Goal: Transaction & Acquisition: Purchase product/service

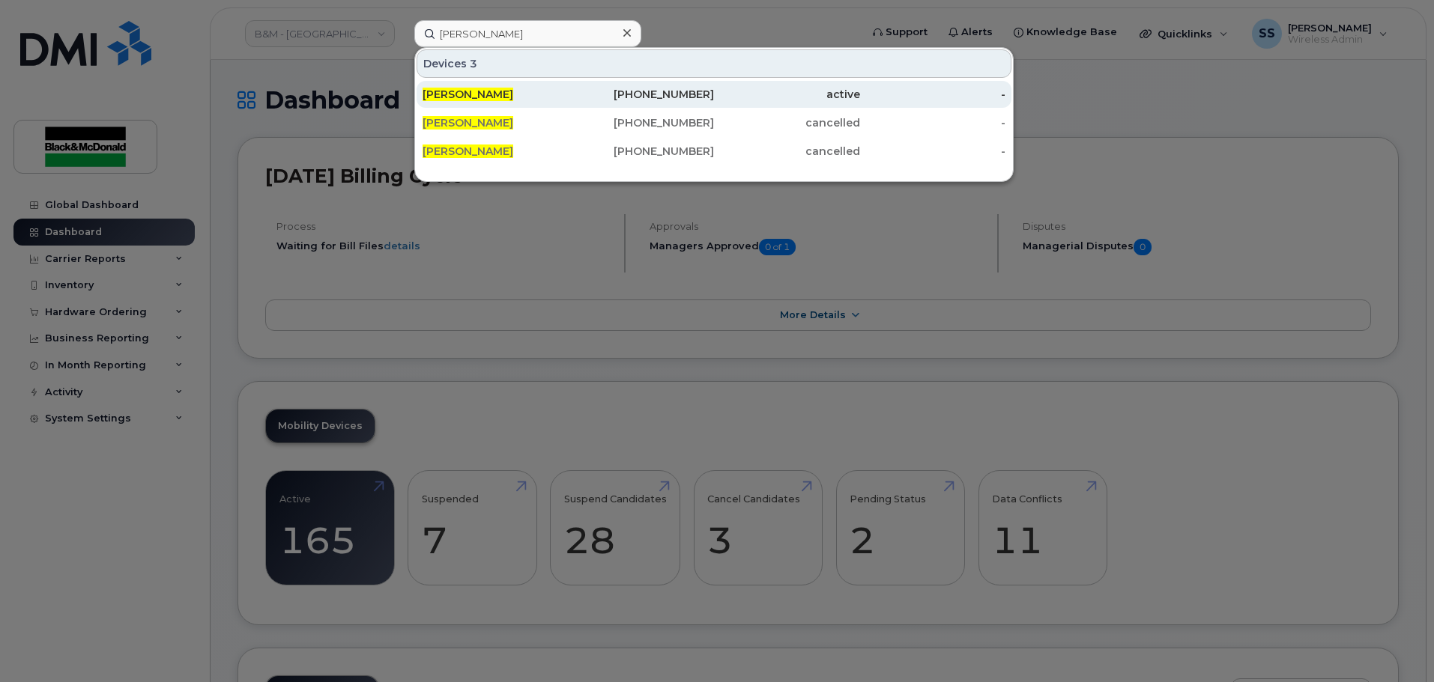
type input "[PERSON_NAME]"
click at [511, 94] on div "Layne Davis" at bounding box center [495, 94] width 146 height 15
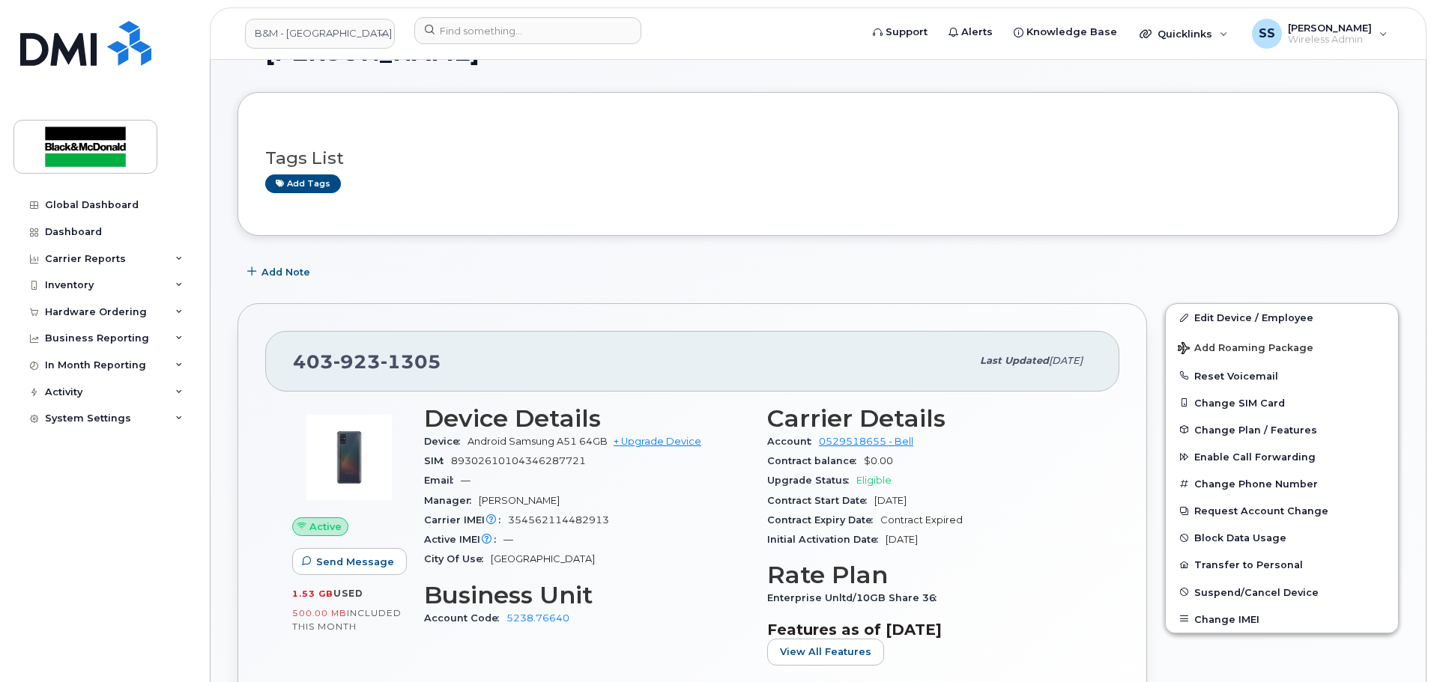
scroll to position [75, 0]
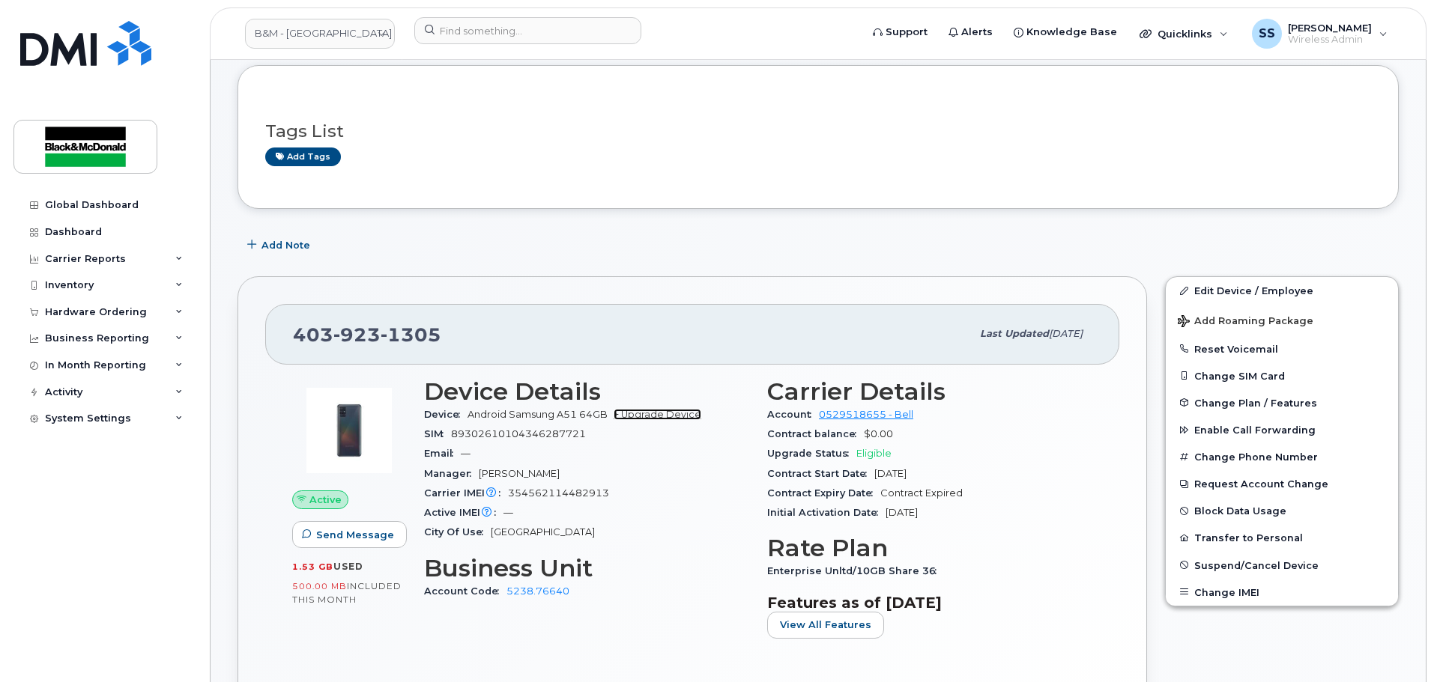
click at [640, 419] on link "+ Upgrade Device" at bounding box center [658, 414] width 88 height 11
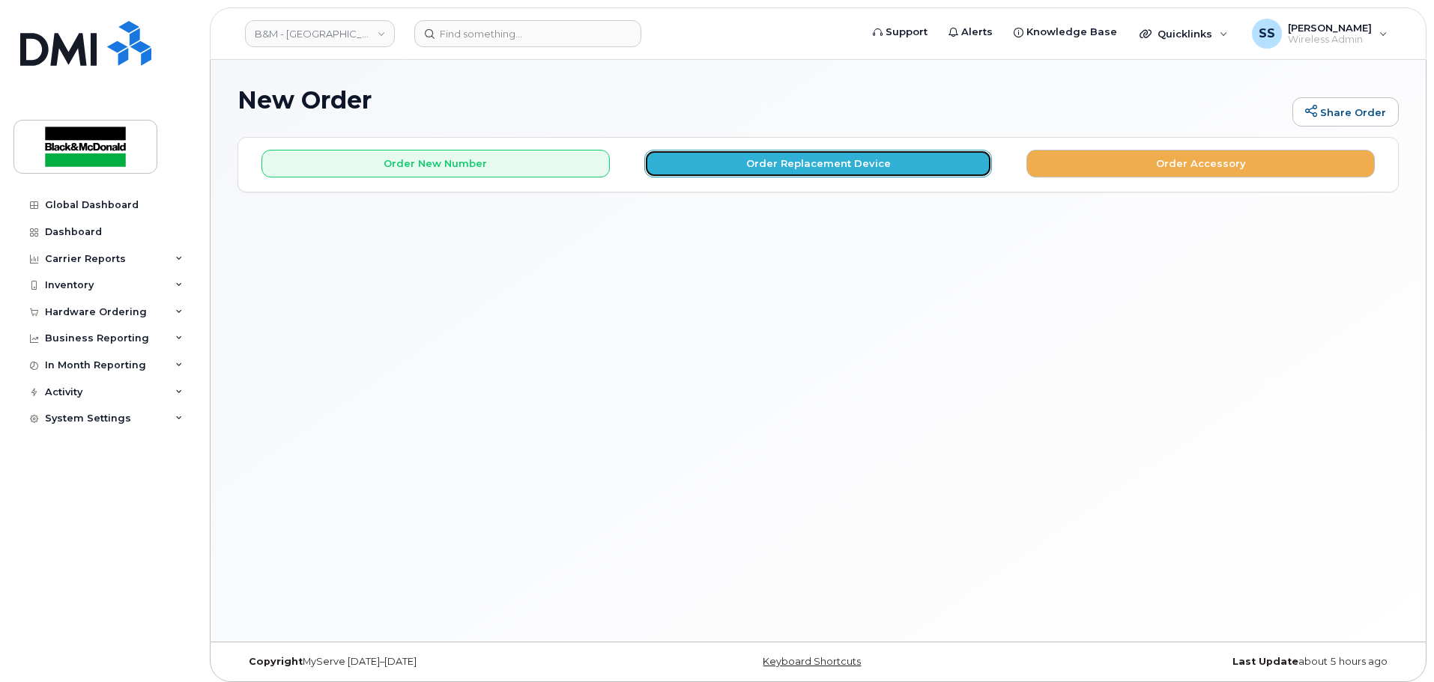
click at [694, 165] on button "Order Replacement Device" at bounding box center [818, 164] width 348 height 28
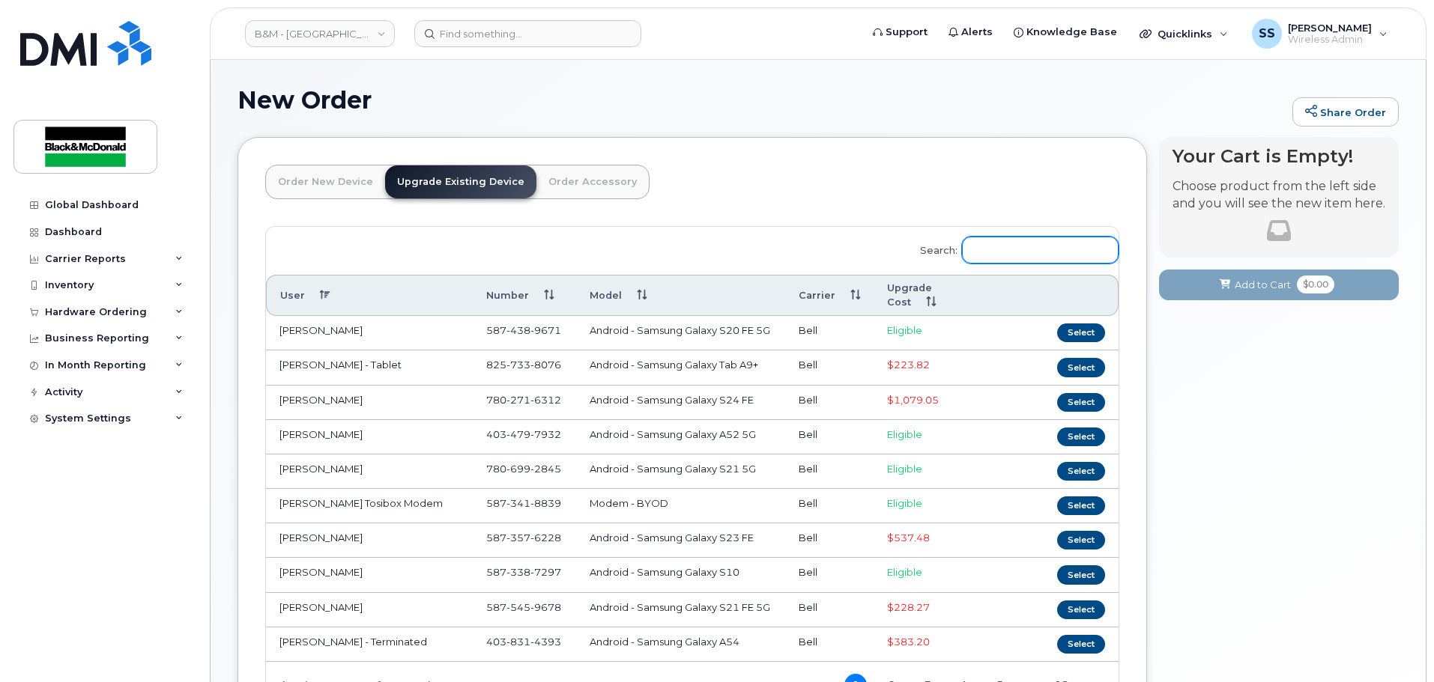
click at [1007, 244] on input "Search:" at bounding box center [1040, 250] width 157 height 27
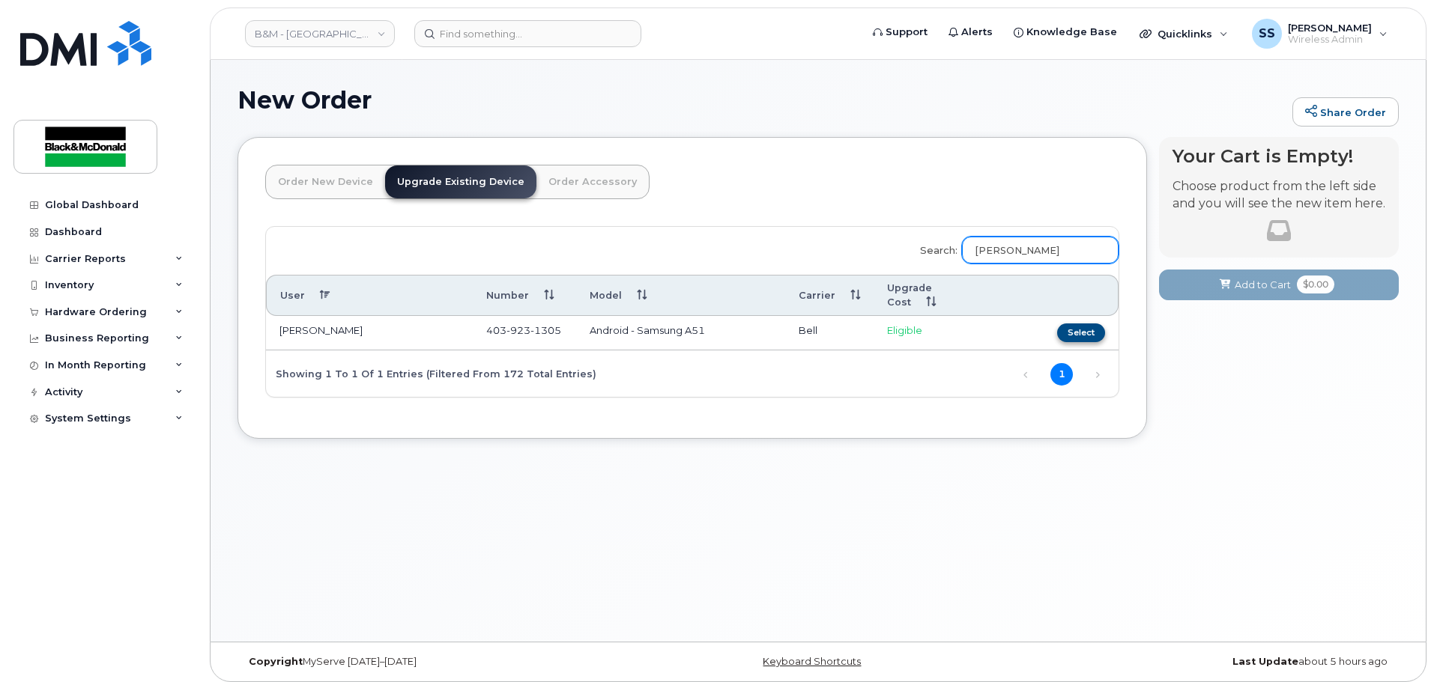
type input "[PERSON_NAME]"
click at [1082, 316] on td "Select" at bounding box center [1056, 333] width 126 height 34
click at [1077, 324] on button "Select" at bounding box center [1081, 333] width 48 height 19
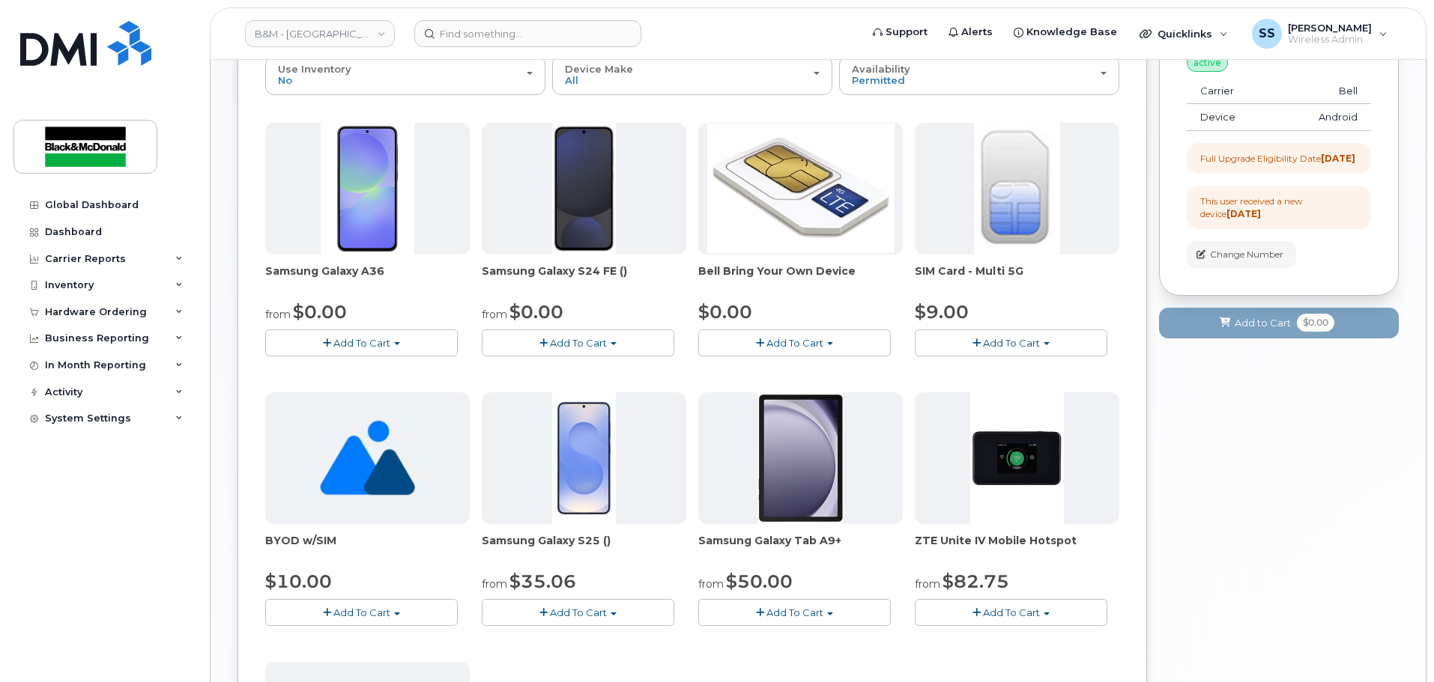
scroll to position [150, 0]
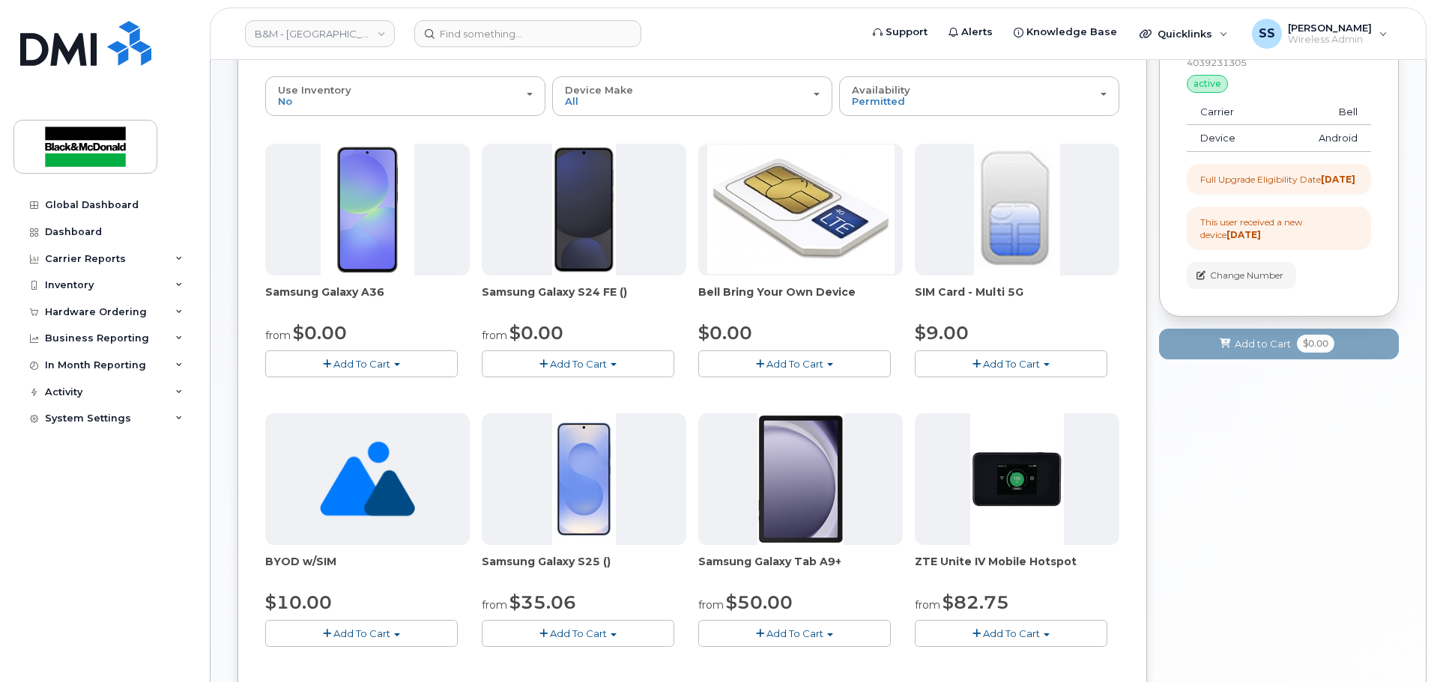
click at [572, 365] on span "Add To Cart" at bounding box center [578, 364] width 57 height 12
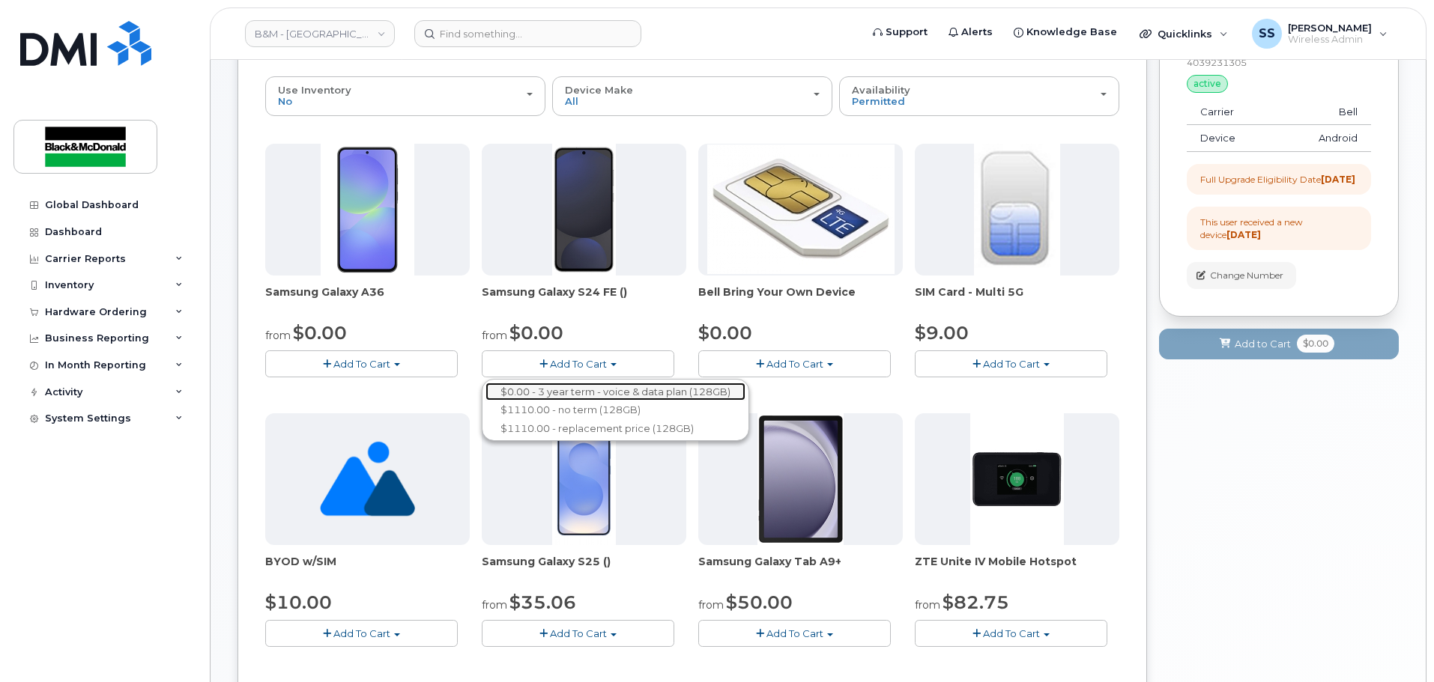
click at [560, 394] on link "$0.00 - 3 year term - voice & data plan (128GB)" at bounding box center [615, 392] width 260 height 19
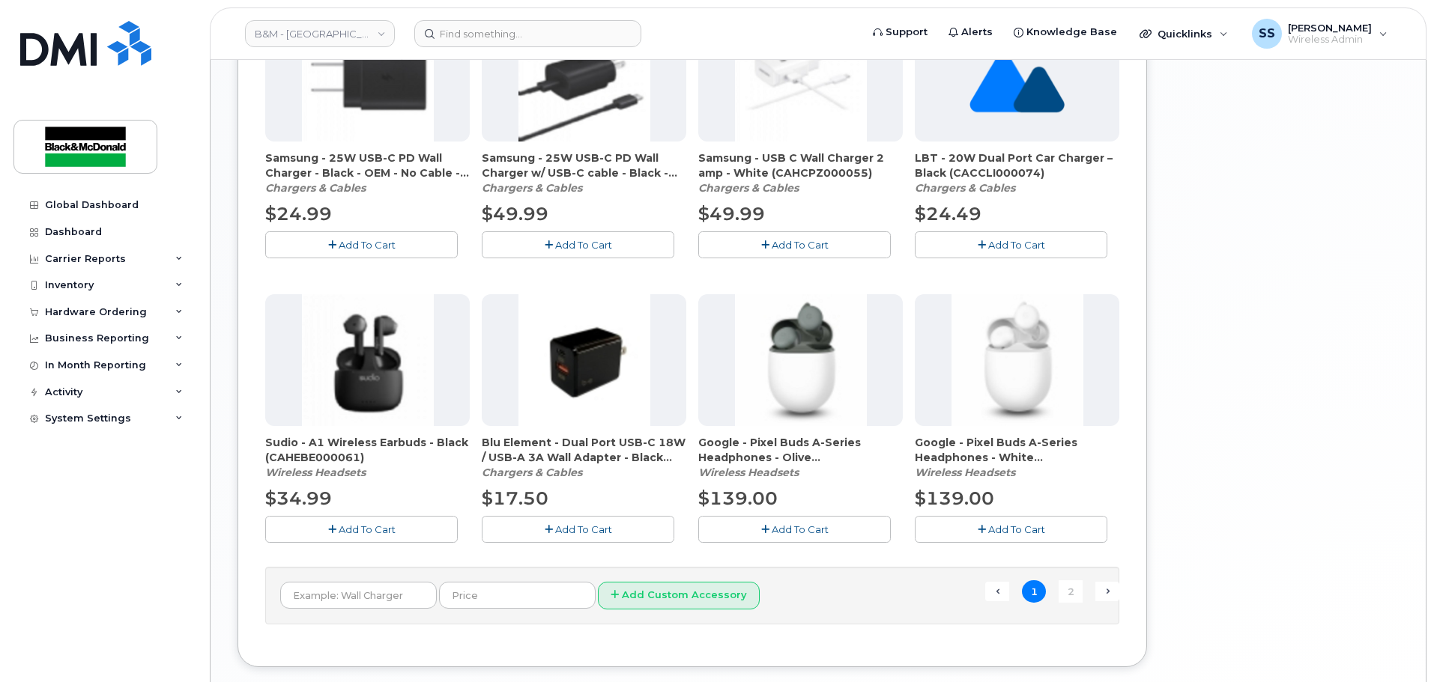
scroll to position [981, 0]
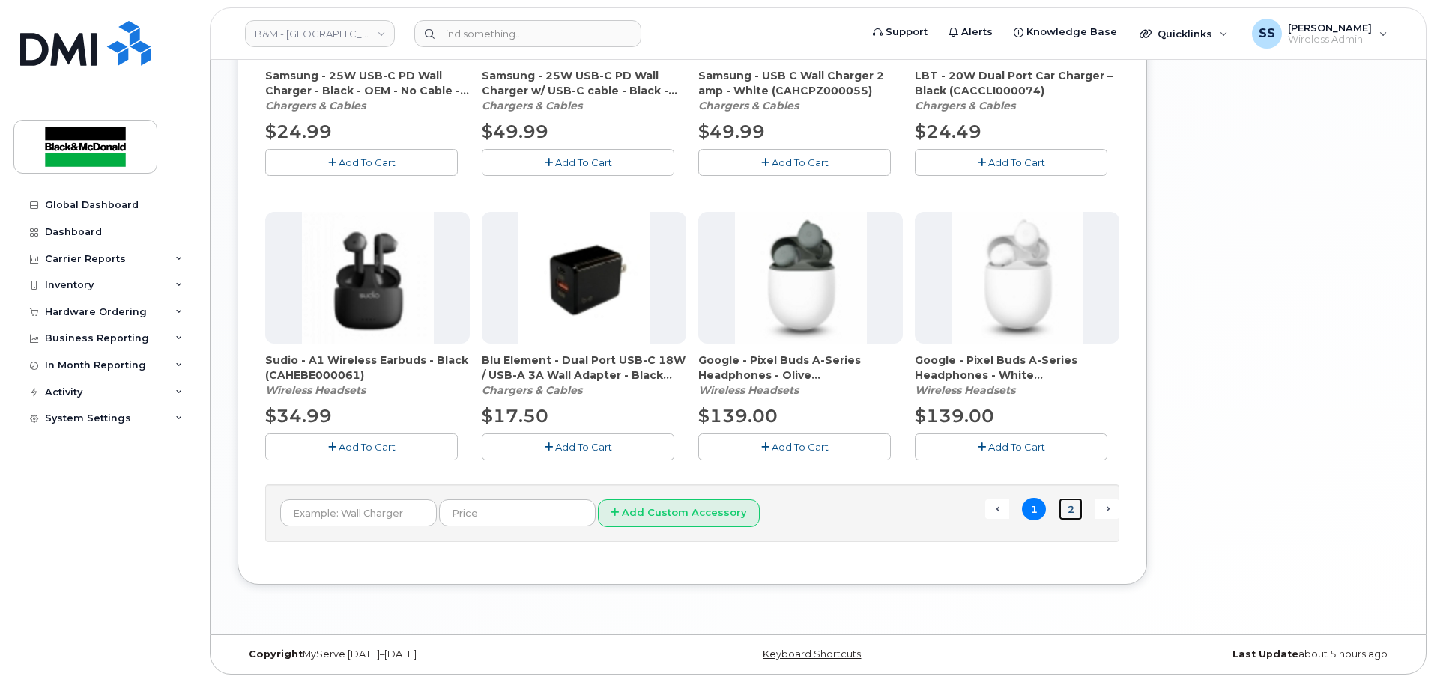
click at [1071, 502] on link "2" at bounding box center [1070, 509] width 24 height 23
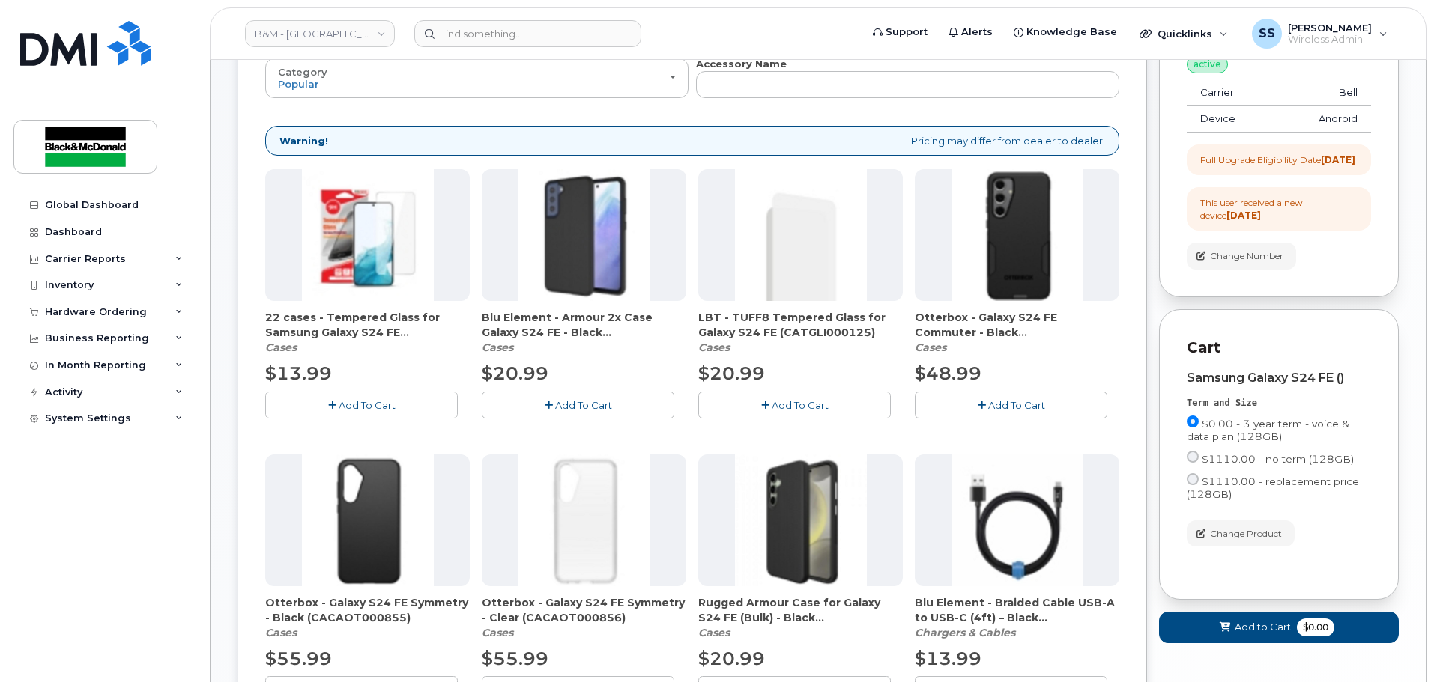
scroll to position [169, 0]
click at [971, 414] on button "Add To Cart" at bounding box center [1011, 406] width 193 height 26
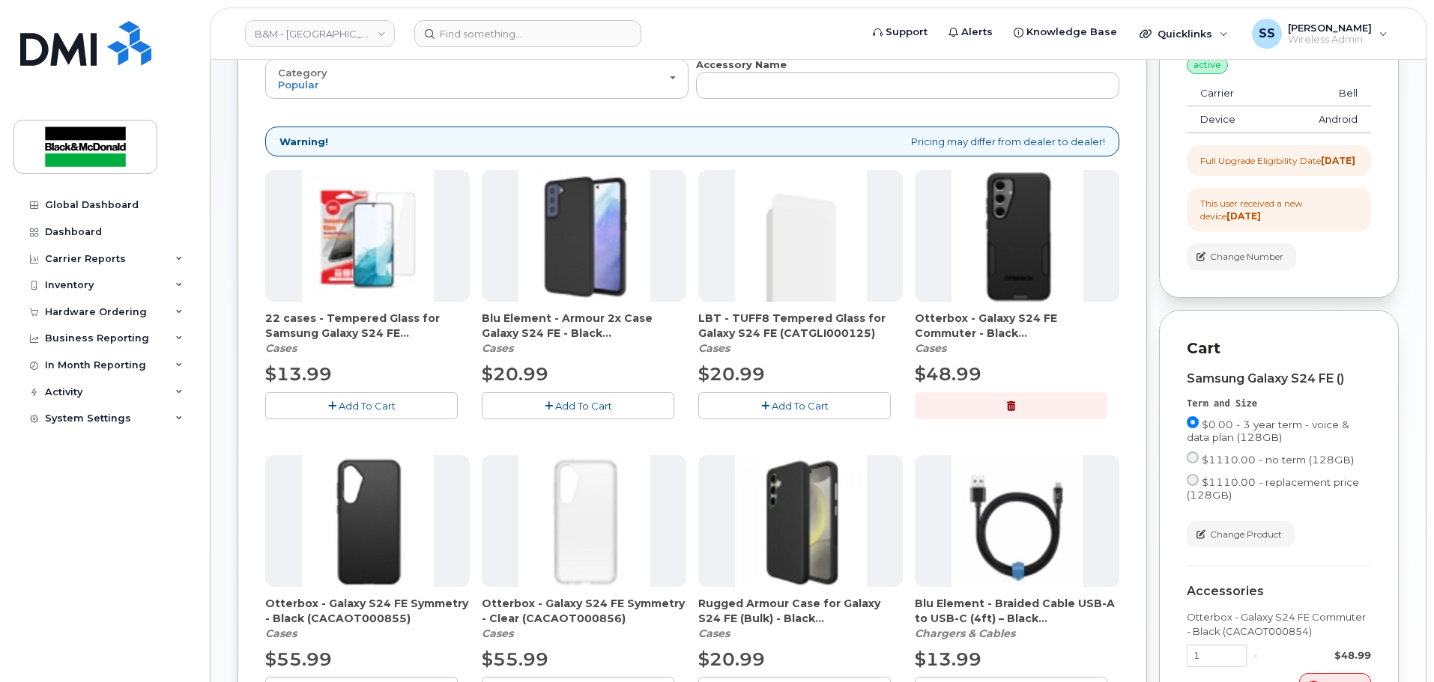
click at [285, 401] on button "Add To Cart" at bounding box center [361, 406] width 193 height 26
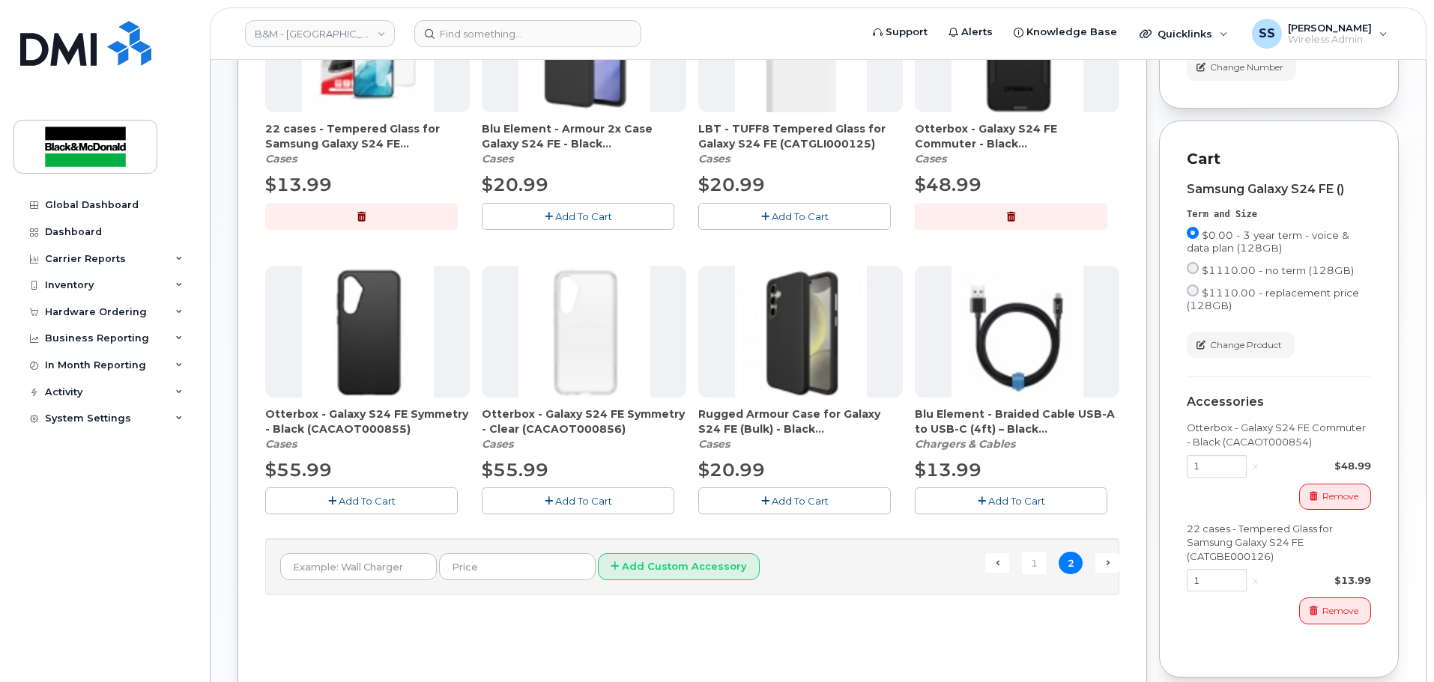
scroll to position [468, 0]
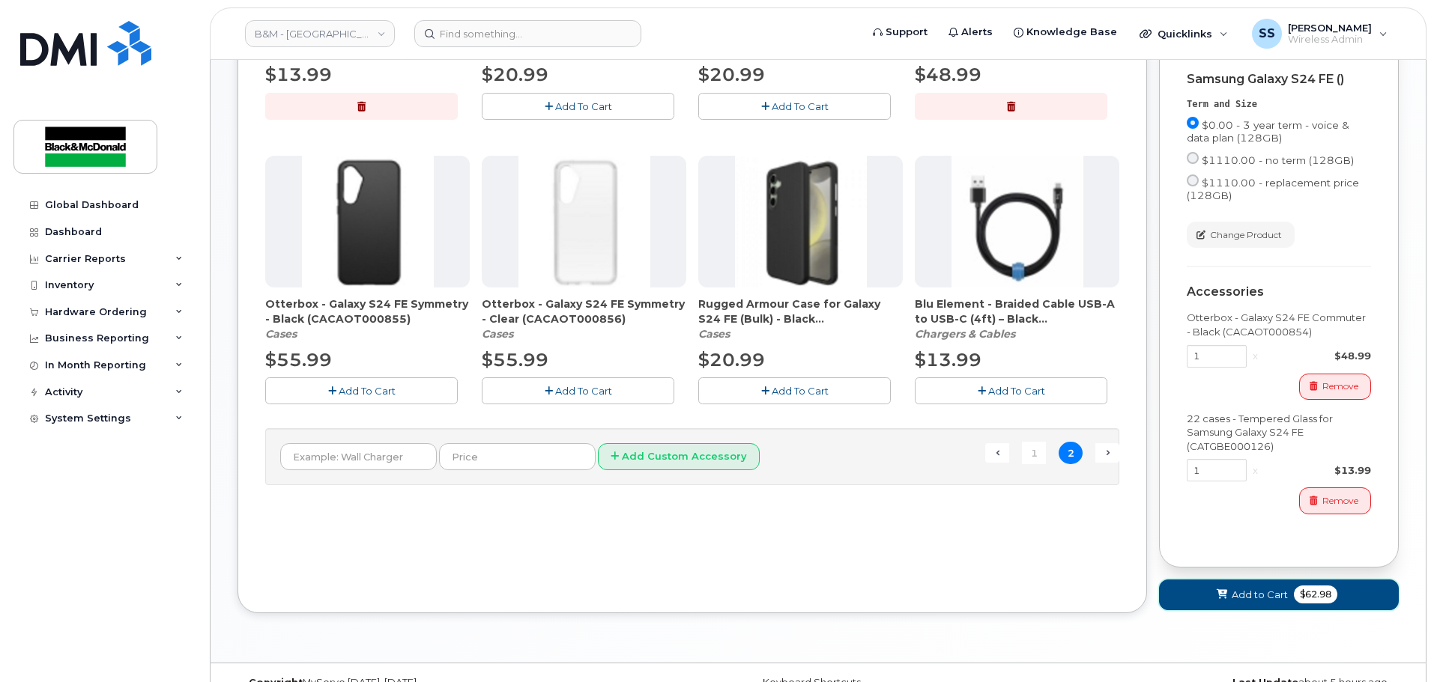
click at [1238, 601] on span "Add to Cart" at bounding box center [1259, 595] width 56 height 14
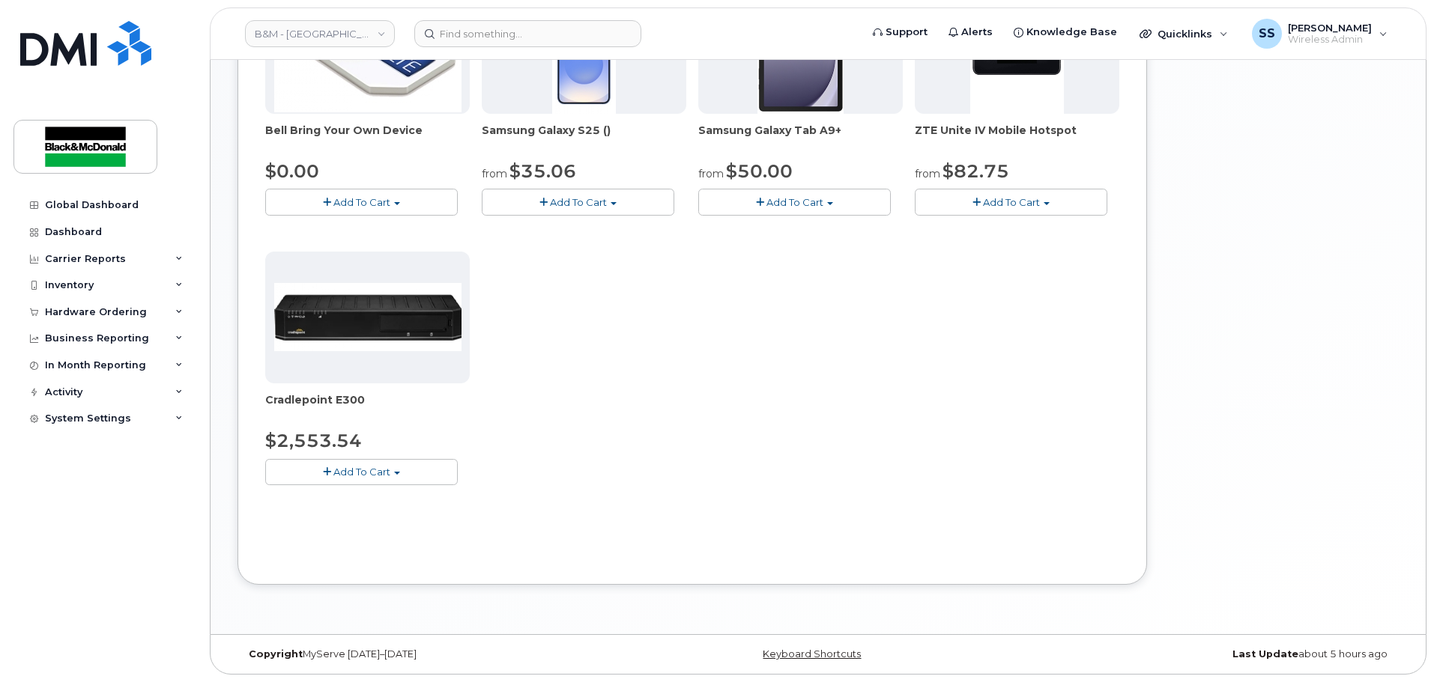
scroll to position [207, 0]
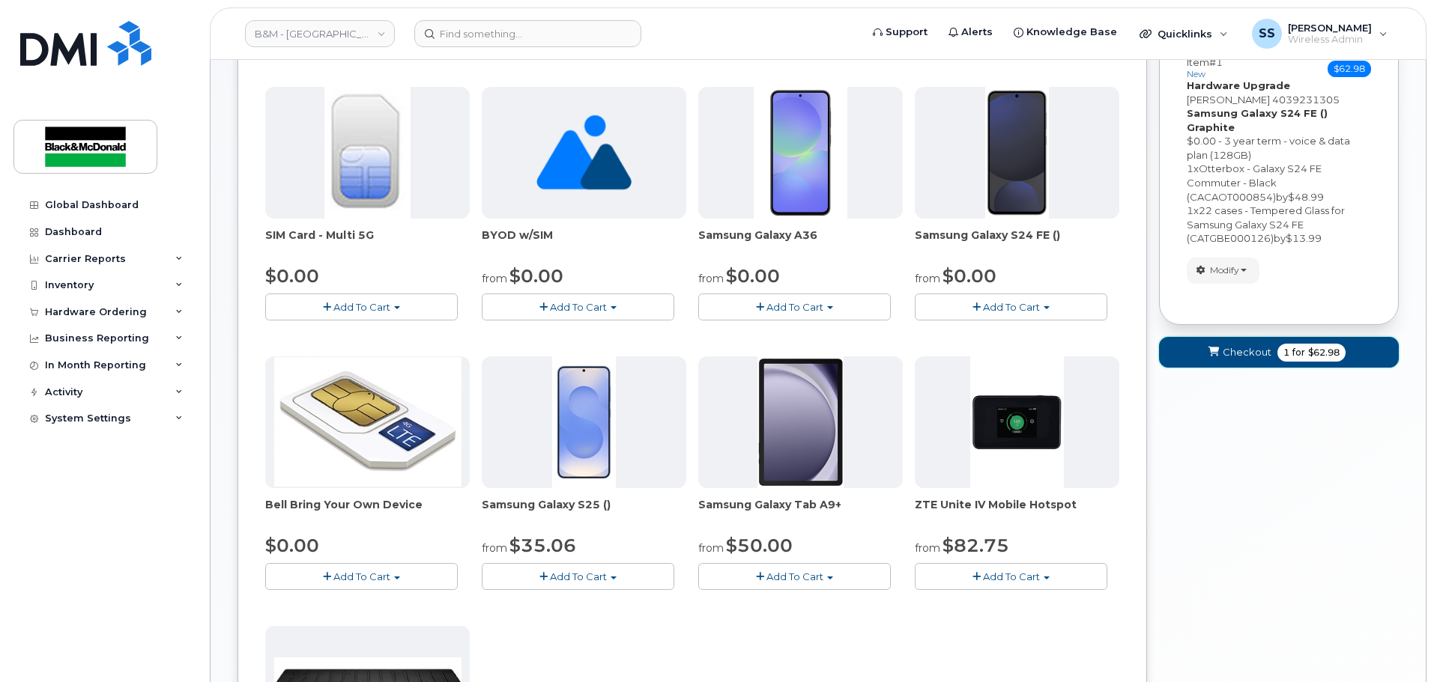
click at [1346, 348] on button "Checkout 1 for $62.98" at bounding box center [1279, 352] width 240 height 31
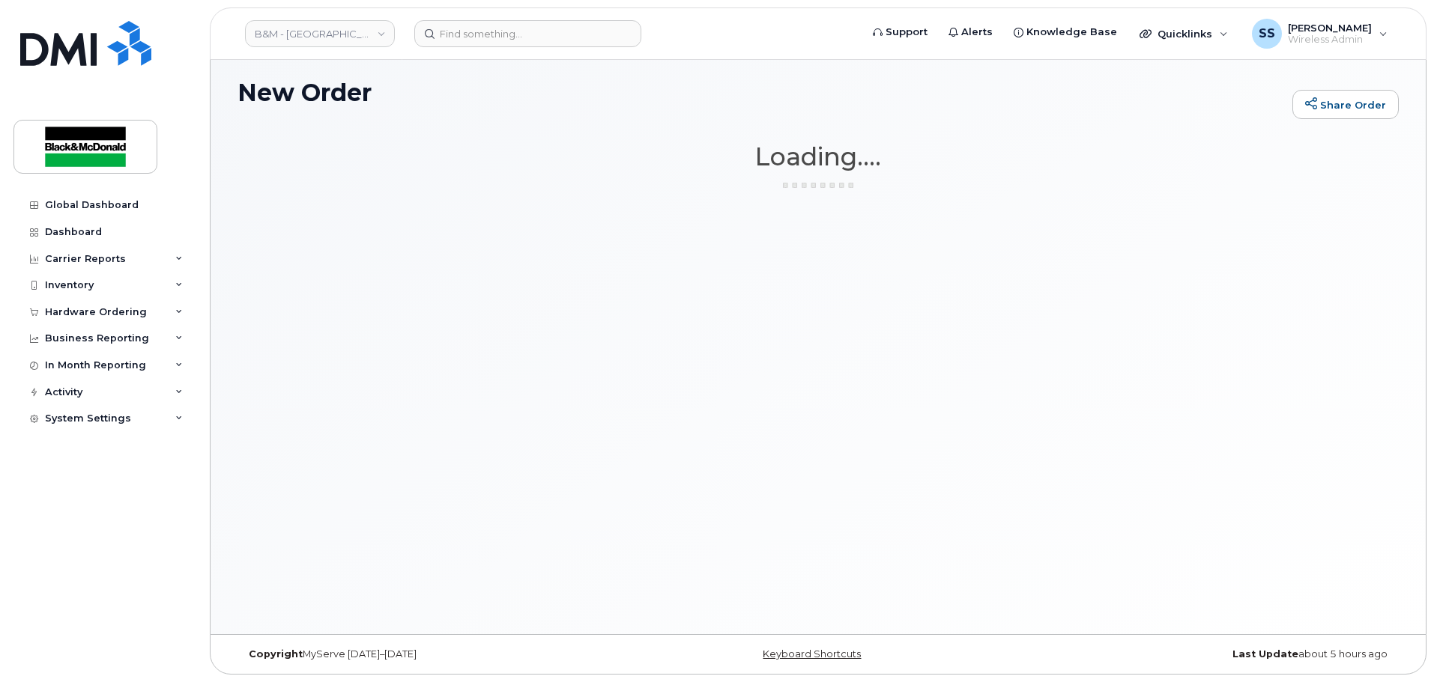
scroll to position [7, 0]
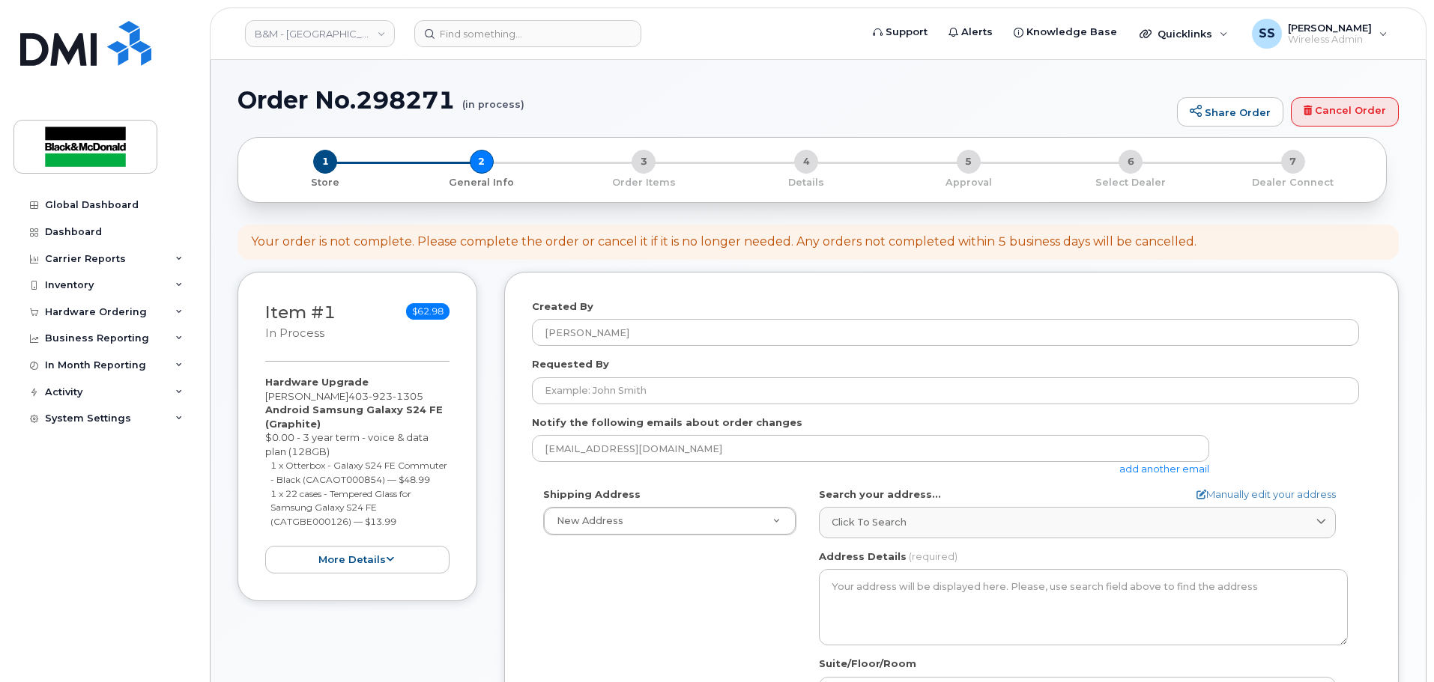
select select
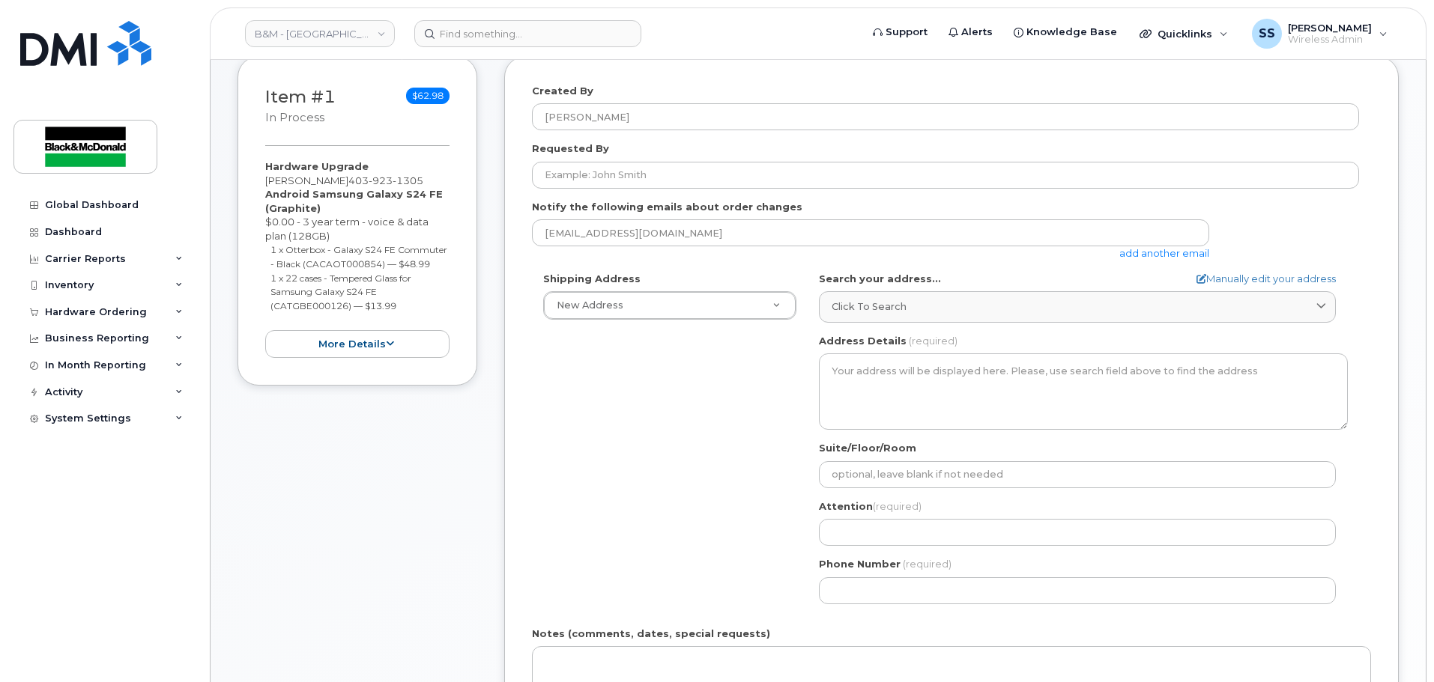
scroll to position [225, 0]
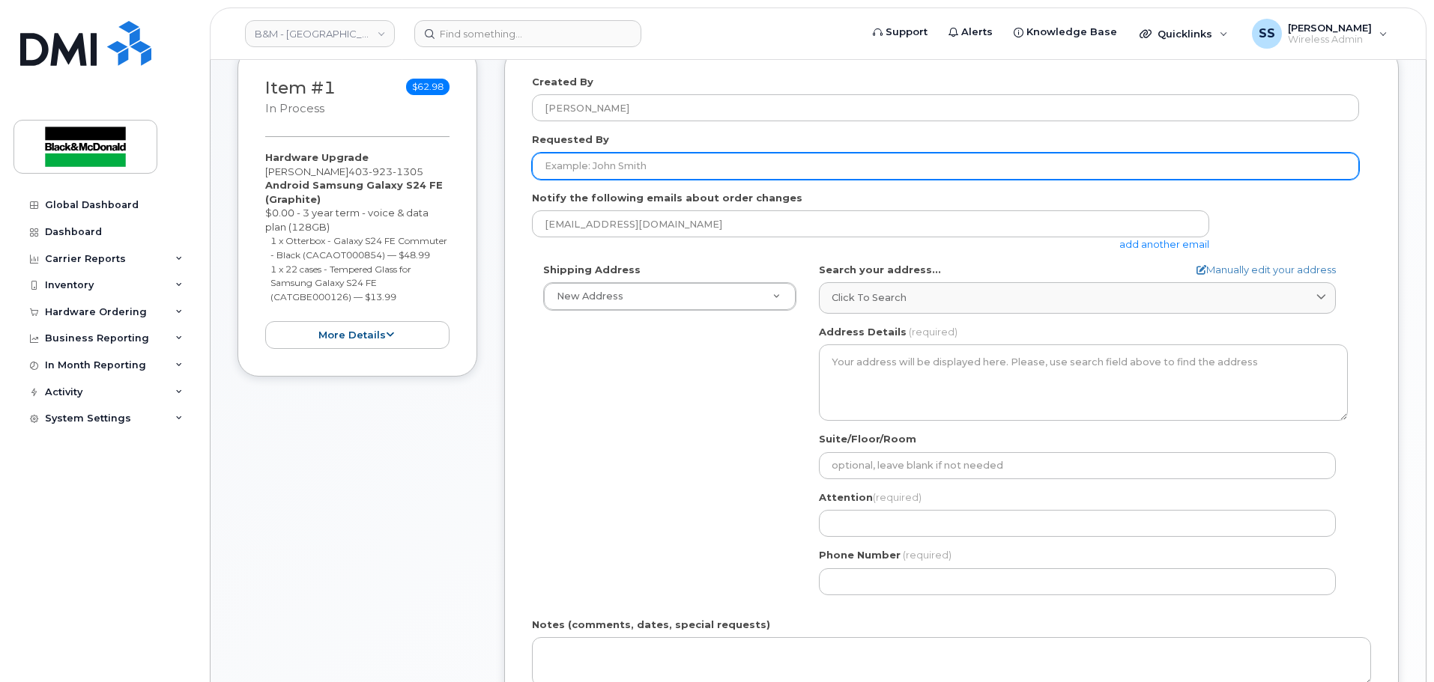
click at [585, 172] on input "Requested By" at bounding box center [945, 166] width 827 height 27
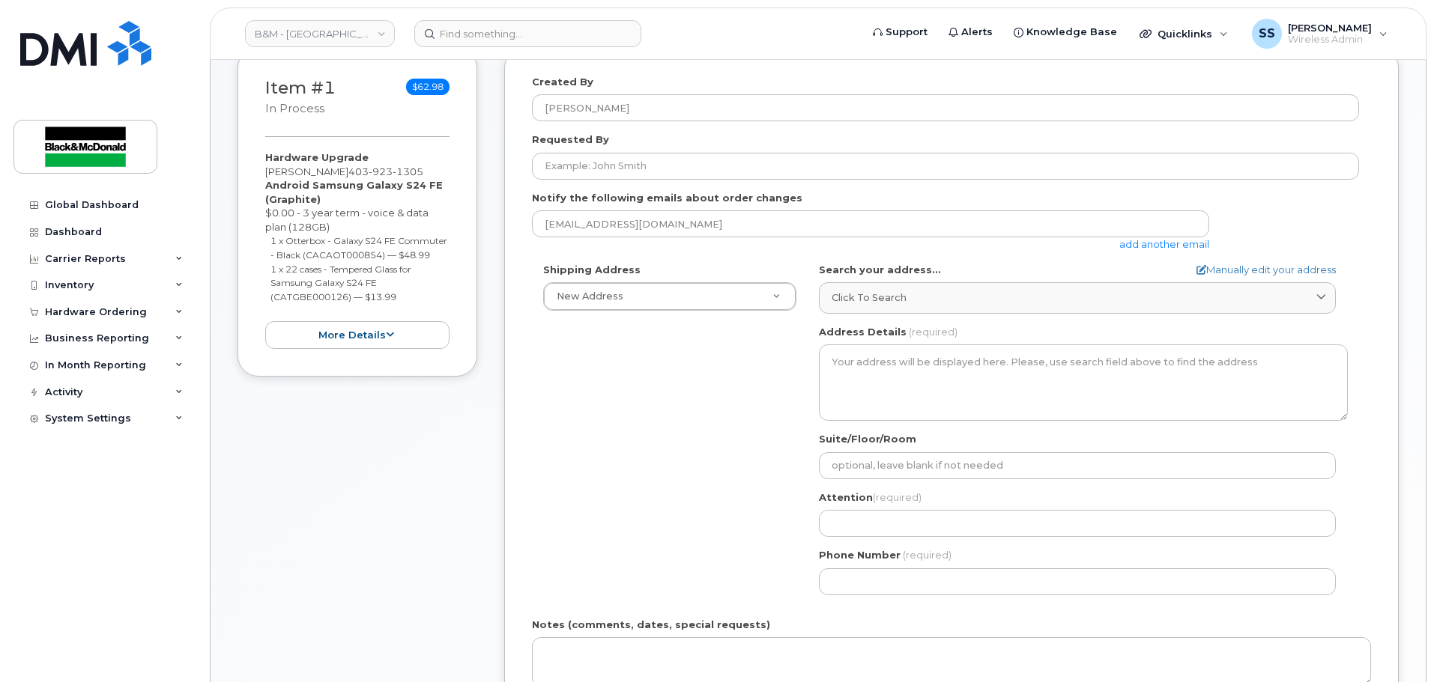
click at [649, 434] on div "Shipping Address New Address New Address 1071 26 St NE 10717 181 St NW Black & …" at bounding box center [945, 435] width 827 height 344
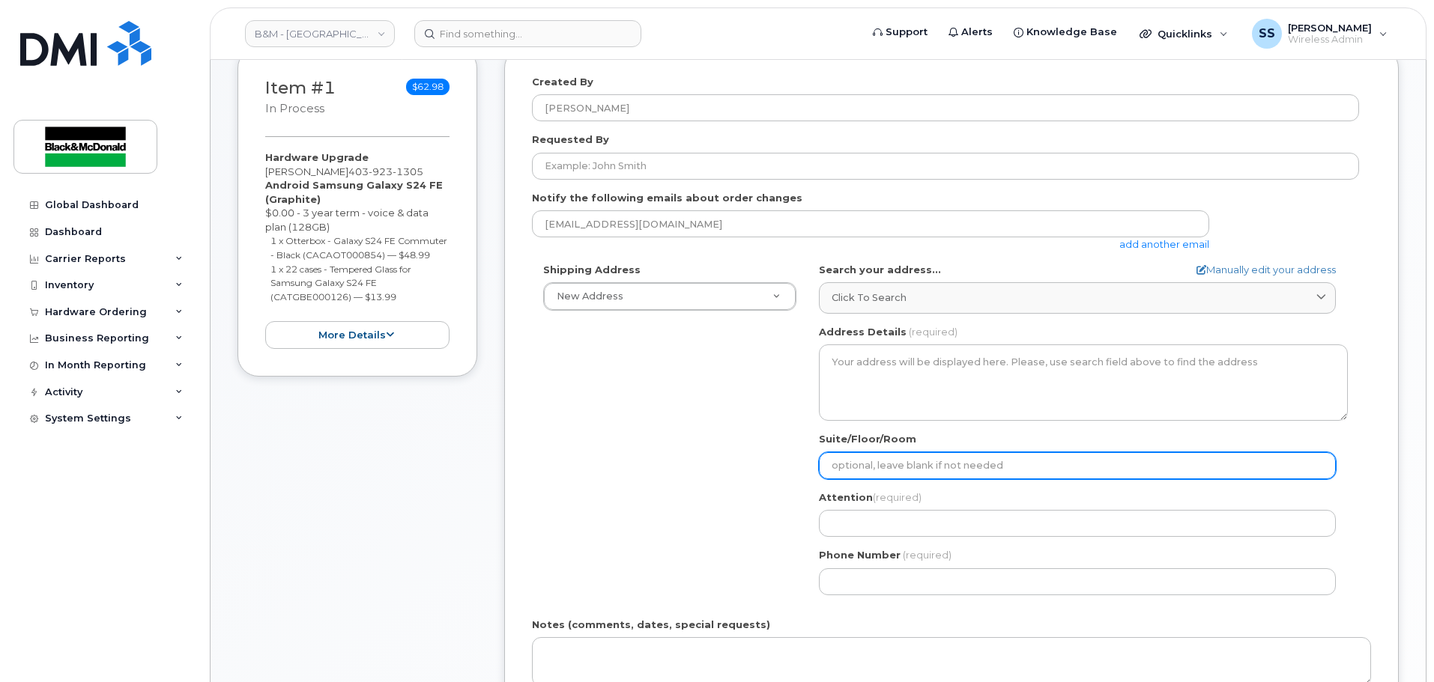
click at [885, 467] on input "Suite/Floor/Room" at bounding box center [1077, 465] width 517 height 27
type input "Black and McDonald Limited"
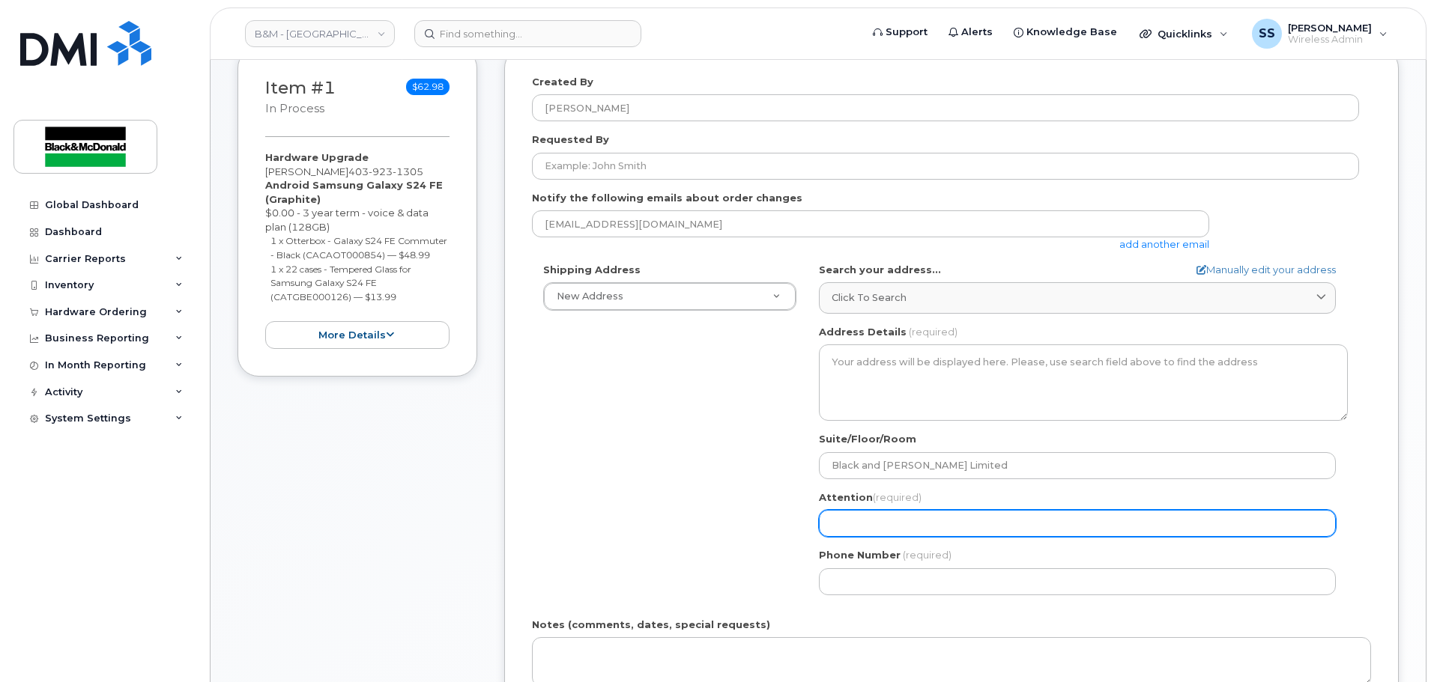
click at [894, 524] on input "Attention (required)" at bounding box center [1077, 523] width 517 height 27
select select
type input "L"
select select
type input "La"
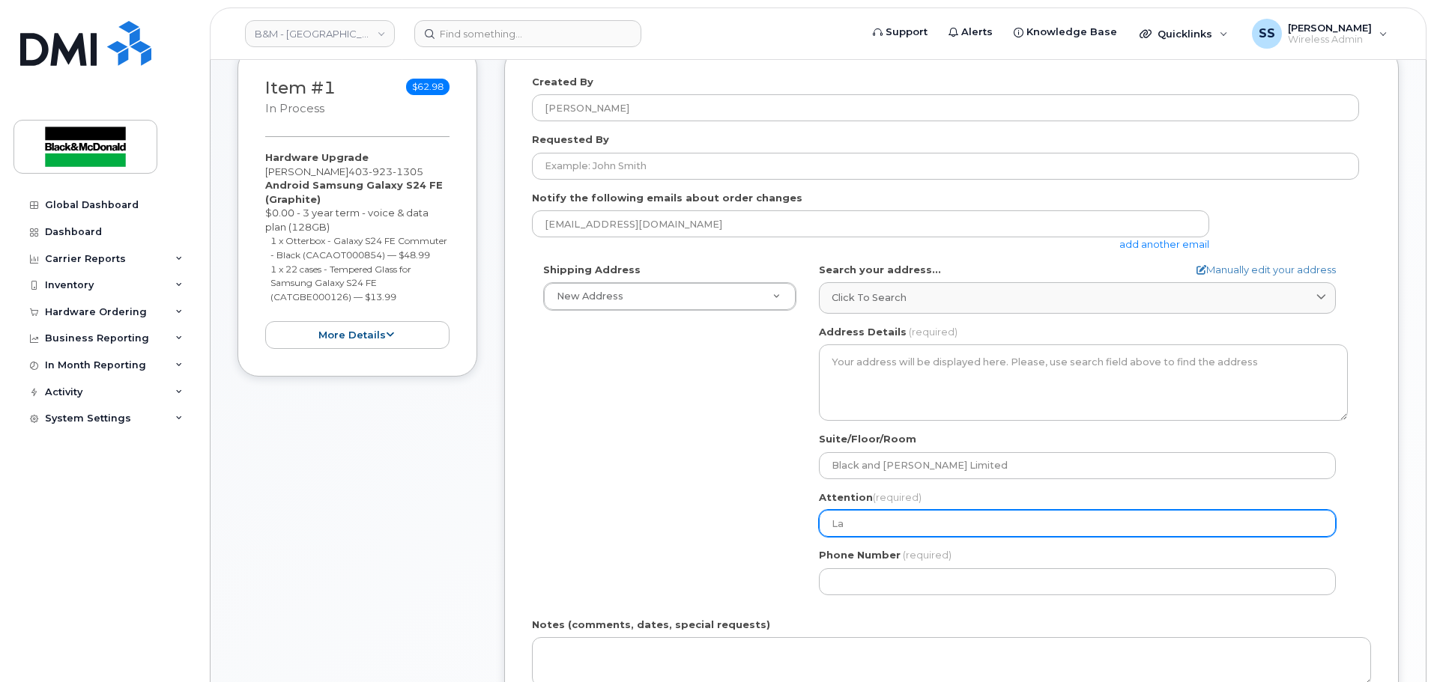
select select
type input "Lay"
select select
type input "Layn"
select select
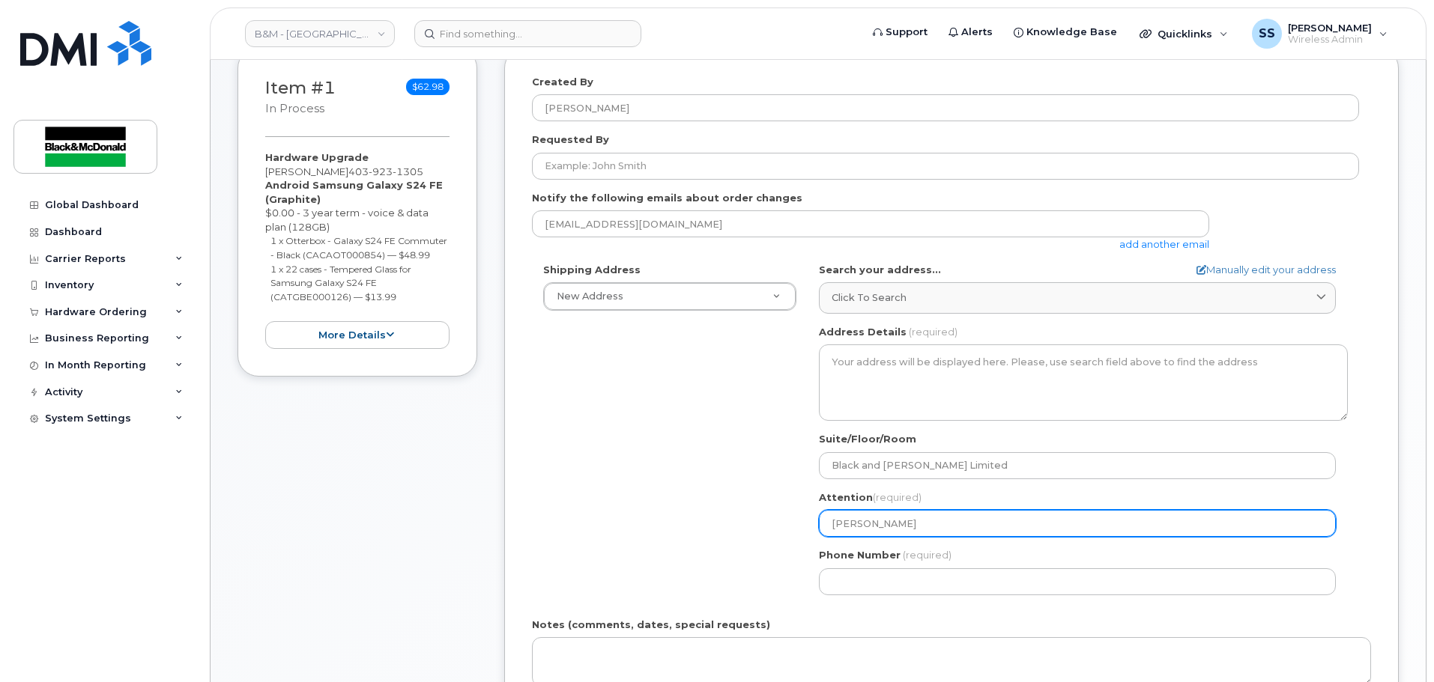
type input "Layne"
select select
type input "[PERSON_NAME] D"
select select
type input "[PERSON_NAME] Da"
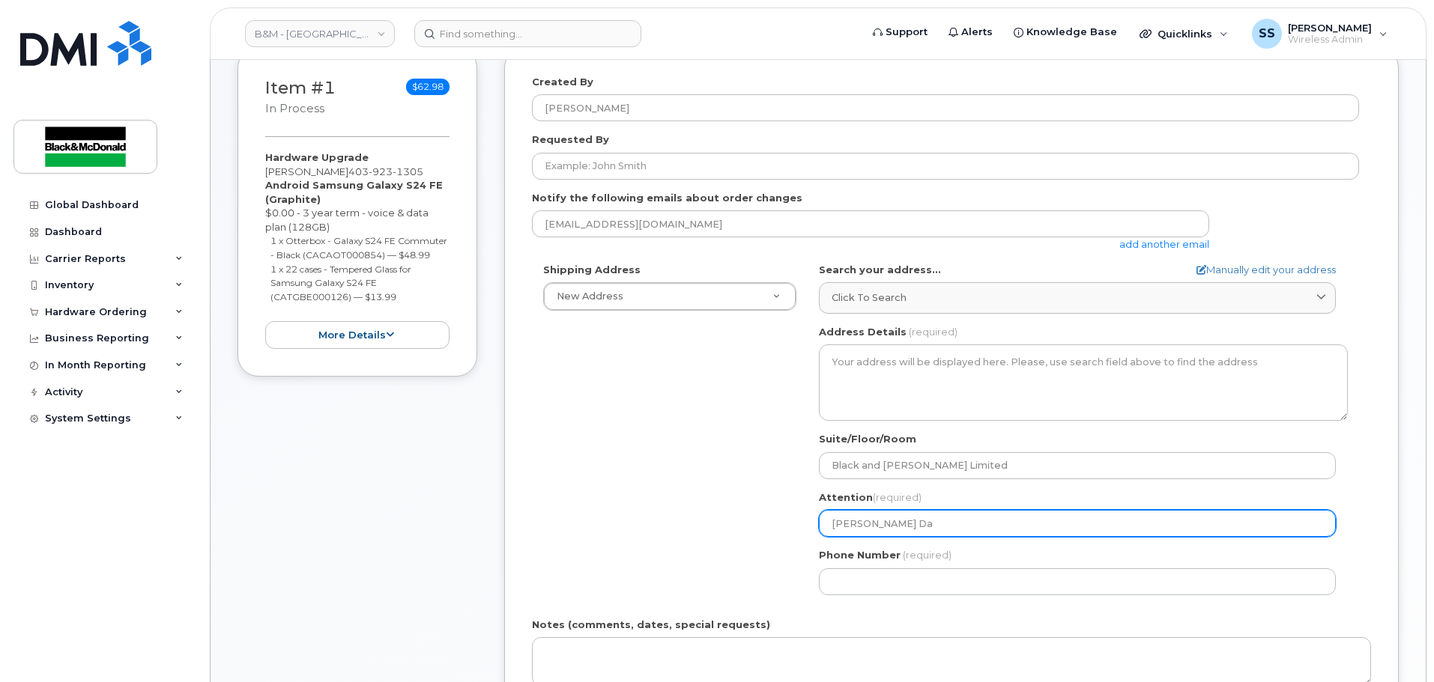
select select
type input "[PERSON_NAME]"
select select
type input "[PERSON_NAME]"
select select
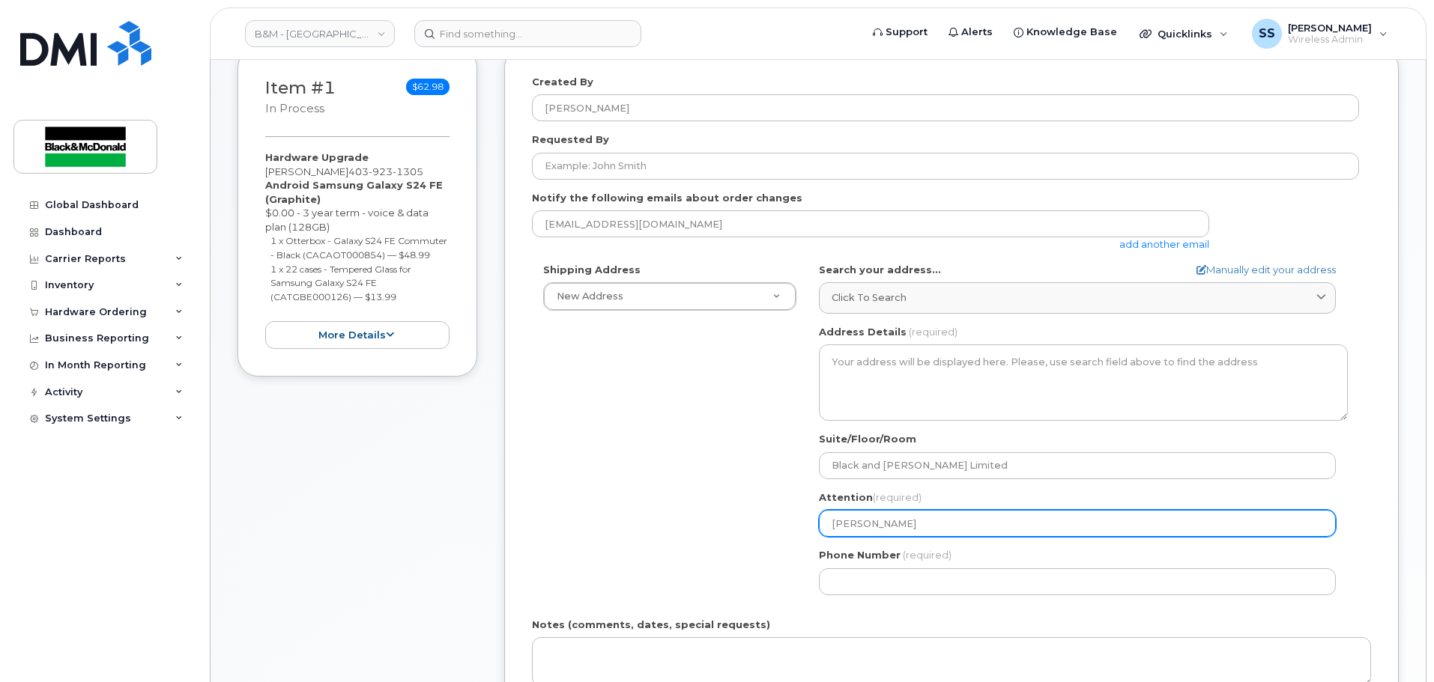
type input "[PERSON_NAME]"
select select
type input "Layne Davis c"
select select
type input "Layne Davis c/"
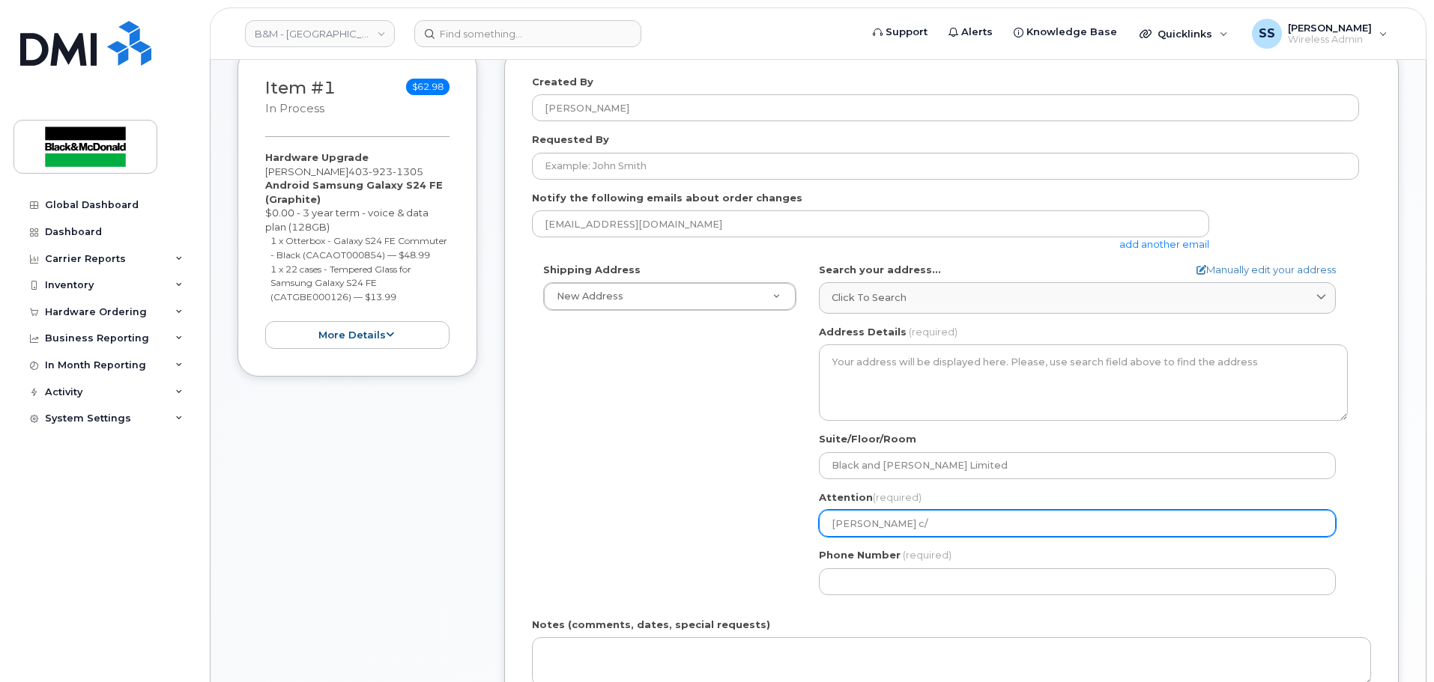
select select
type input "Layne Davis c/o"
select select
type input "Layne Davis c/o D"
select select
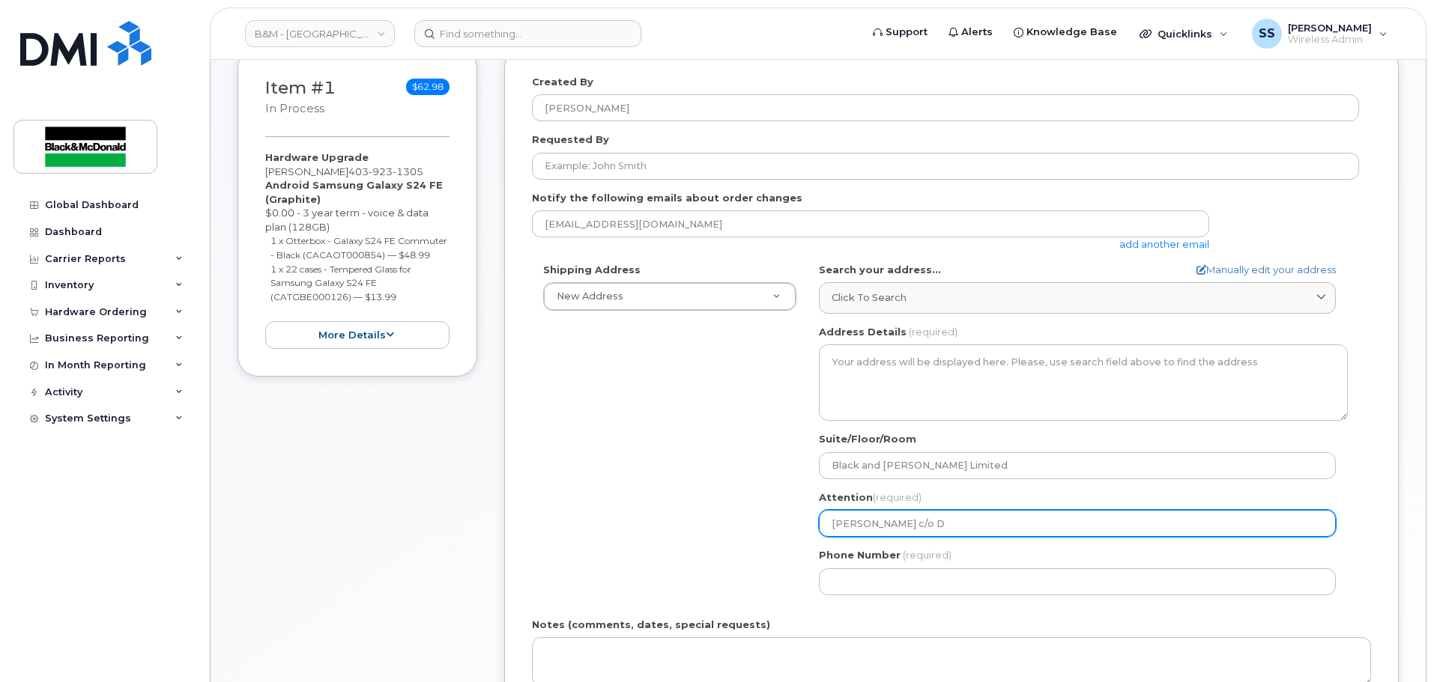
type input "Layne Davis c/o Dw"
select select
type input "Layne Davis c/o Dwa"
select select
type input "Layne Davis c/o Dway"
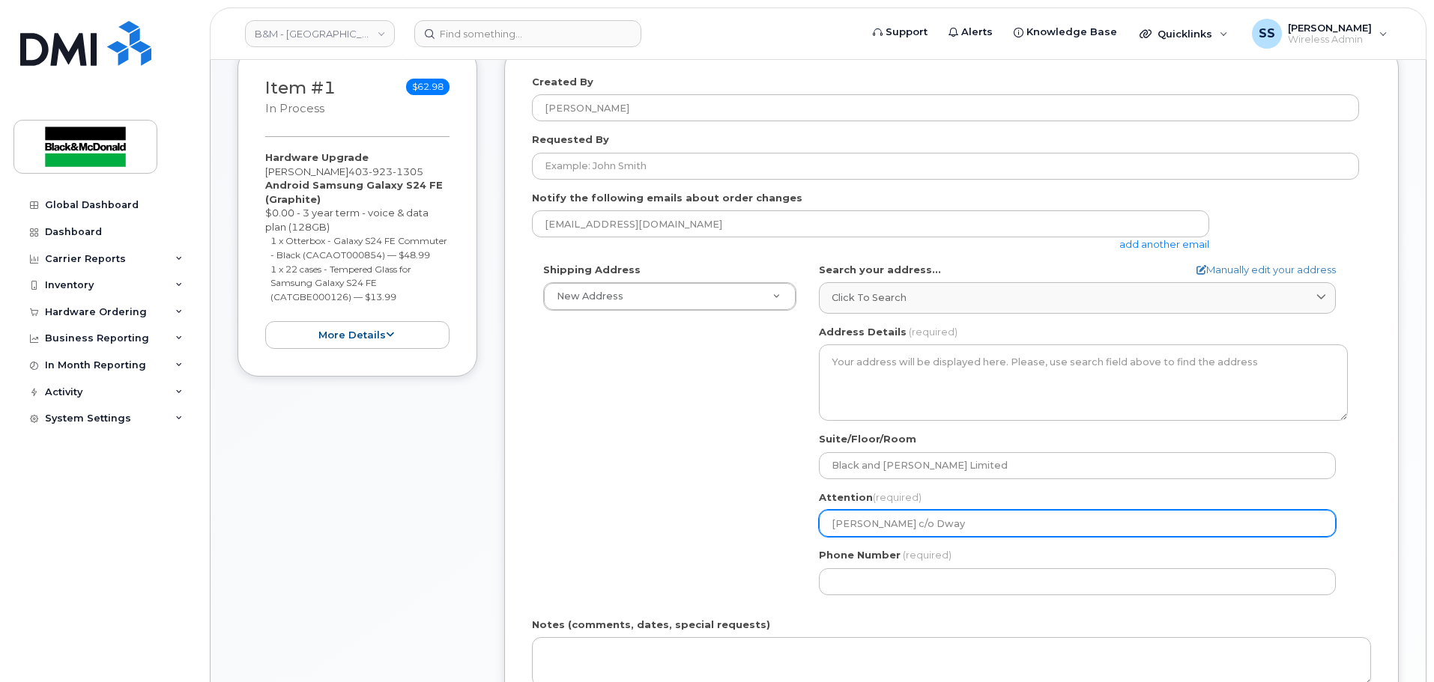
select select
type input "Layne Davis c/o Dwayn"
select select
type input "Layne Davis c/o Dwayne"
select select
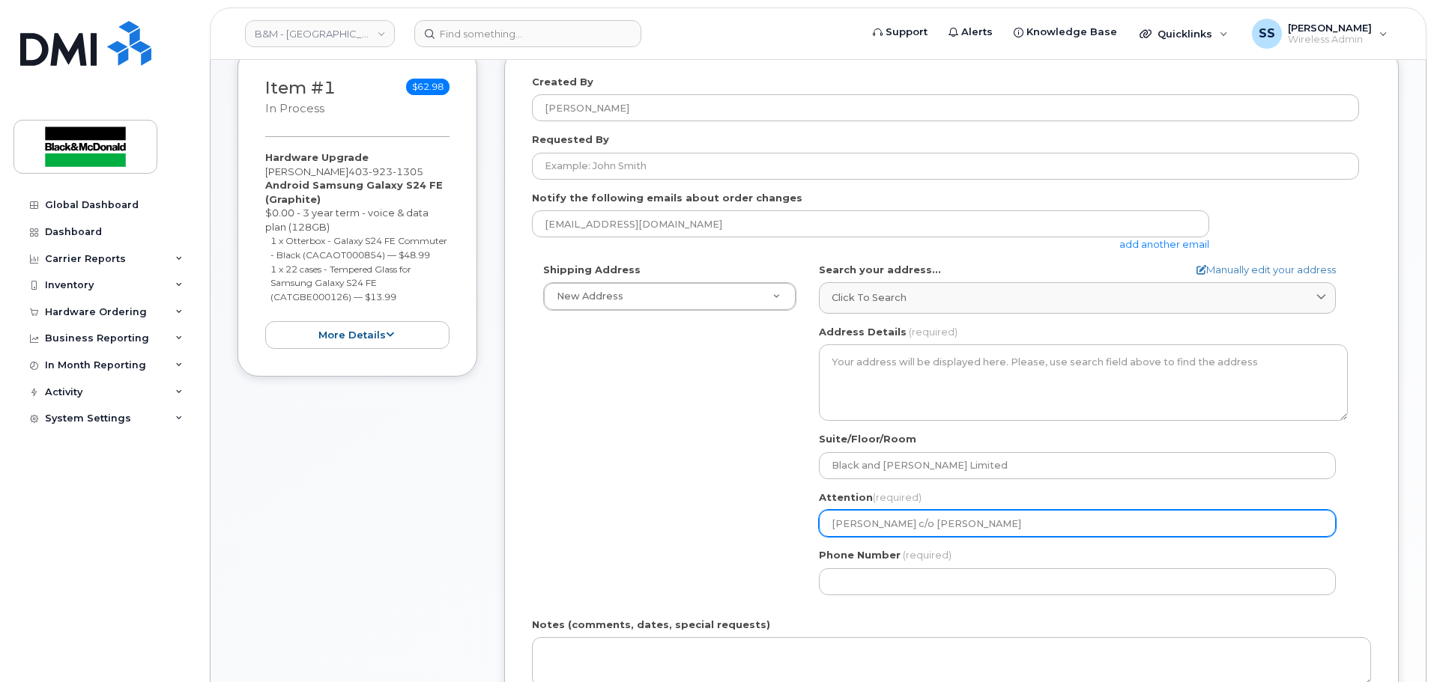
type input "Layne Davis c/o Dwayne E"
select select
type input "Layne Davis c/o Dwayne Em"
select select
type input "Layne Davis c/o Dwayne Emms"
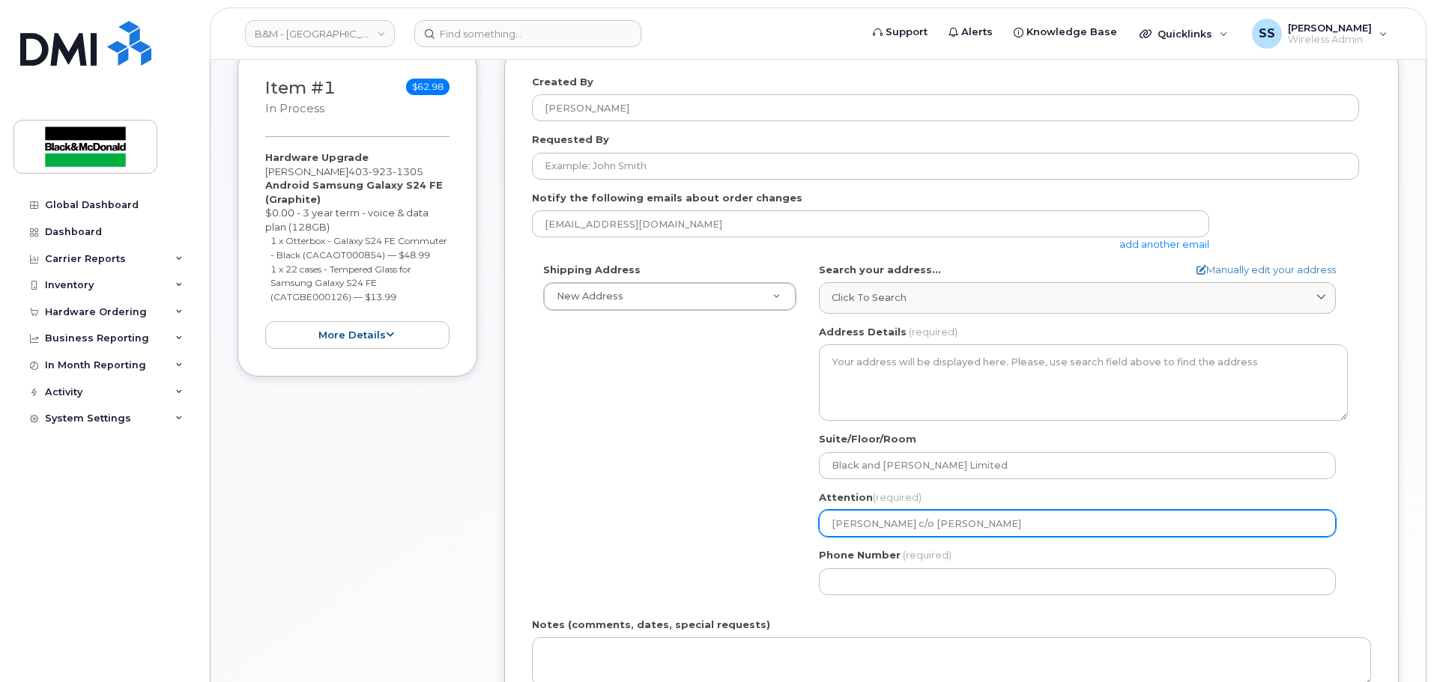
select select
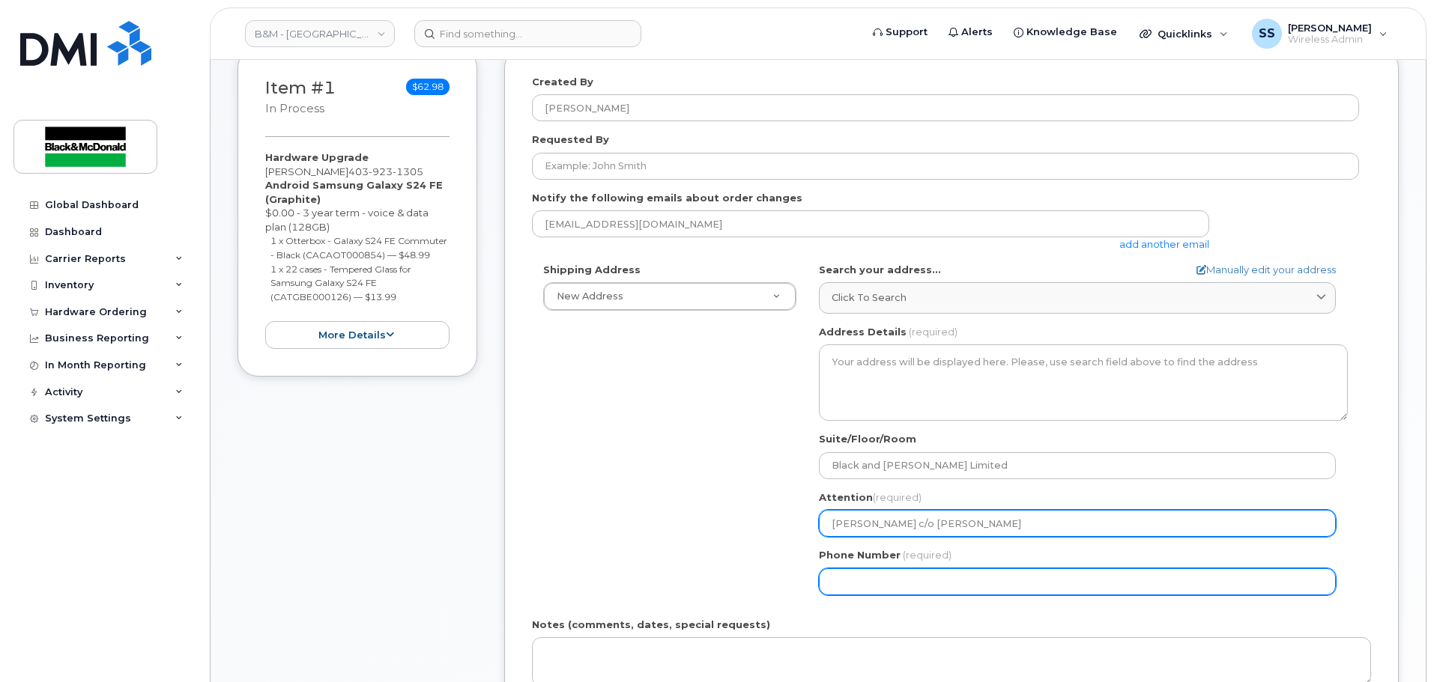
type input "Layne Davis c/o Dwayne Emms"
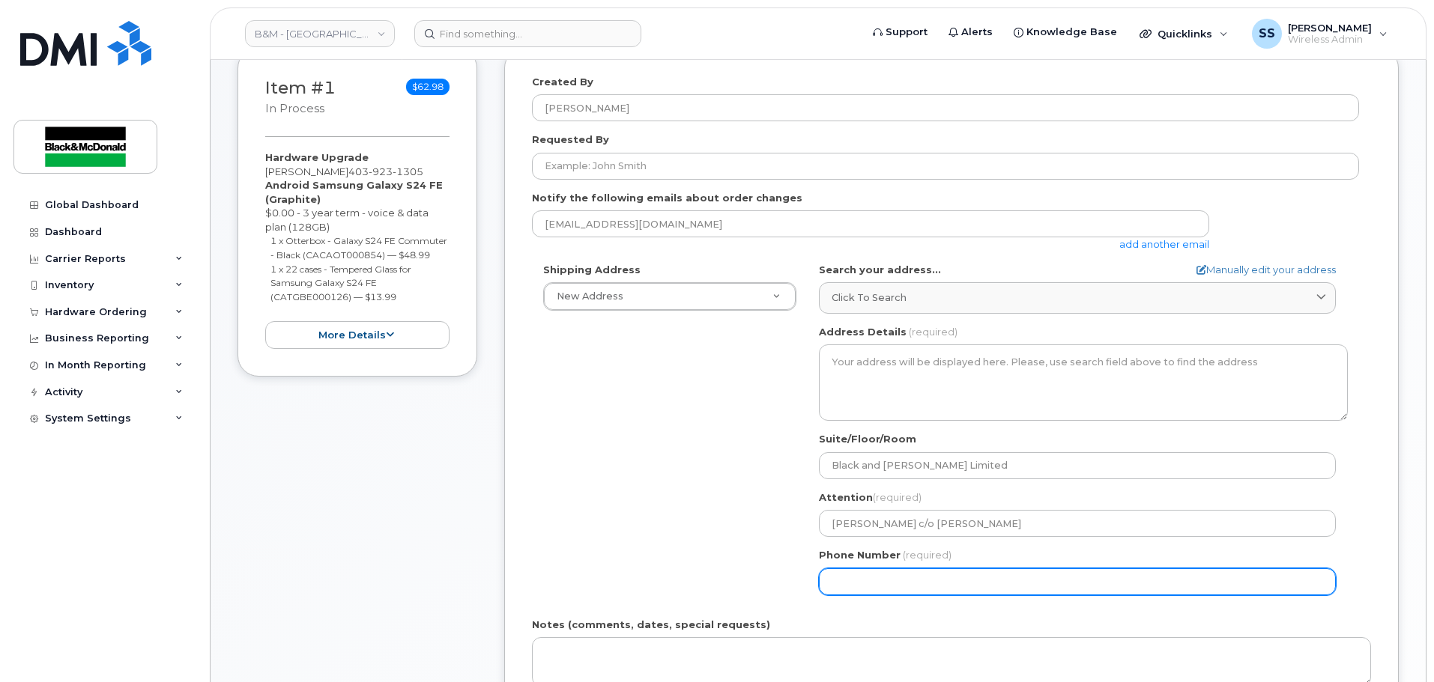
click at [842, 587] on input "Phone Number" at bounding box center [1077, 582] width 517 height 27
type input "587747782"
select select
type input "5877477827"
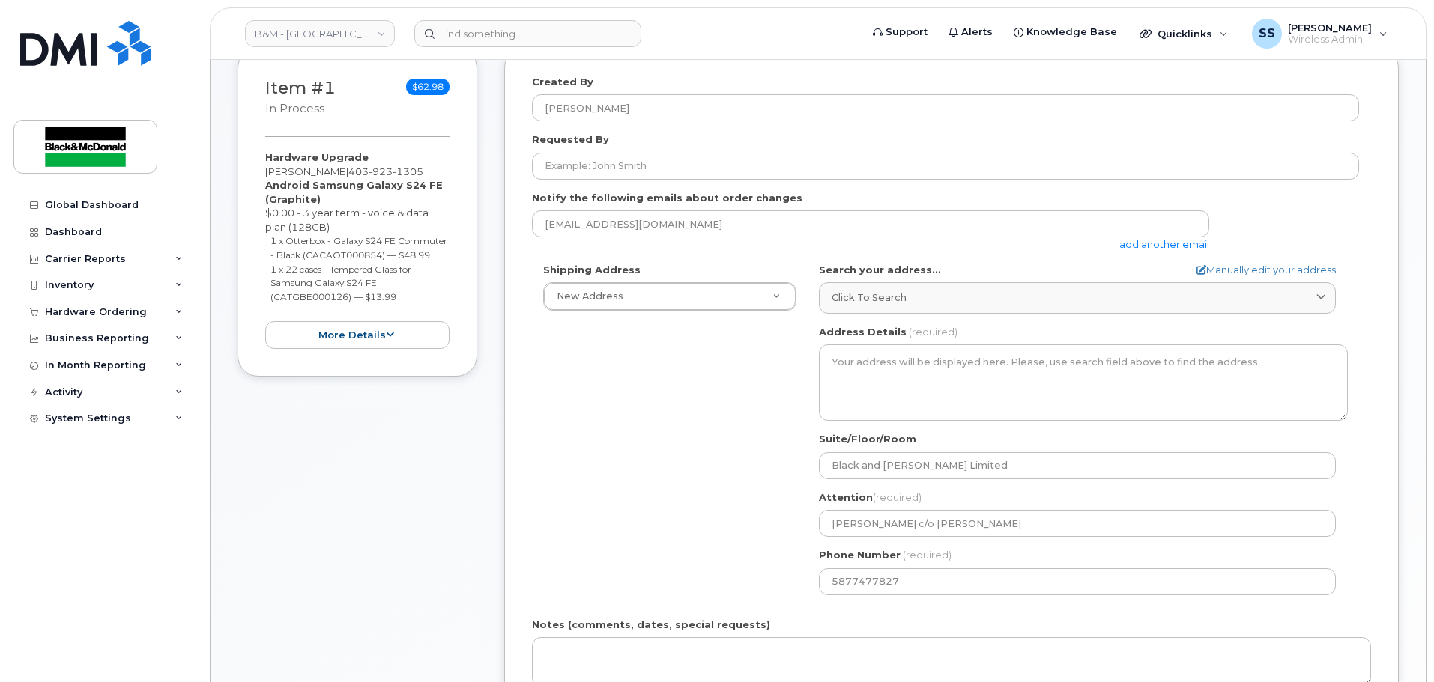
drag, startPoint x: 681, startPoint y: 497, endPoint x: 704, endPoint y: 491, distance: 23.8
click at [680, 491] on div "Shipping Address New Address New Address 1071 26 St NE 10717 181 St NW Black & …" at bounding box center [945, 435] width 827 height 344
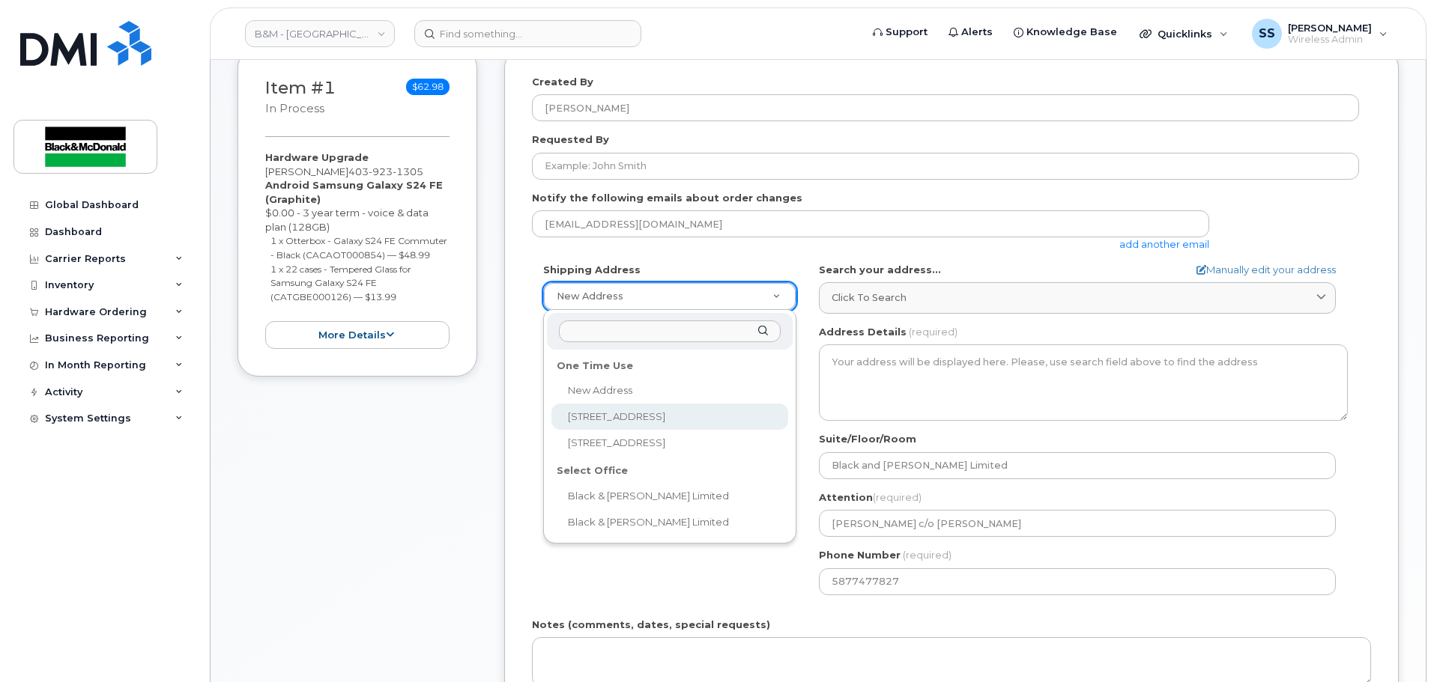
select select "1071 26 St NE"
type textarea "1071 26 St NE CALGARY AB T2A 6K8 CANADA"
type input "Dwayne Emms"
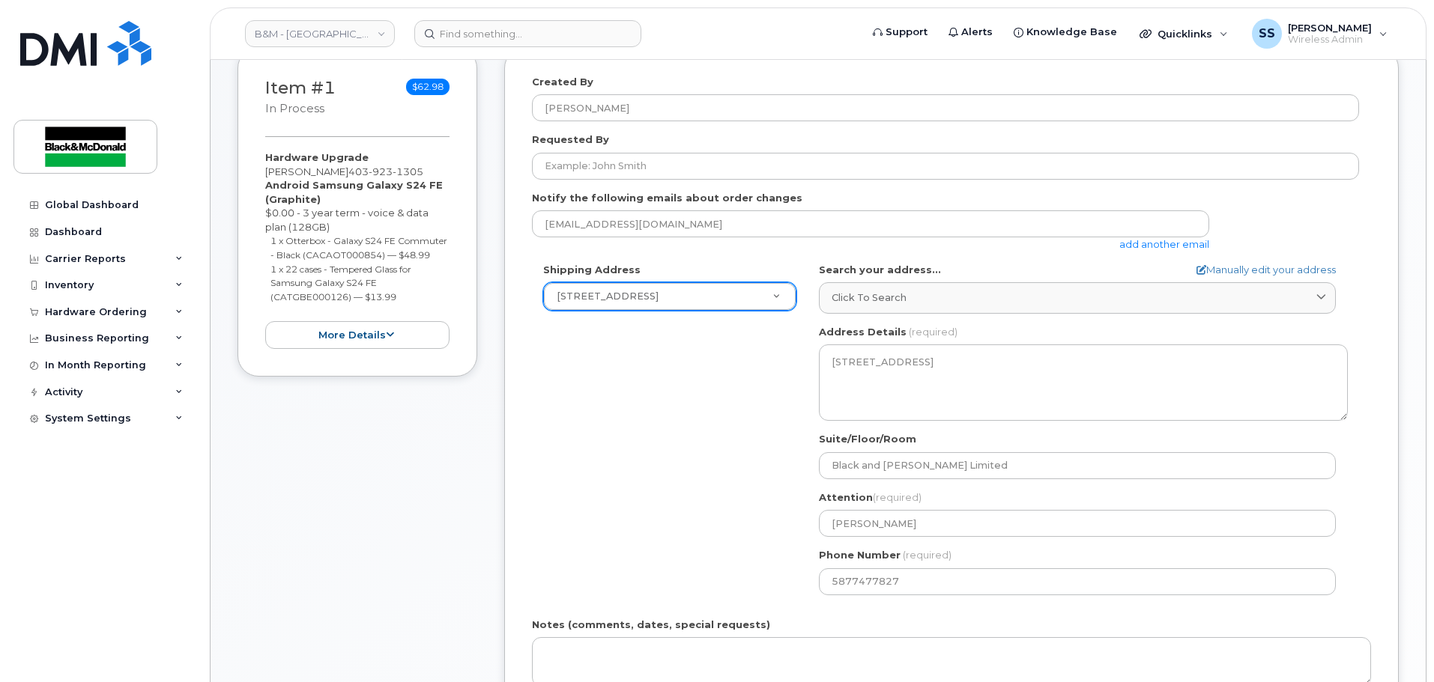
click at [667, 482] on div "Shipping Address 1071 26 St NE New Address 1071 26 St NE 10717 181 St NW Black …" at bounding box center [945, 435] width 827 height 344
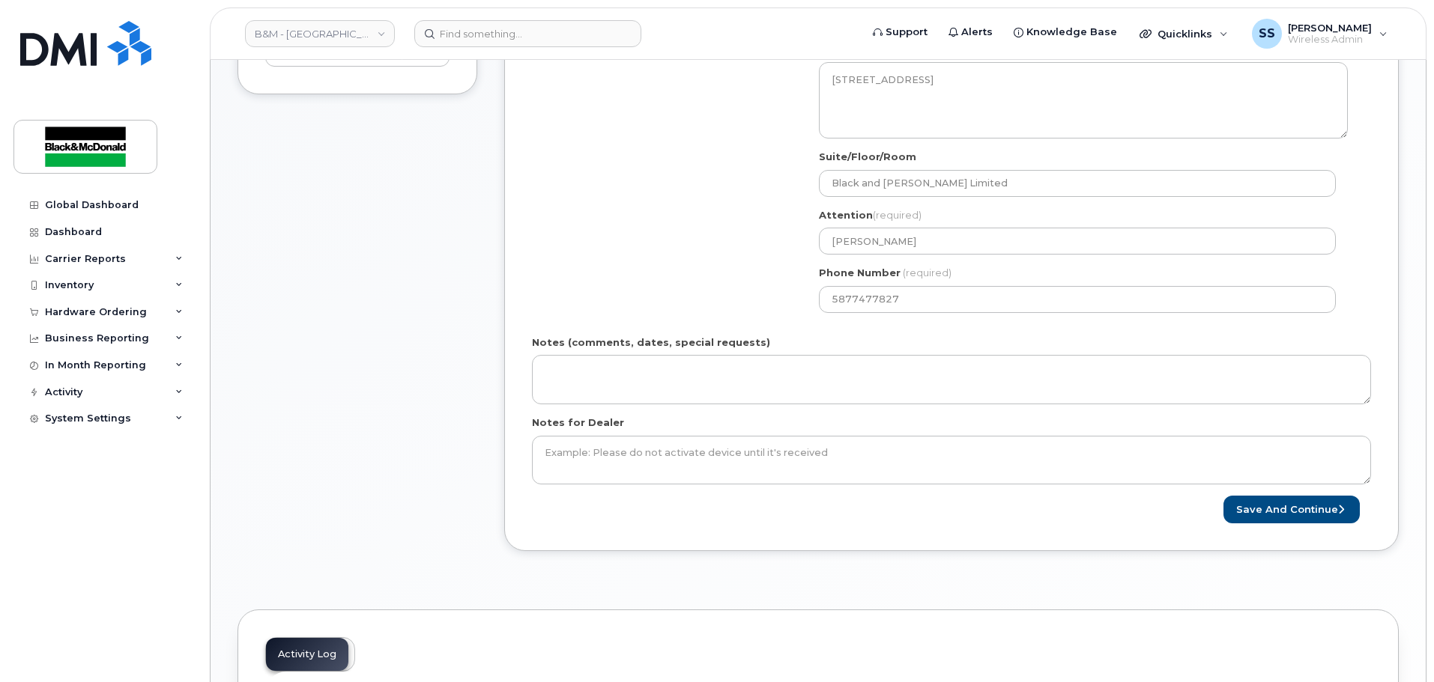
scroll to position [524, 0]
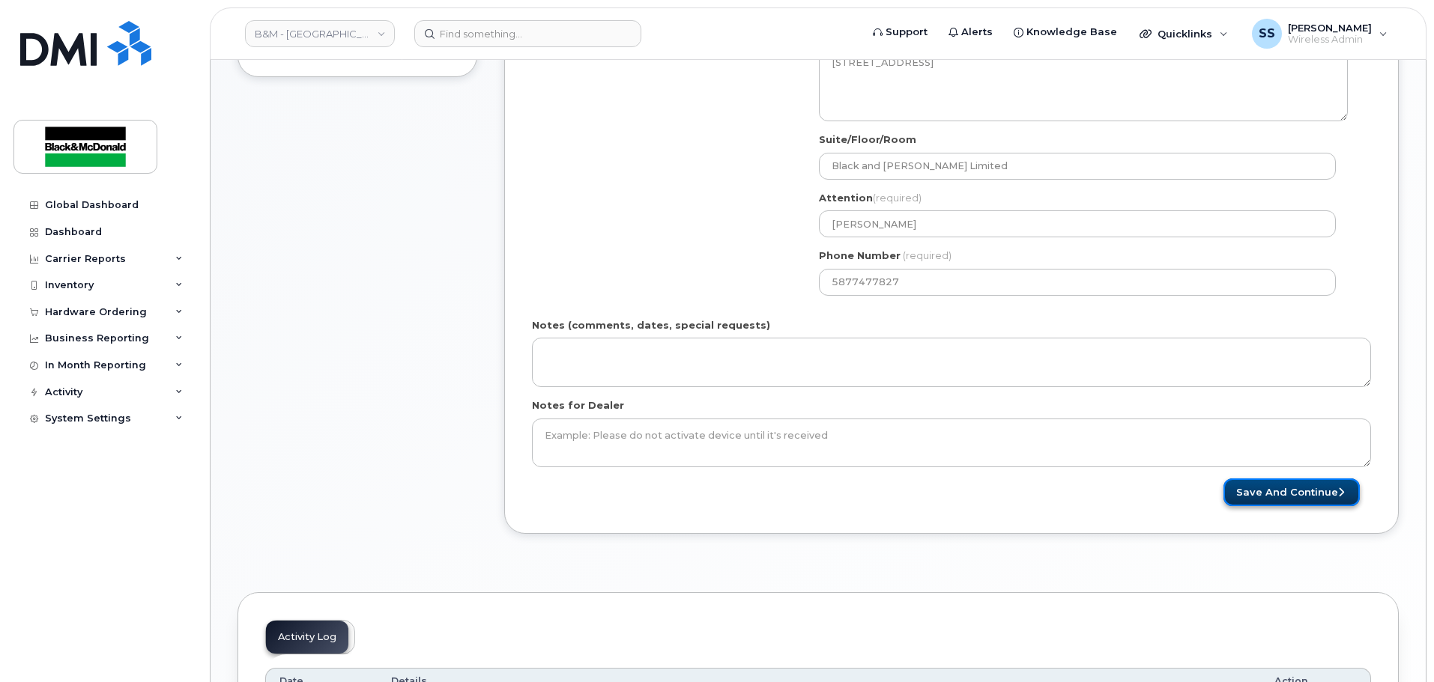
click at [1297, 485] on button "Save and Continue" at bounding box center [1291, 493] width 136 height 28
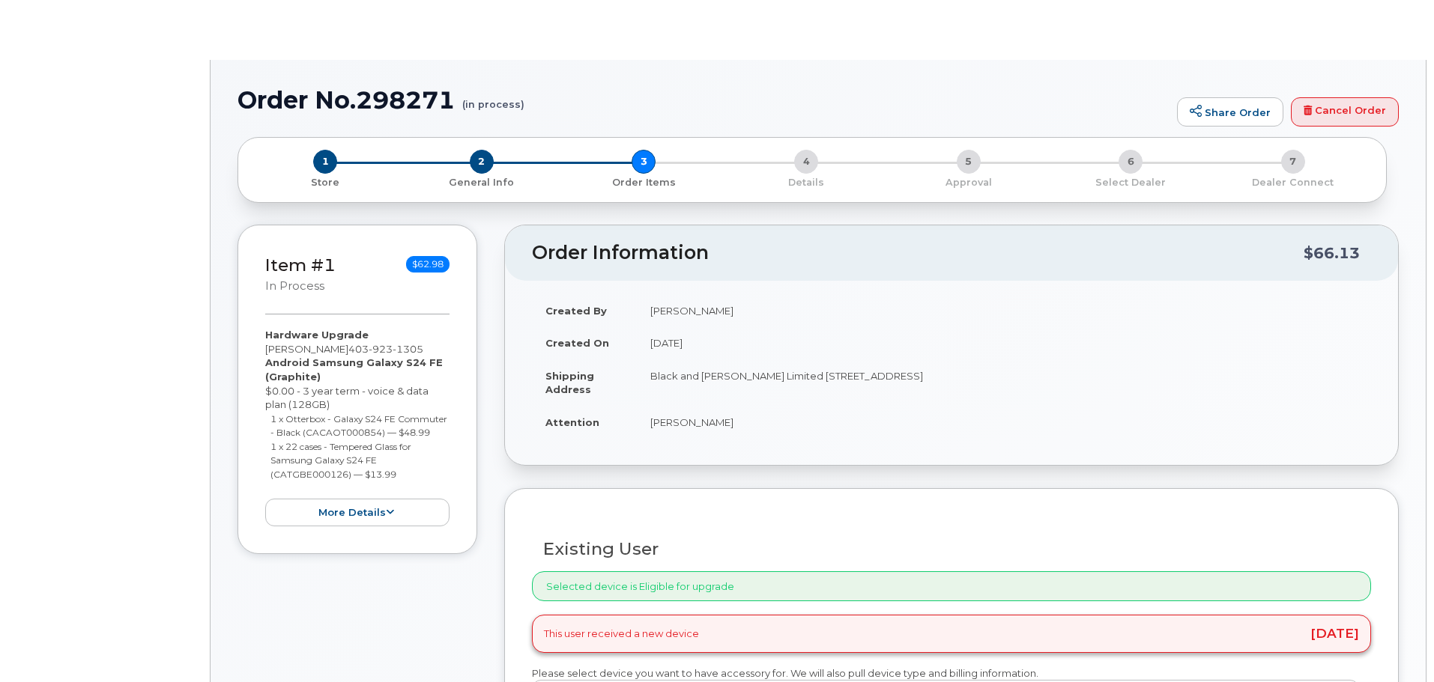
type input "[PERSON_NAME]"
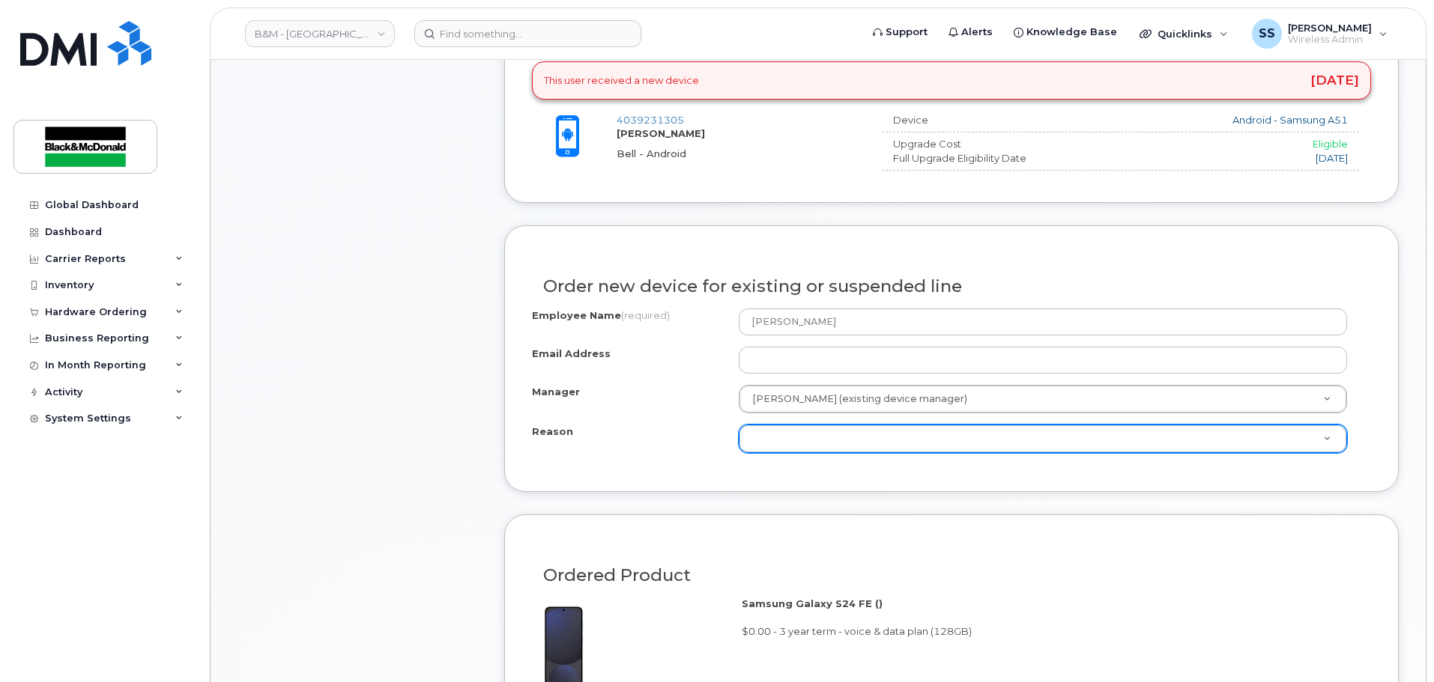
scroll to position [674, 0]
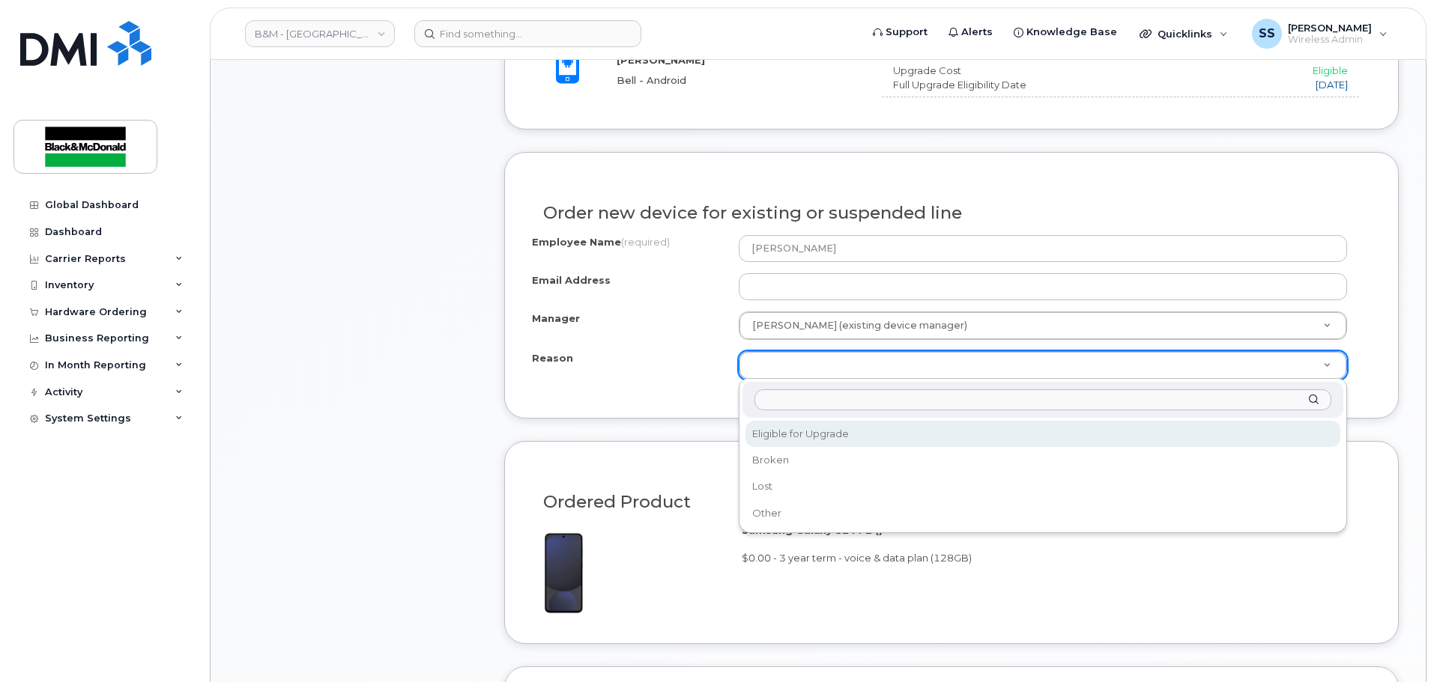
select select "eligible_for_upgrade"
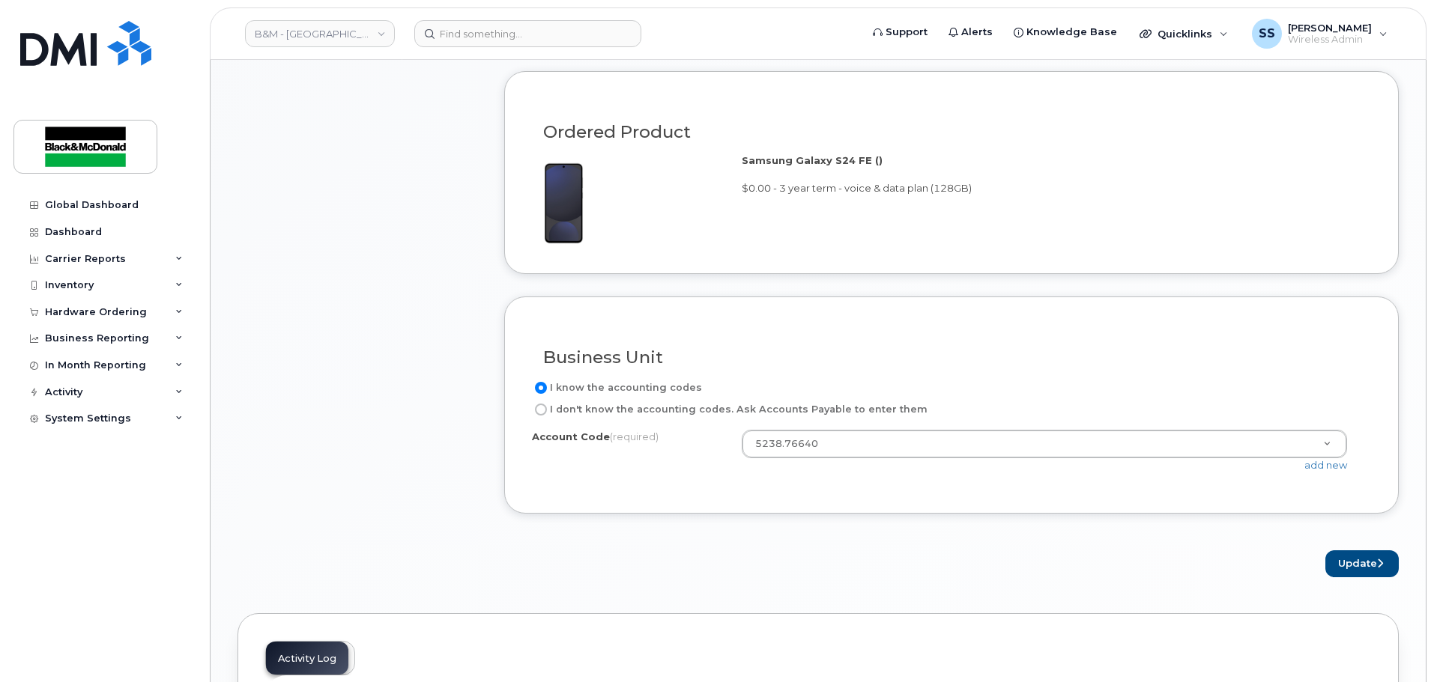
scroll to position [1049, 0]
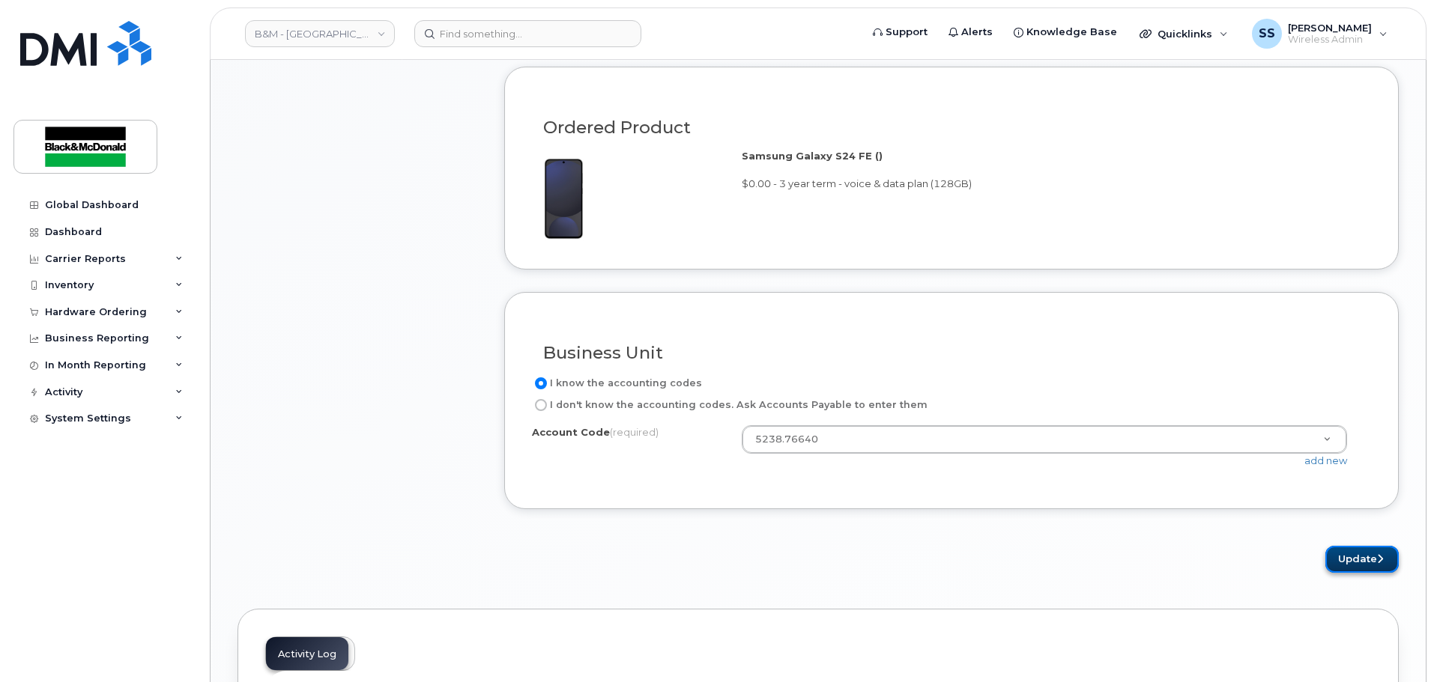
click at [1365, 569] on button "Update" at bounding box center [1361, 560] width 73 height 28
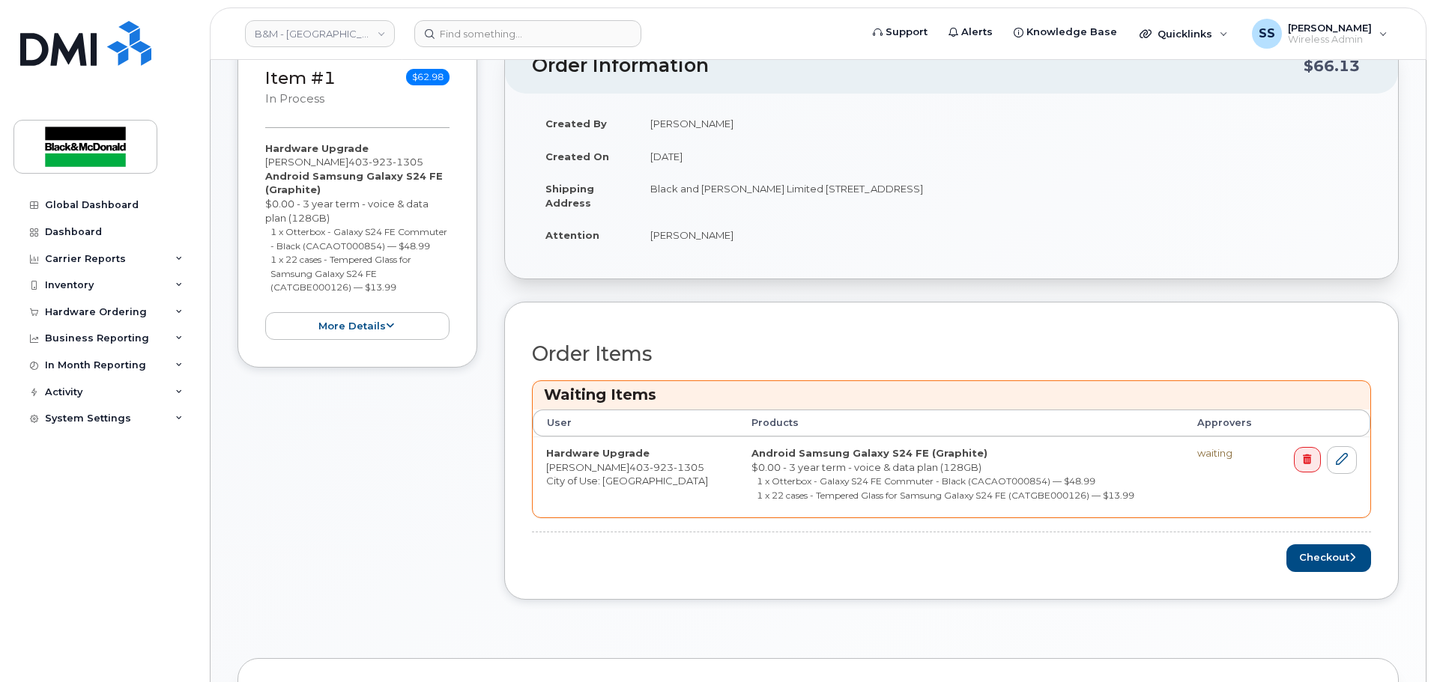
scroll to position [375, 0]
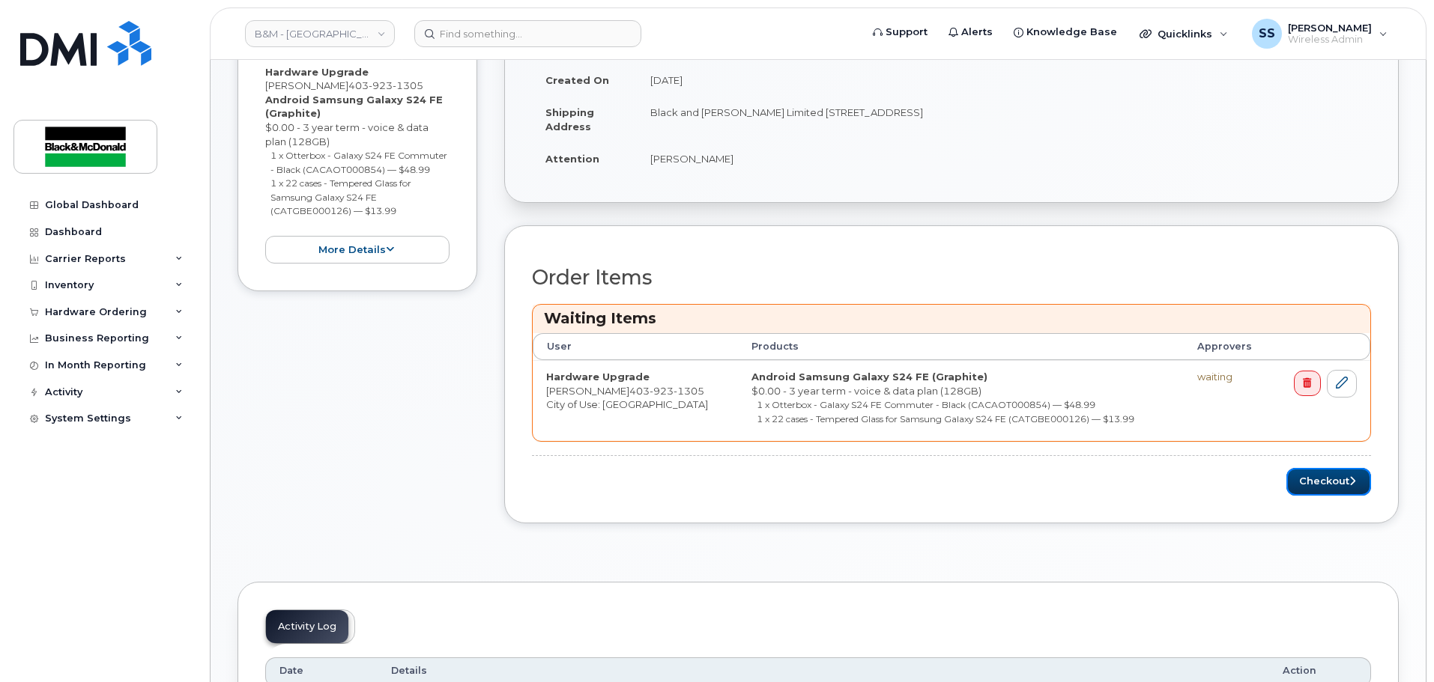
drag, startPoint x: 1317, startPoint y: 479, endPoint x: 1283, endPoint y: 487, distance: 34.5
click at [1317, 479] on button "Checkout" at bounding box center [1328, 482] width 85 height 28
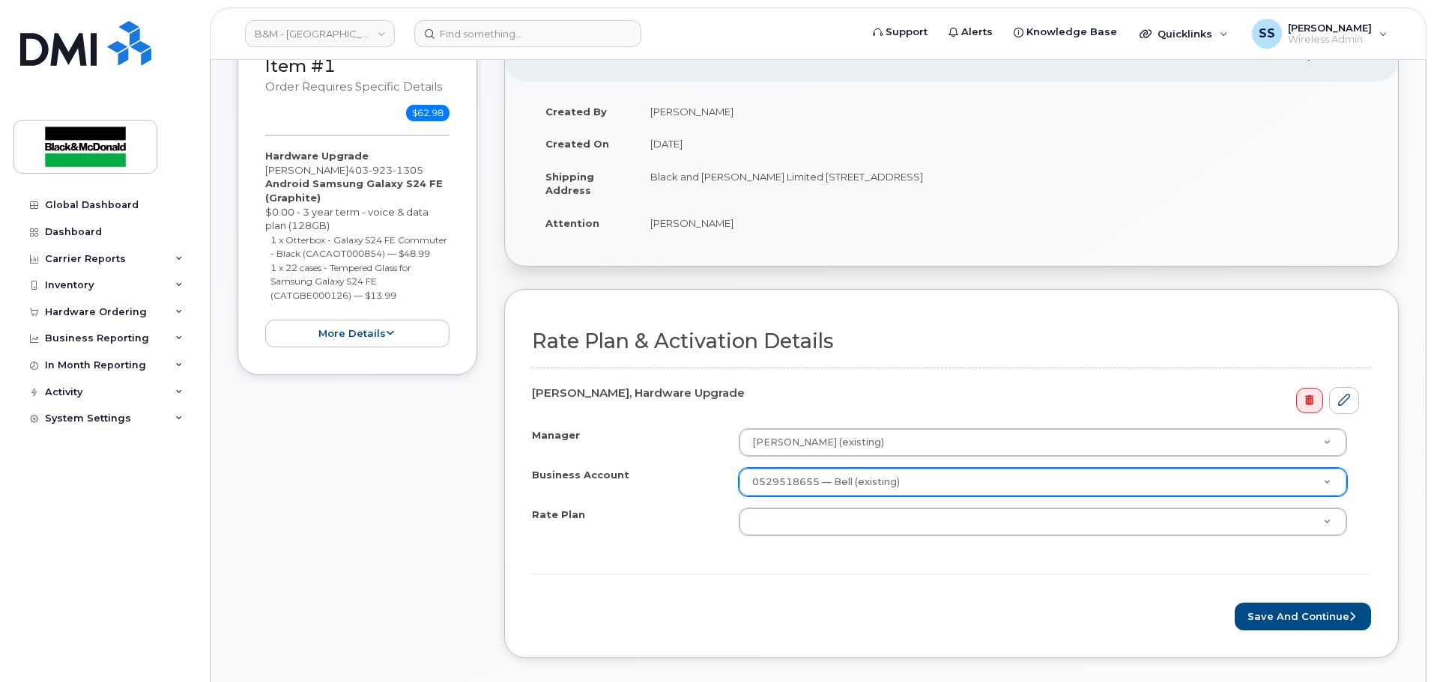
scroll to position [300, 0]
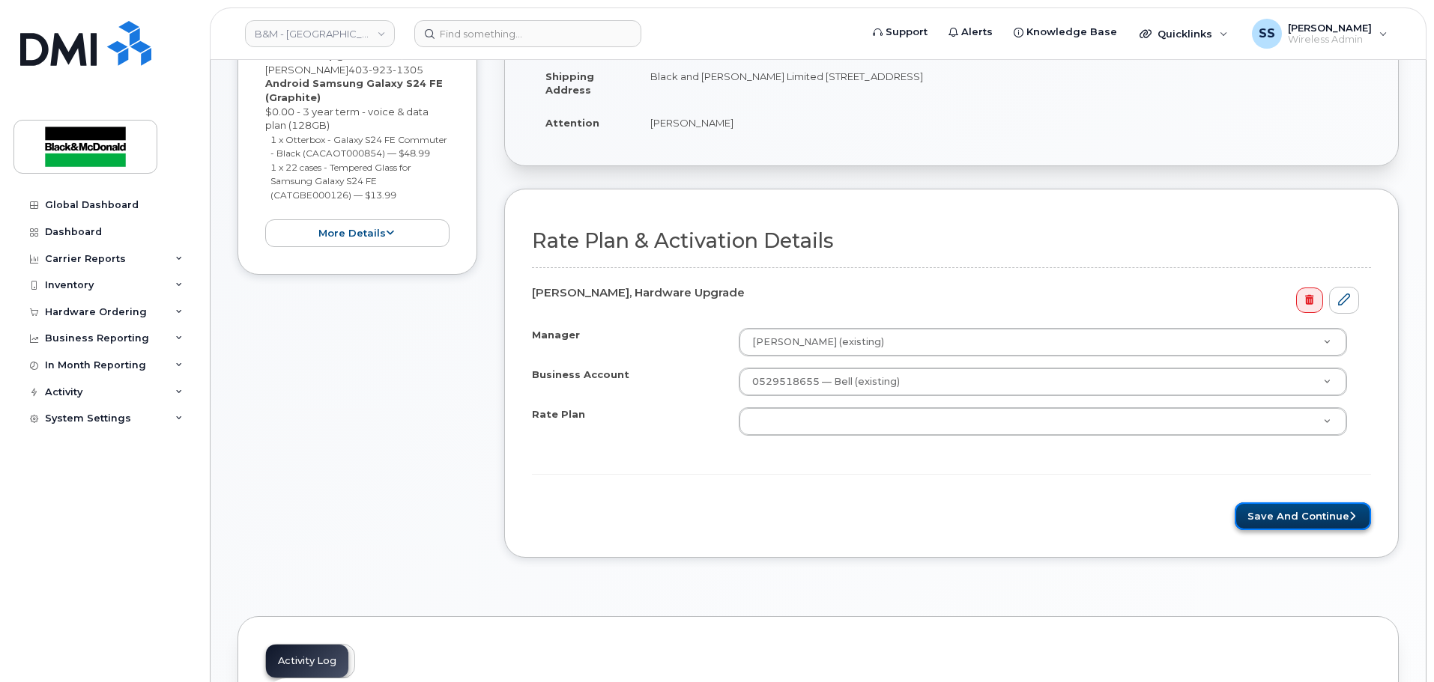
click at [1270, 524] on button "Save and Continue" at bounding box center [1302, 517] width 136 height 28
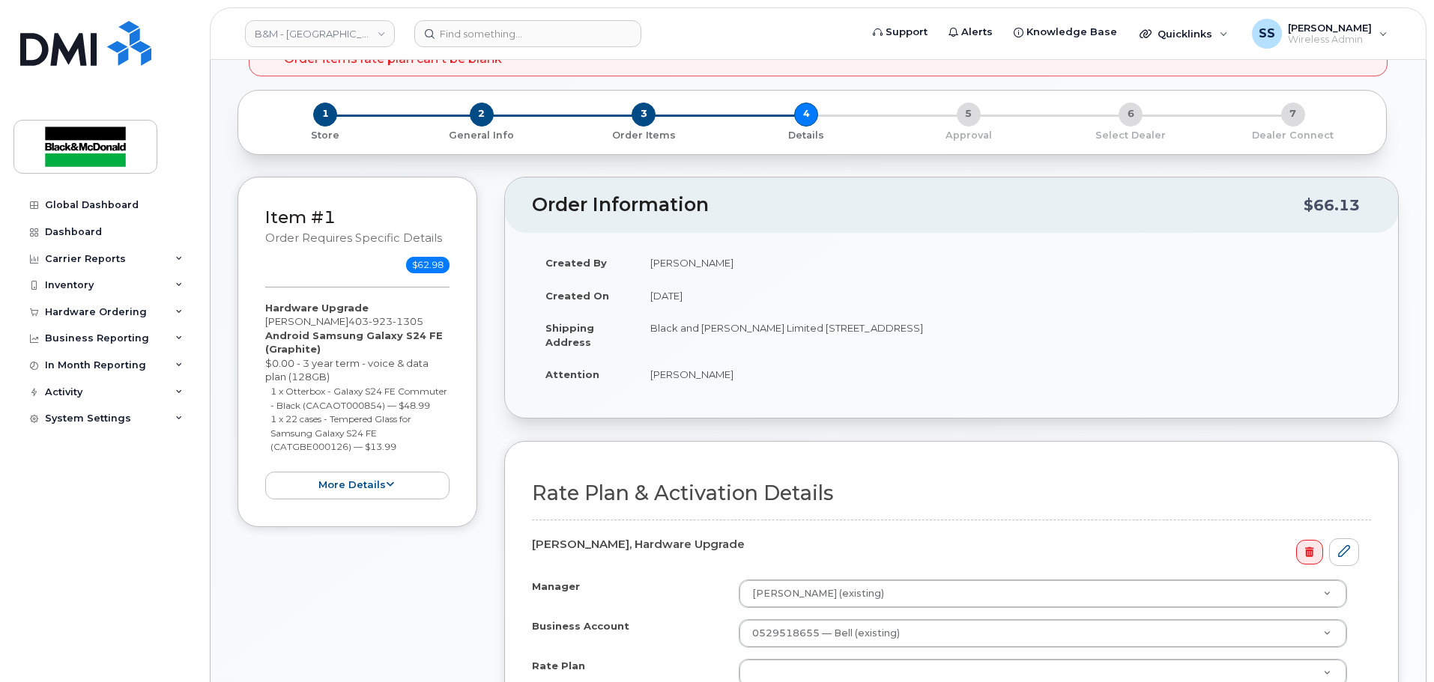
scroll to position [449, 0]
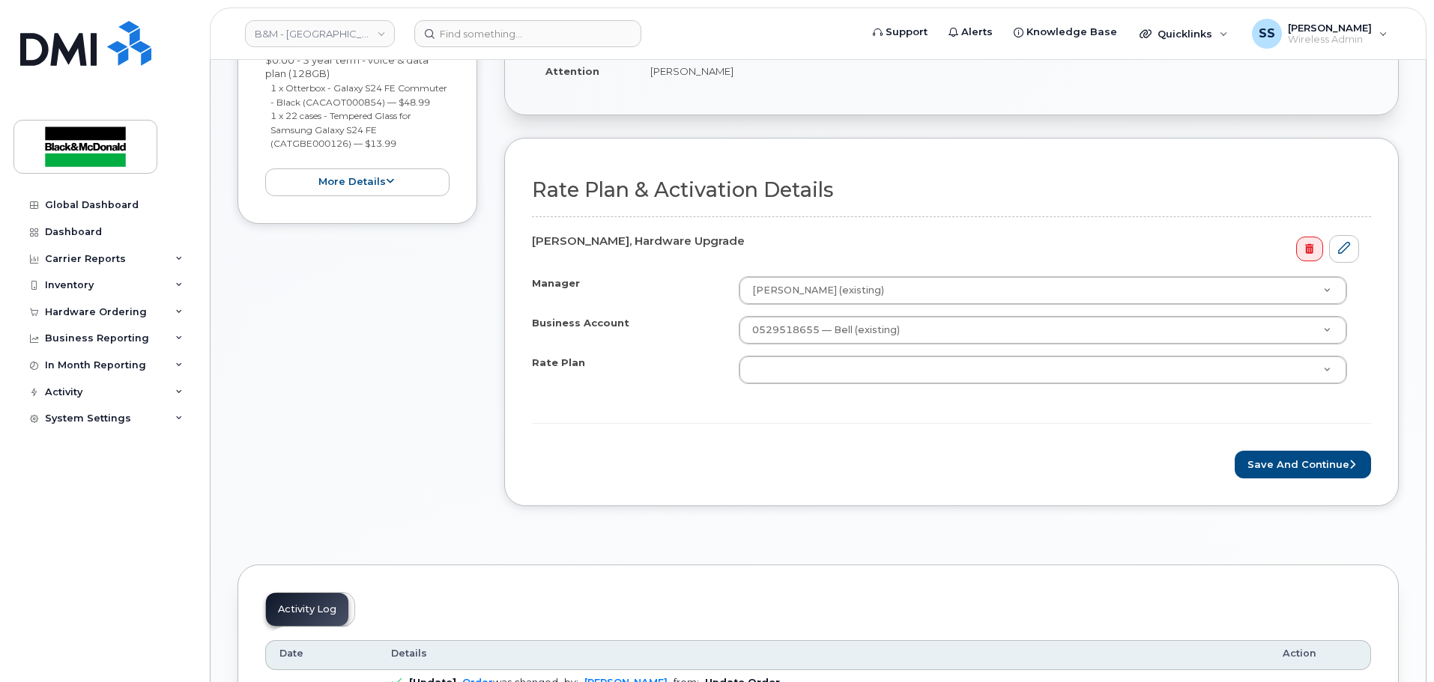
click at [920, 387] on div "Manager [PERSON_NAME] (existing) Manager Manager [PERSON_NAME] (existing) Unkno…" at bounding box center [951, 342] width 839 height 133
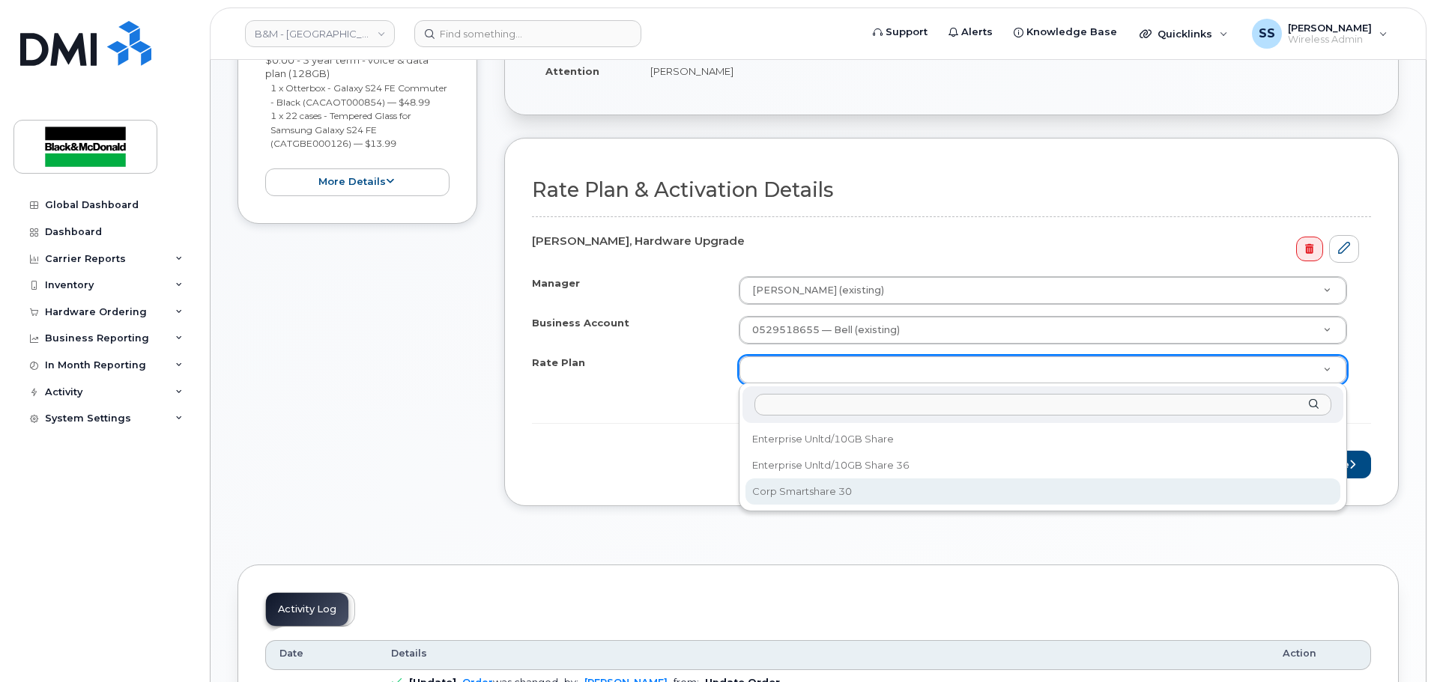
select select "Corp Smartshare 30"
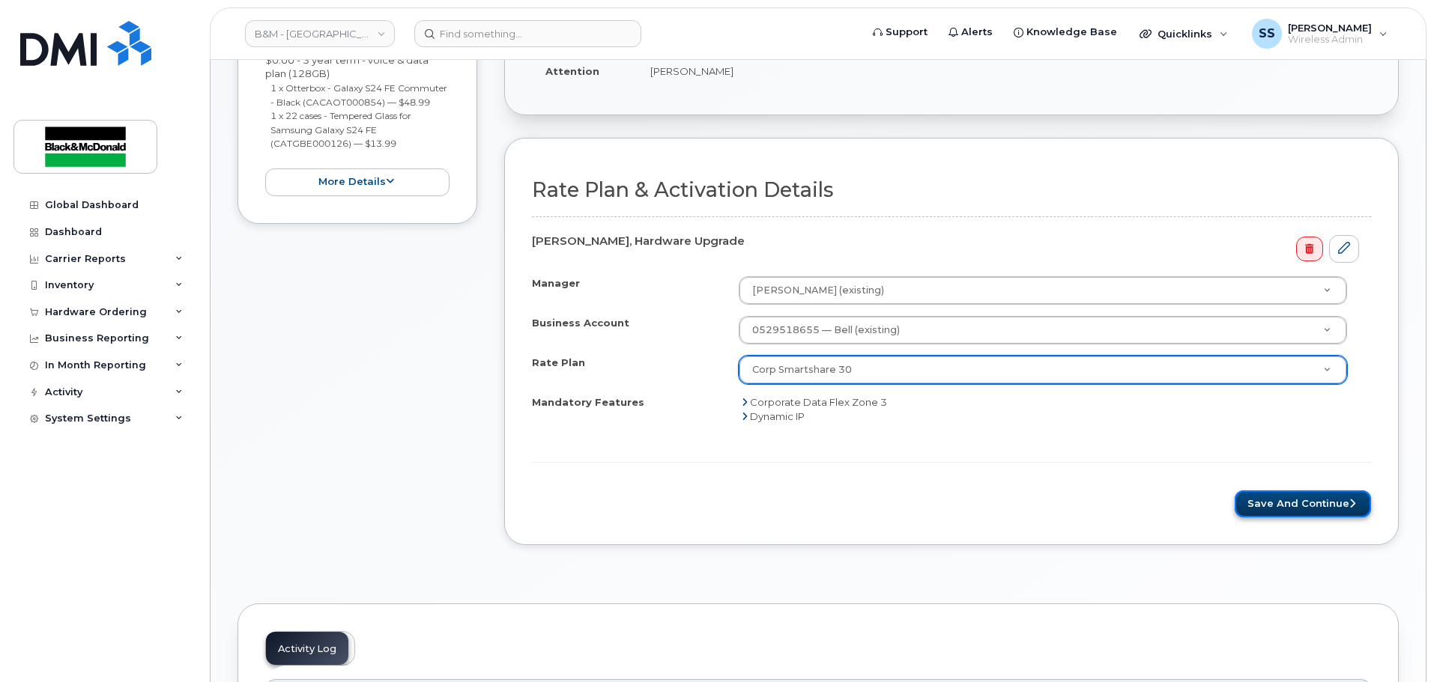
click at [1281, 491] on button "Save and Continue" at bounding box center [1302, 505] width 136 height 28
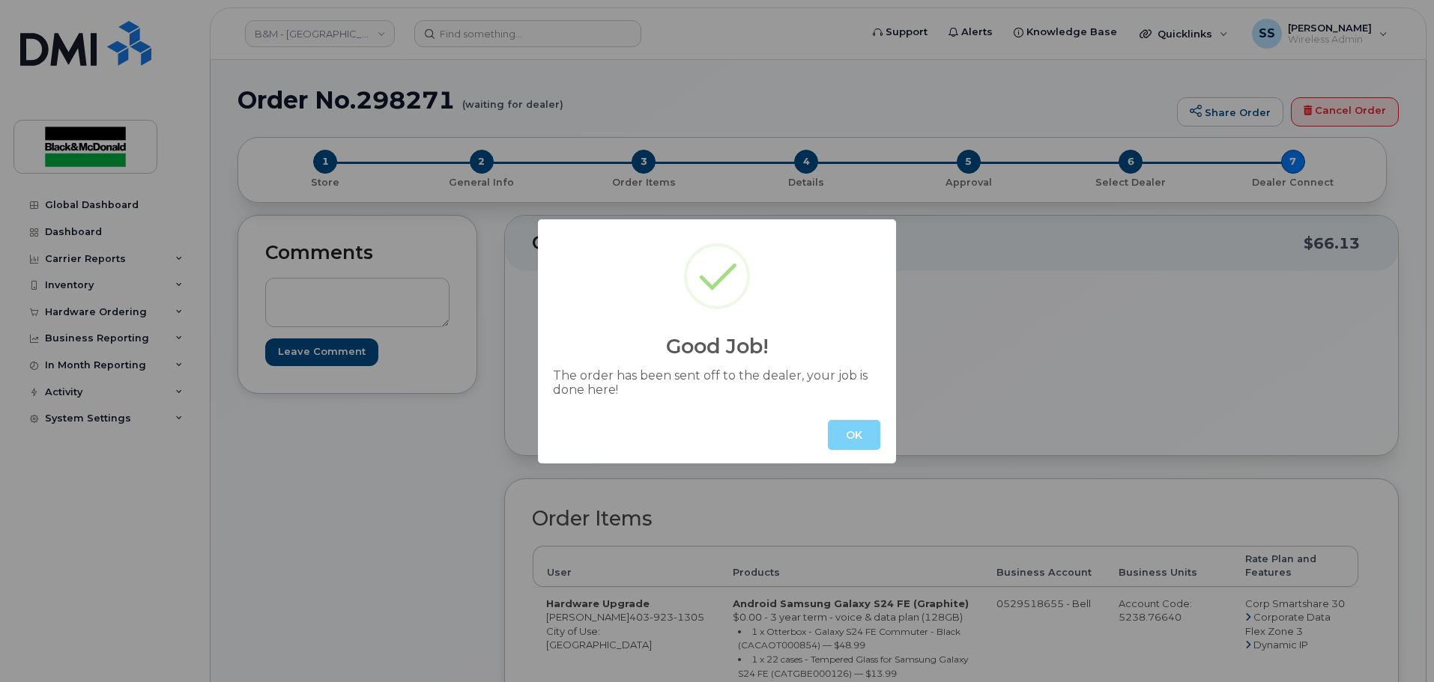
click at [858, 434] on button "OK" at bounding box center [854, 435] width 52 height 30
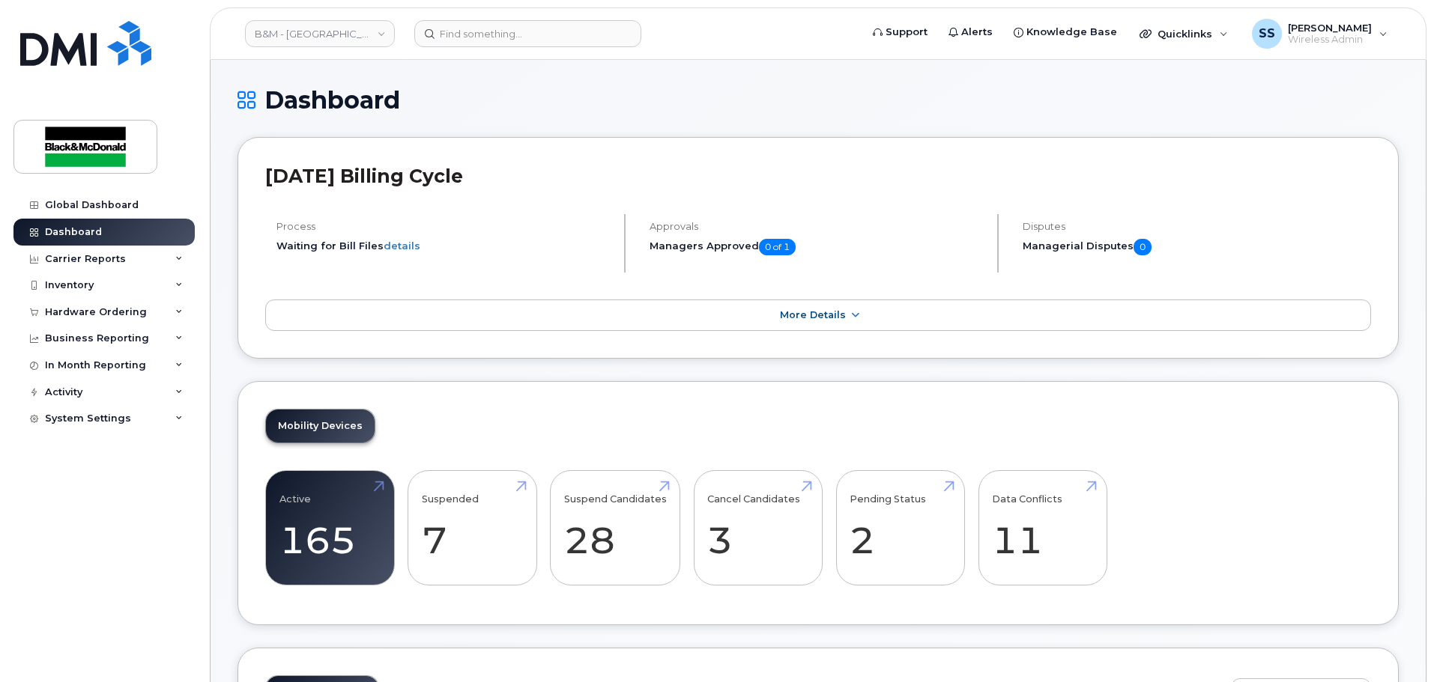
click at [80, 307] on div "Hardware Ordering" at bounding box center [96, 312] width 102 height 12
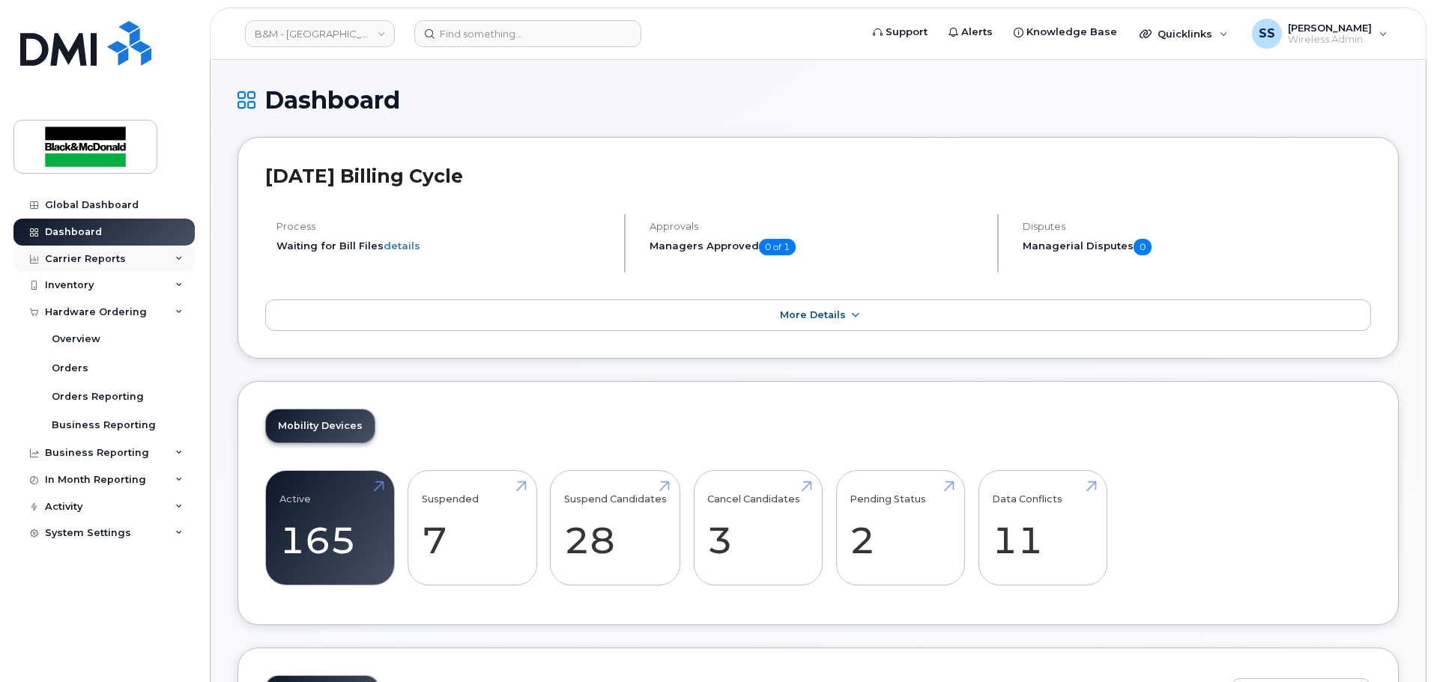
click at [125, 262] on div "Carrier Reports" at bounding box center [103, 259] width 181 height 27
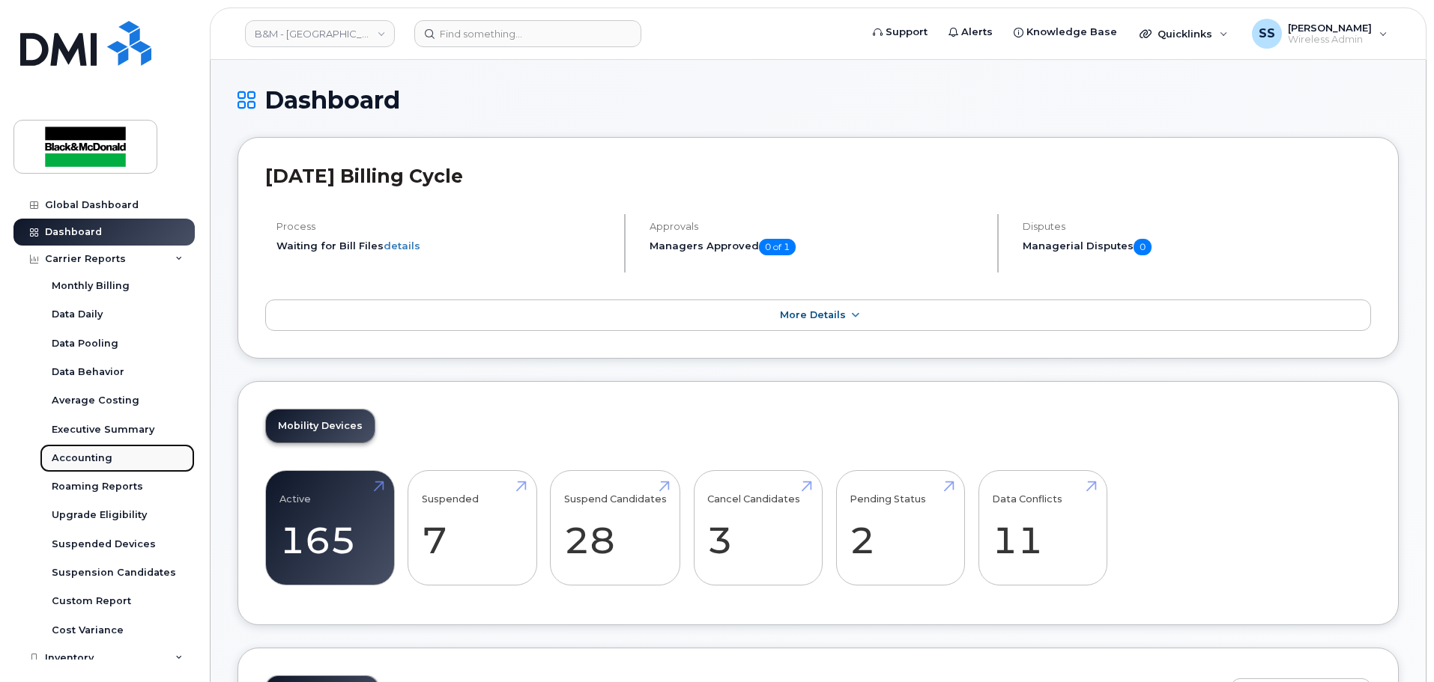
click at [72, 453] on div "Accounting" at bounding box center [82, 458] width 61 height 13
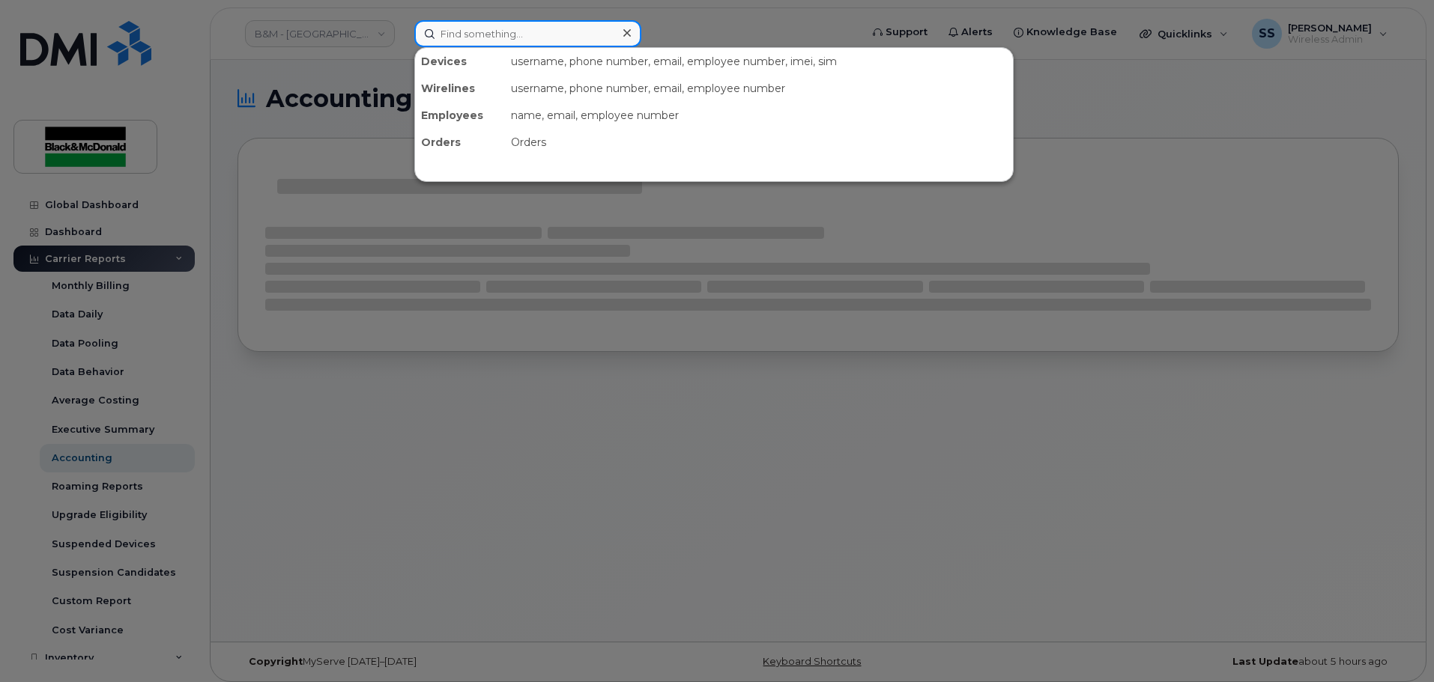
click at [551, 34] on input at bounding box center [527, 33] width 227 height 27
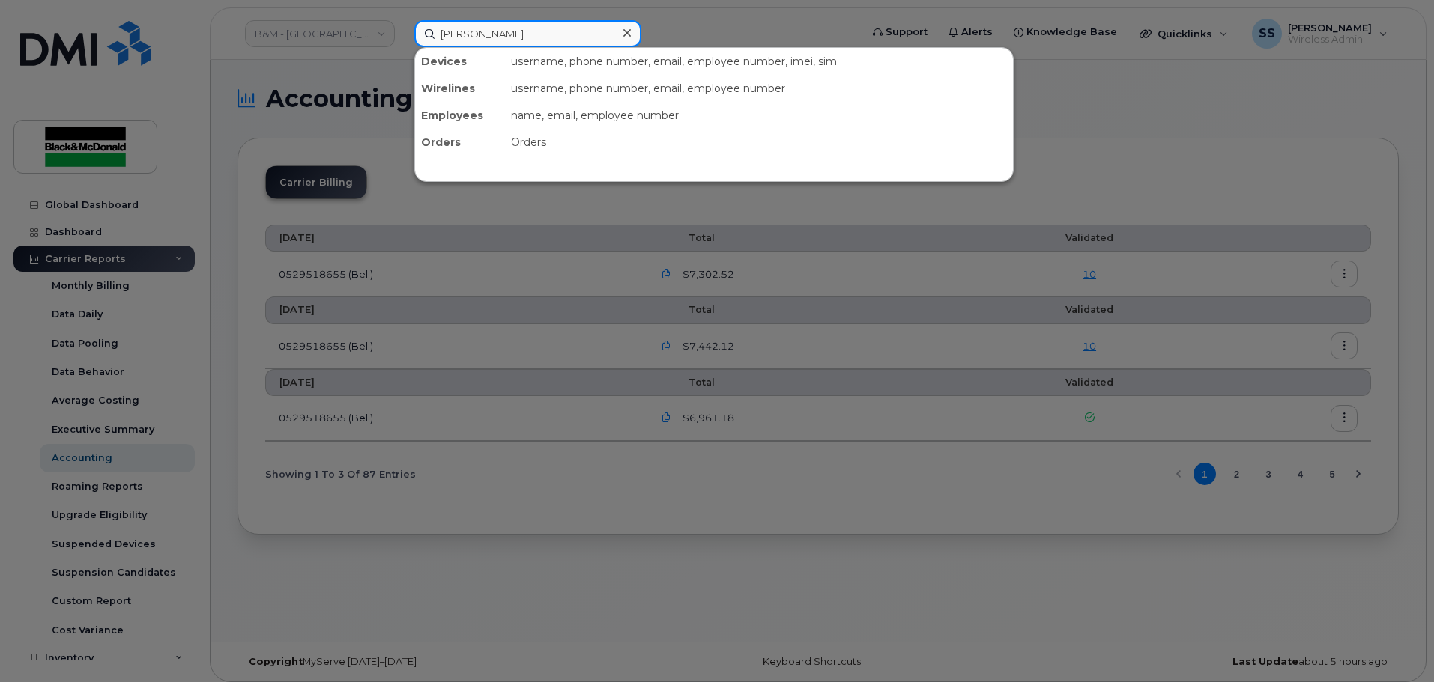
type input "Arnold"
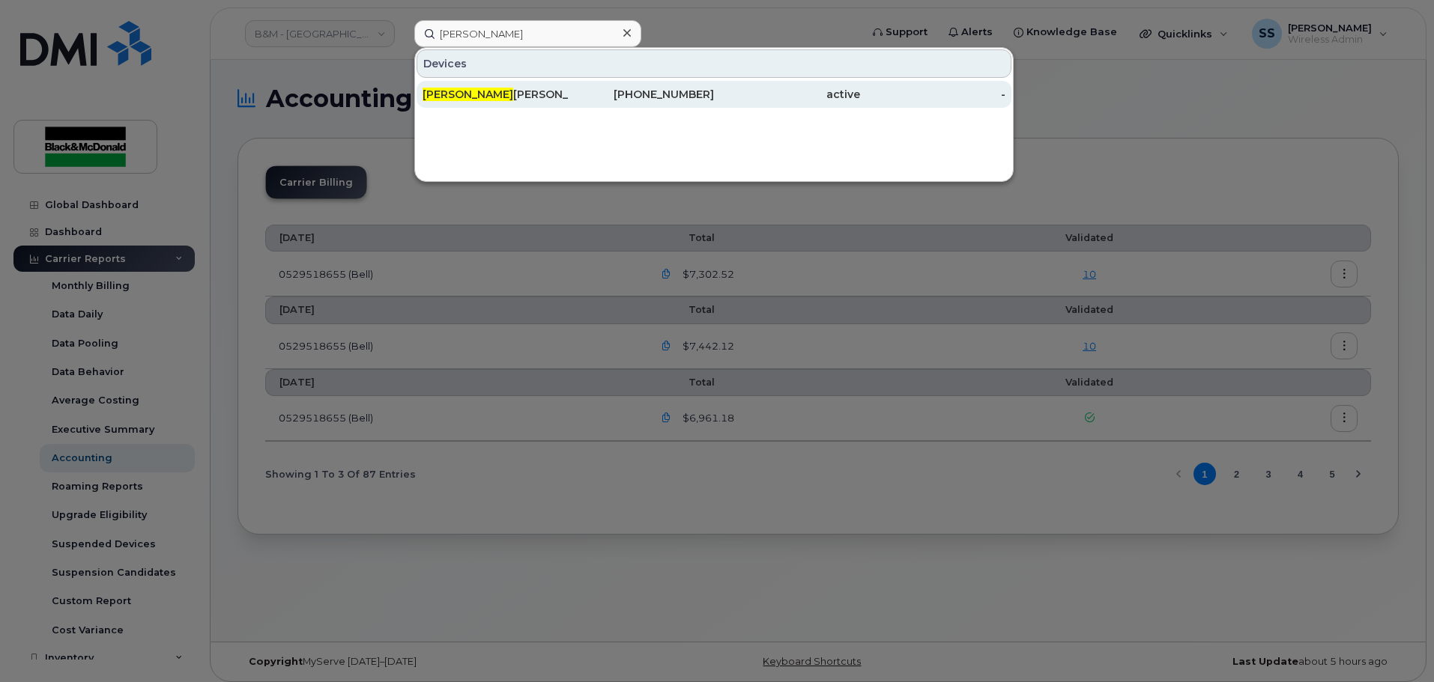
click at [646, 101] on div "587-998-9103" at bounding box center [642, 94] width 146 height 15
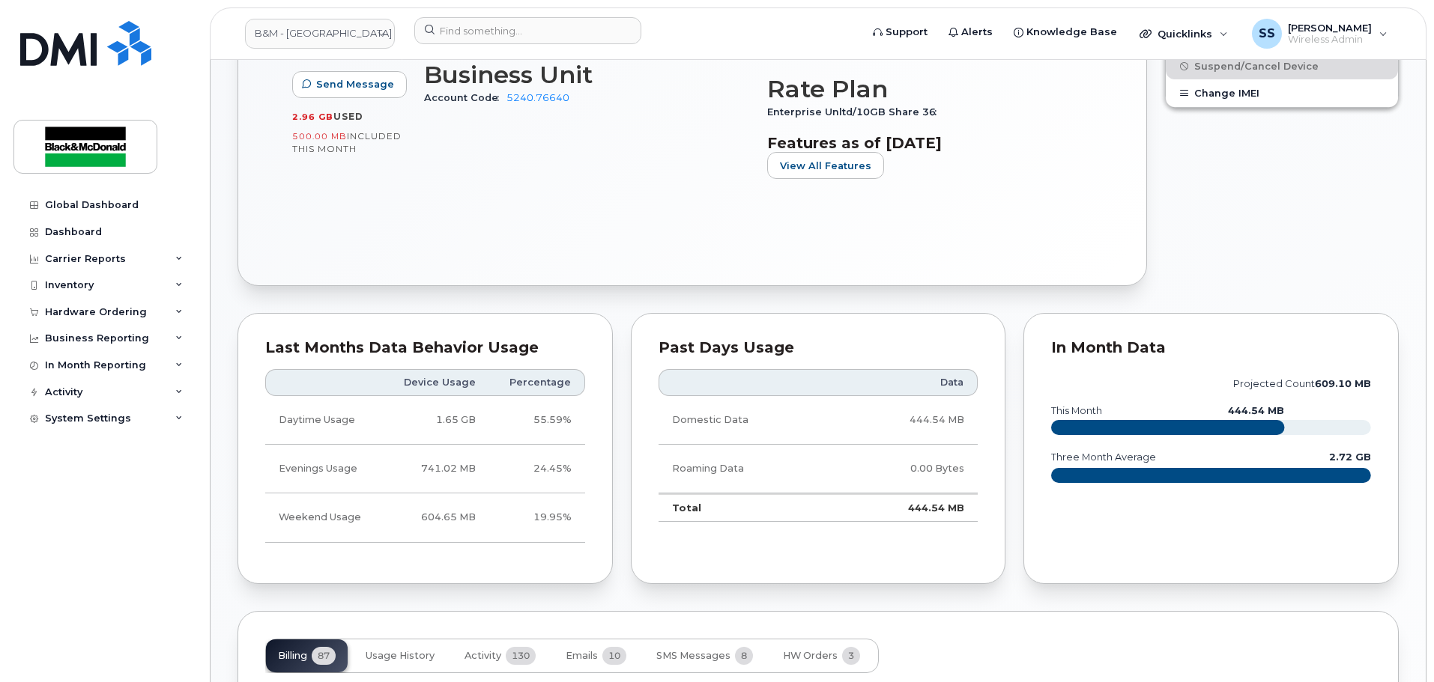
scroll to position [899, 0]
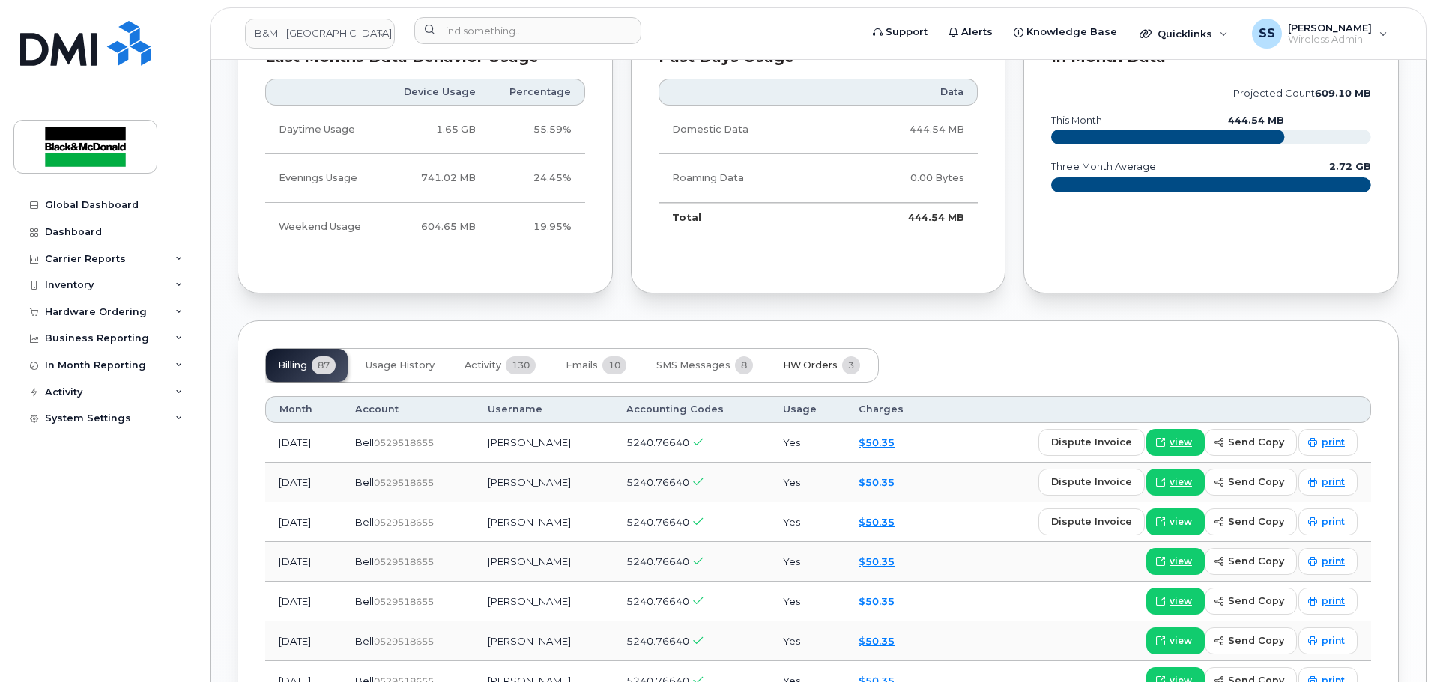
click at [808, 352] on button "HW Orders 3" at bounding box center [821, 365] width 101 height 33
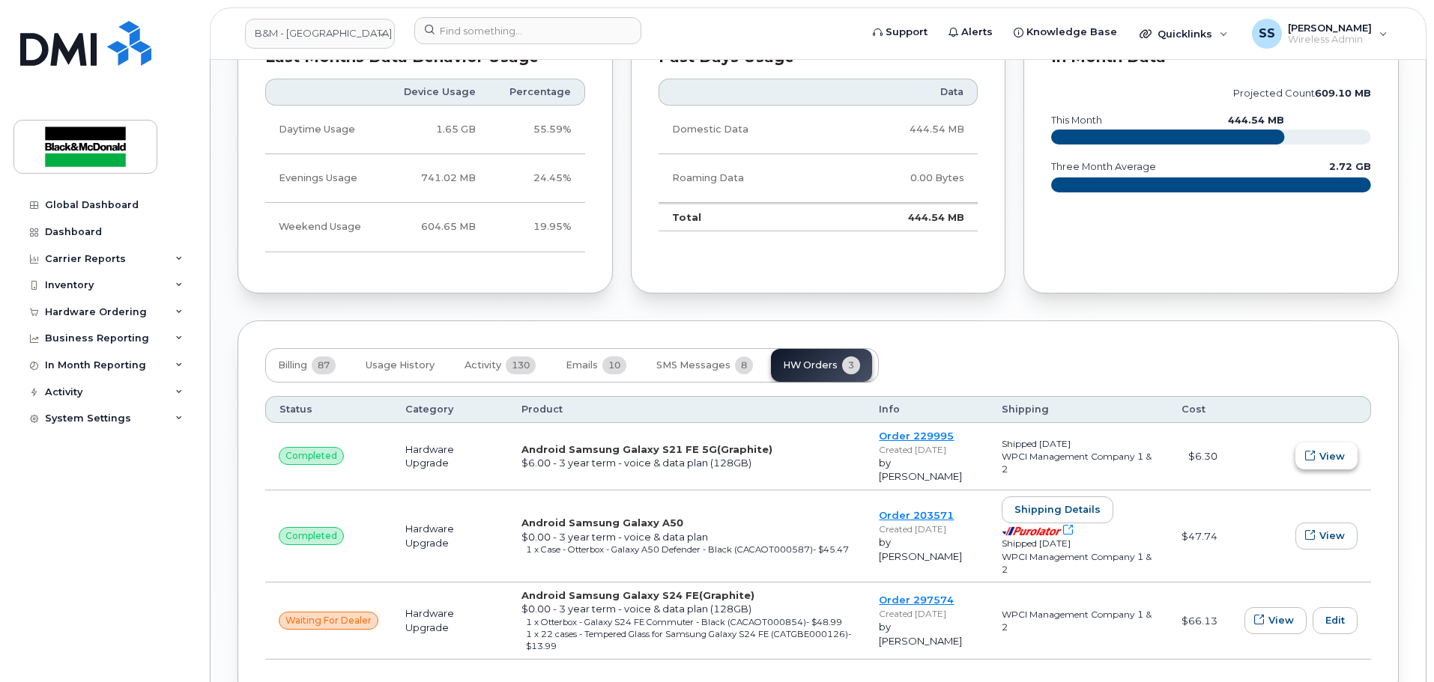
click at [1342, 450] on span "View" at bounding box center [1331, 456] width 25 height 14
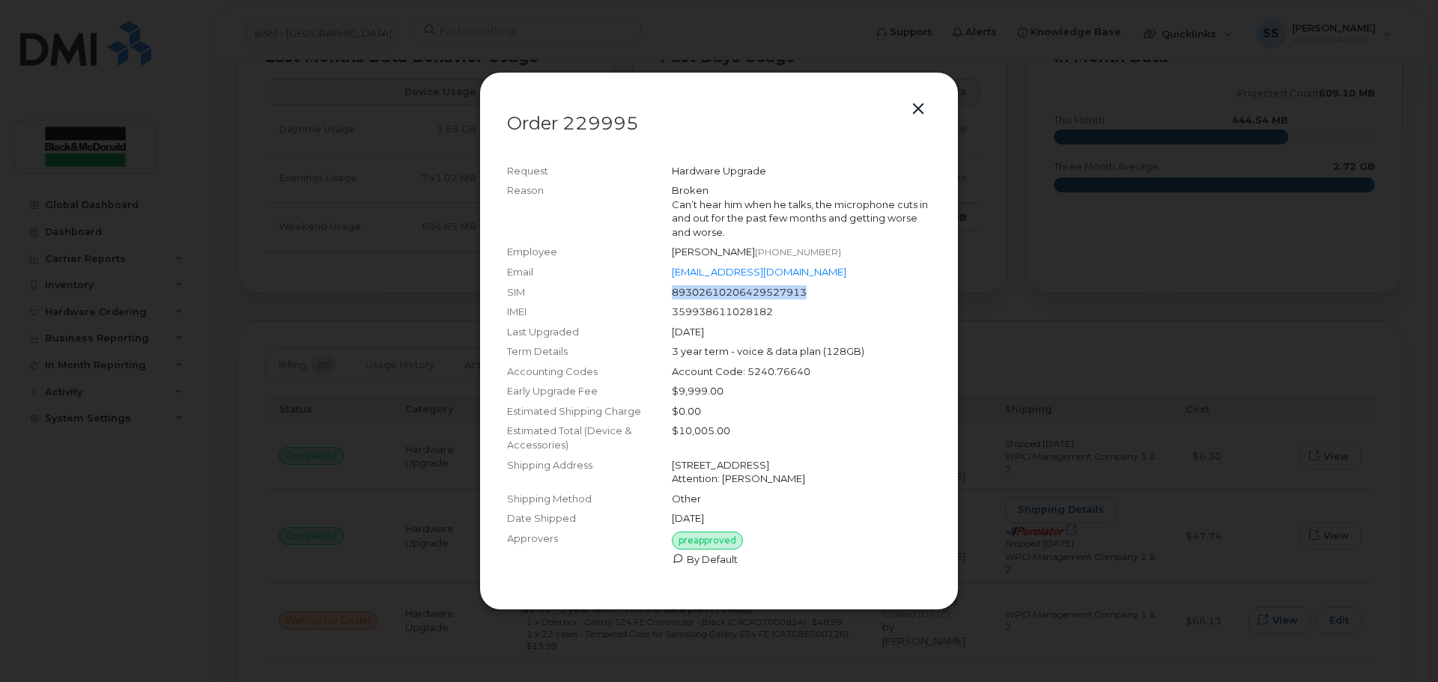
drag, startPoint x: 819, startPoint y: 293, endPoint x: 670, endPoint y: 297, distance: 148.4
click at [669, 302] on div "SIM 89302610206429527913" at bounding box center [719, 312] width 424 height 20
copy div "89302610206429527913"
click at [924, 116] on button "button" at bounding box center [918, 109] width 22 height 21
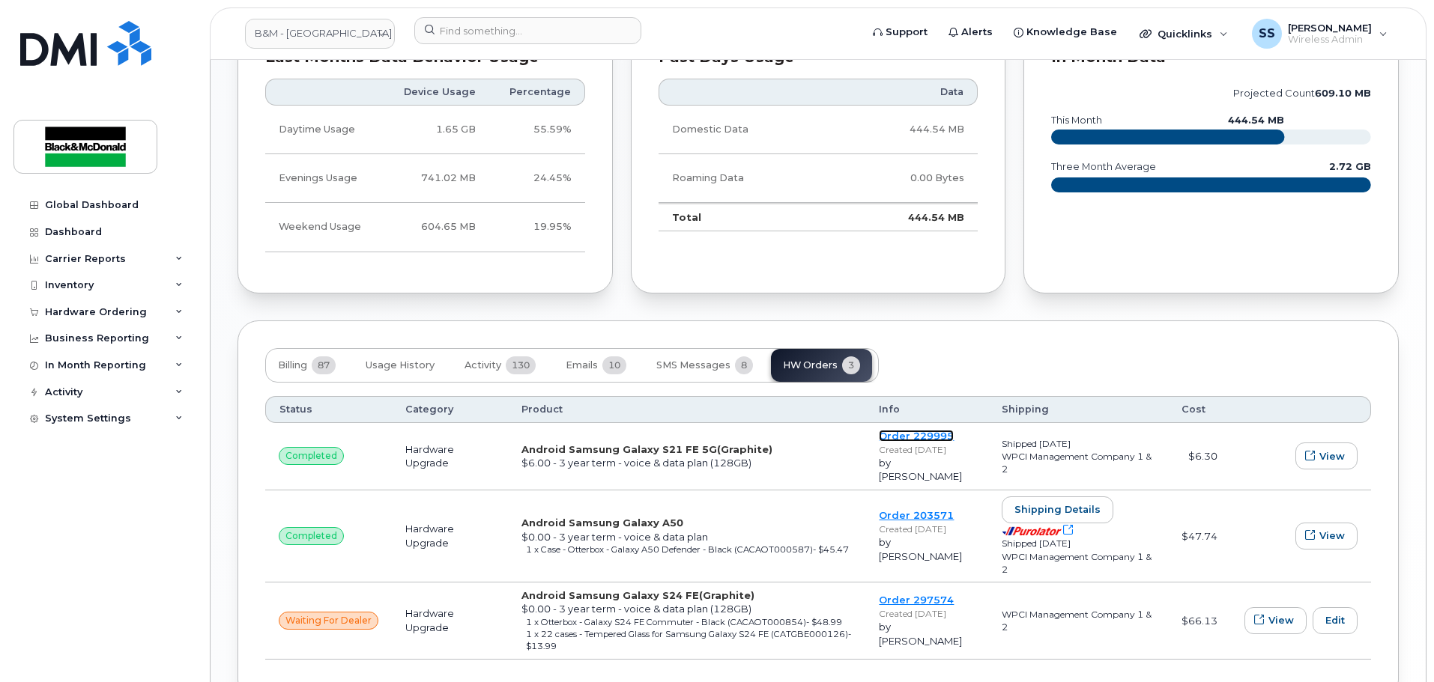
click at [902, 434] on link "Order 229995" at bounding box center [916, 436] width 75 height 12
click at [317, 367] on span "87" at bounding box center [324, 366] width 24 height 18
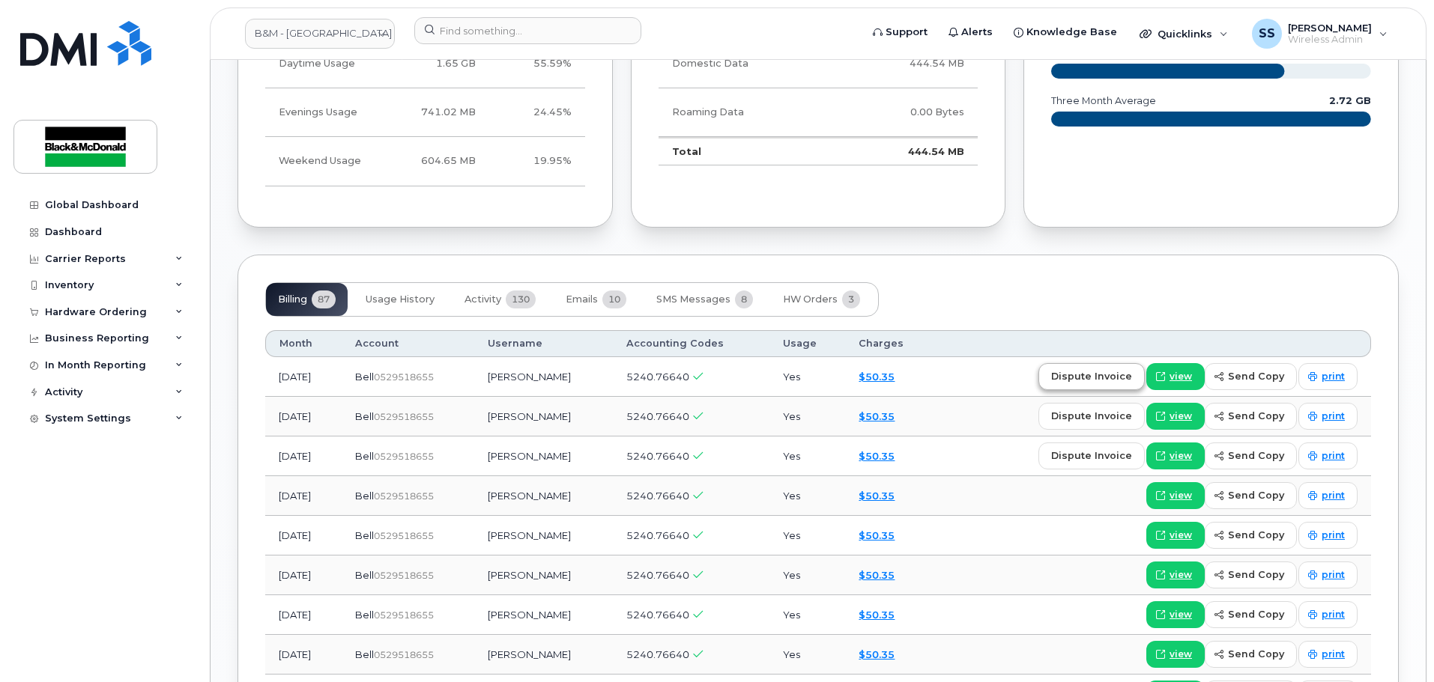
scroll to position [1124, 0]
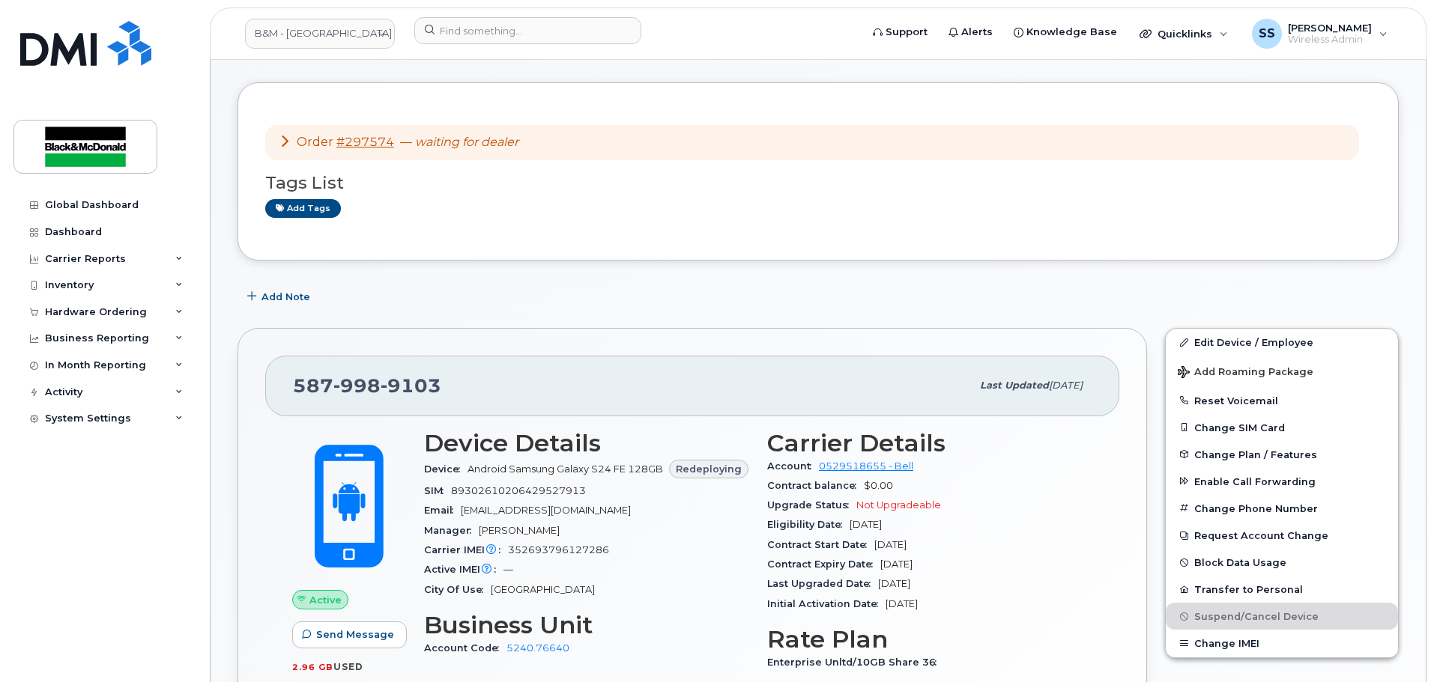
scroll to position [75, 0]
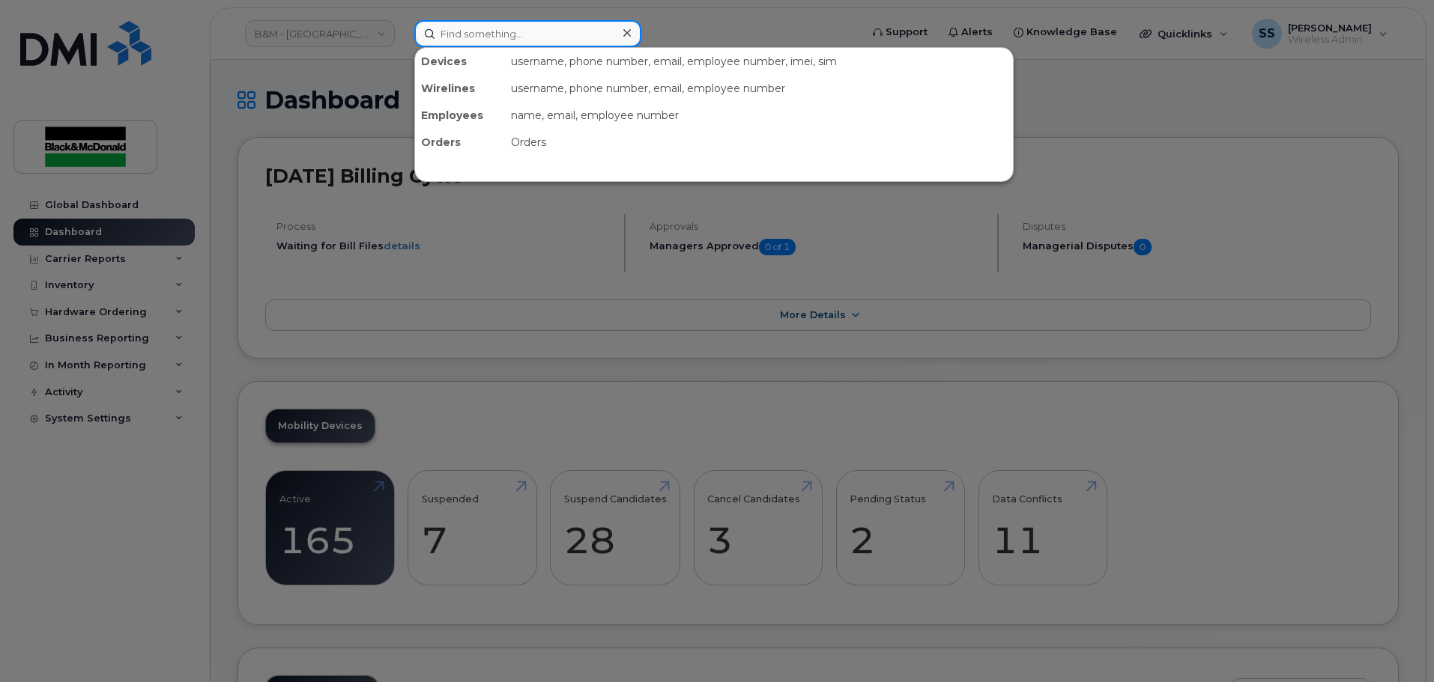
click at [478, 34] on input at bounding box center [527, 33] width 227 height 27
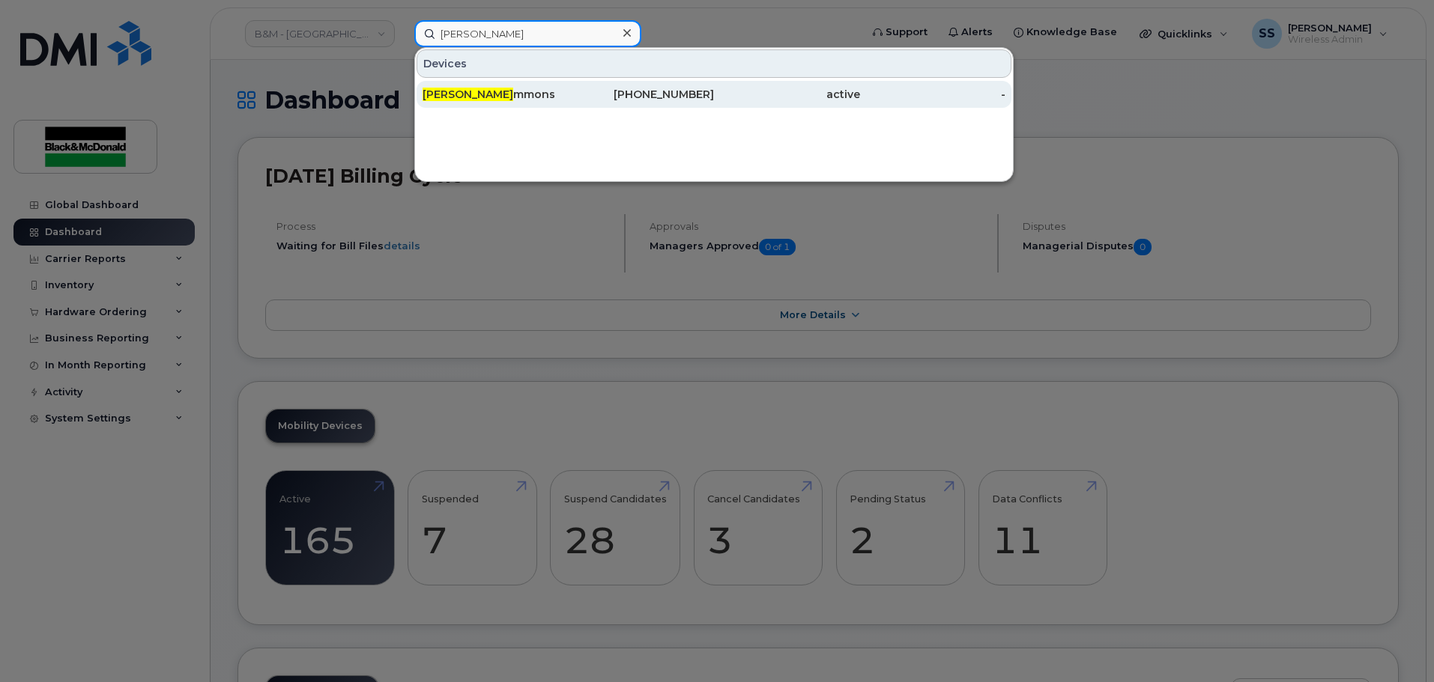
type input "arnold si"
click at [569, 84] on div "Arnold Si mmons" at bounding box center [642, 94] width 146 height 27
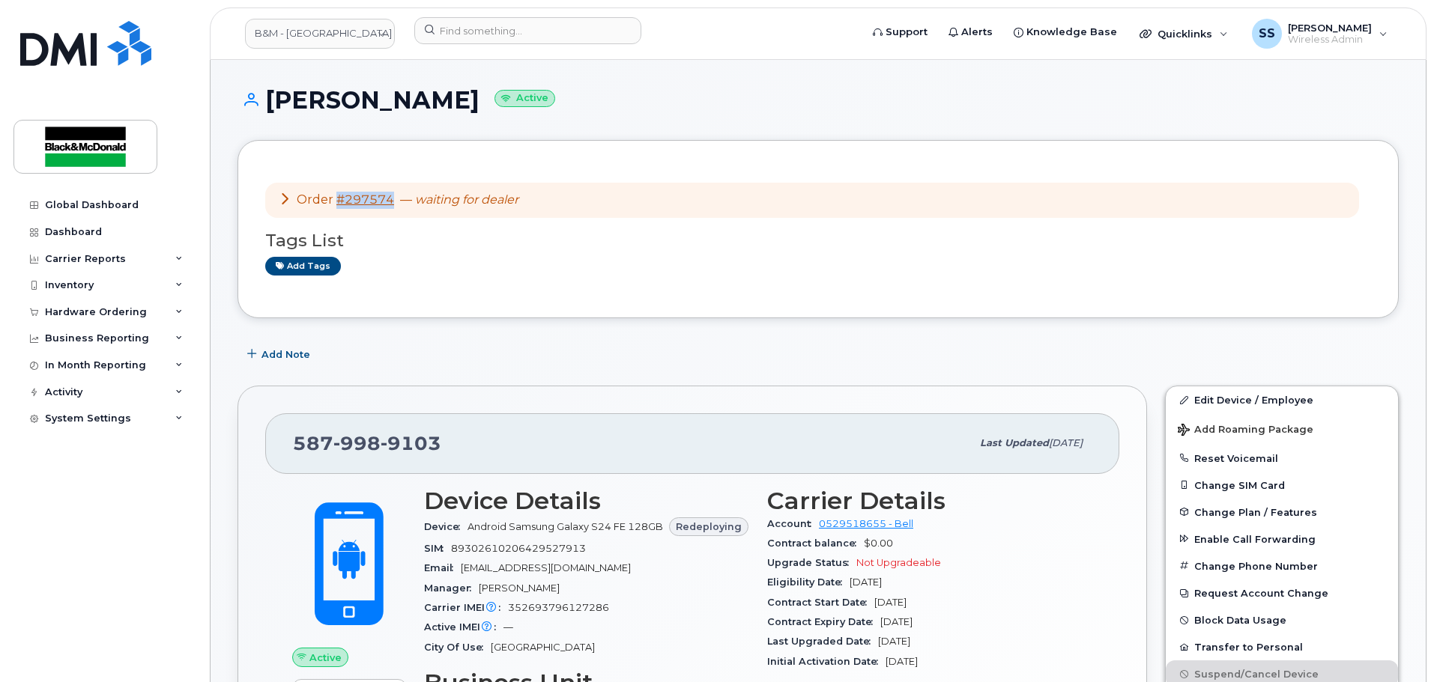
drag, startPoint x: 387, startPoint y: 196, endPoint x: 336, endPoint y: 198, distance: 51.7
click at [336, 198] on div "Order #297574 — waiting for dealer" at bounding box center [399, 200] width 240 height 17
copy link "#297574"
